Goal: Transaction & Acquisition: Book appointment/travel/reservation

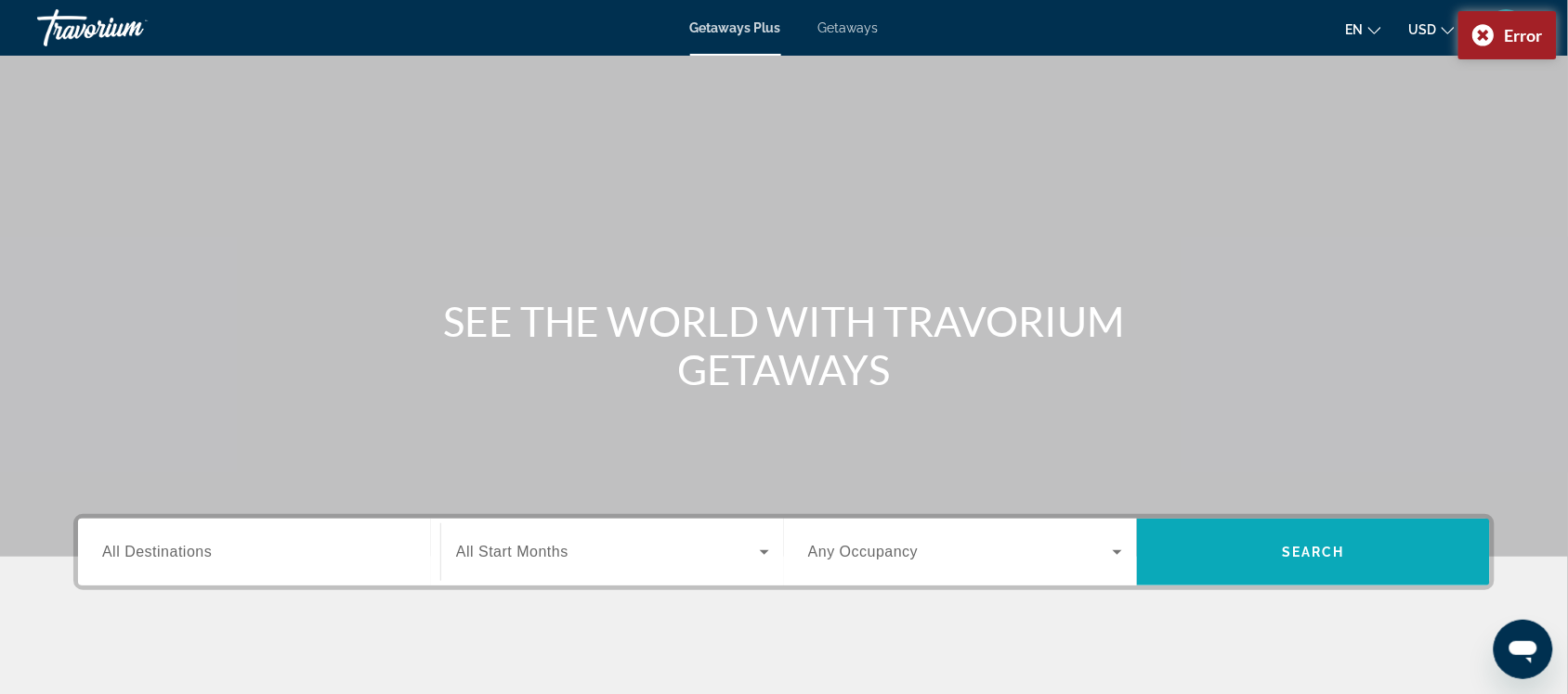
click at [1247, 545] on span "Search" at bounding box center [1313, 553] width 353 height 45
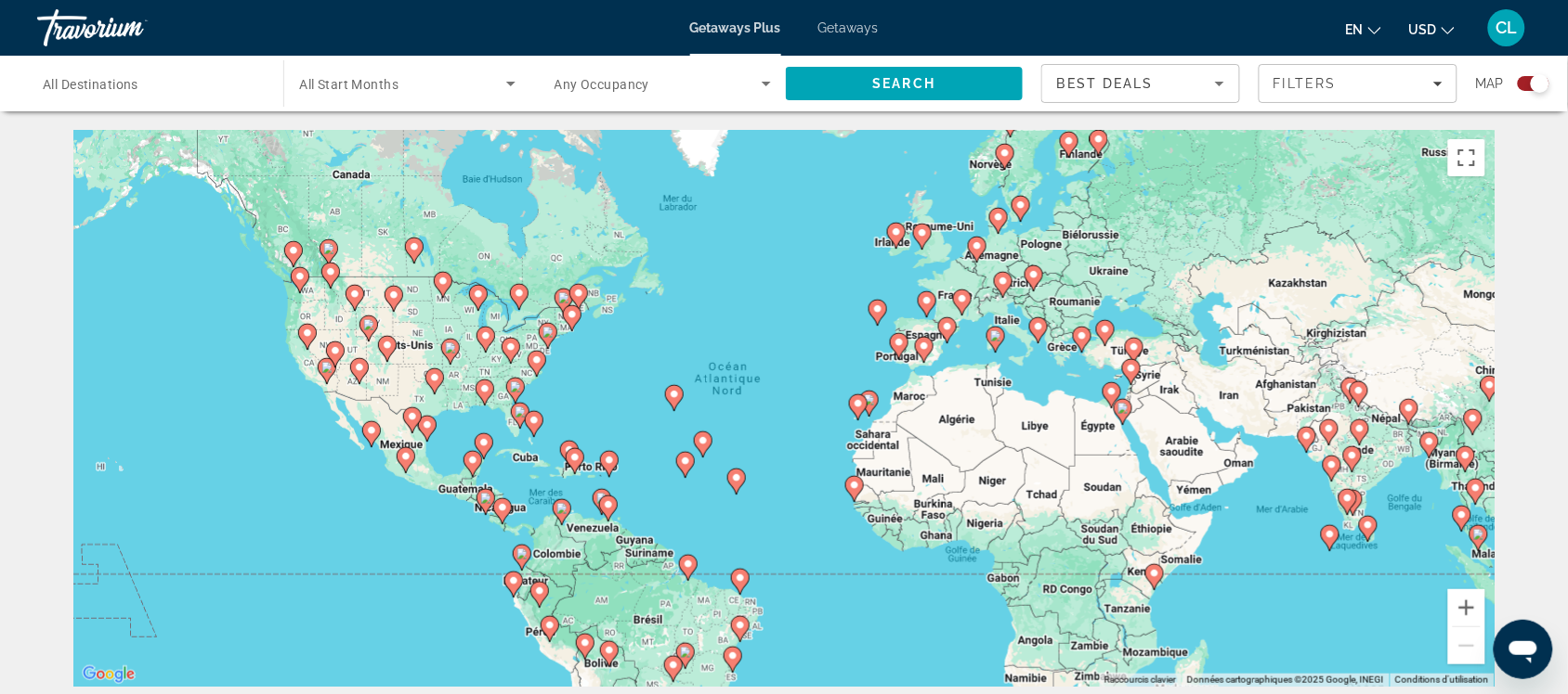
click at [528, 415] on icon "Main content" at bounding box center [534, 424] width 16 height 24
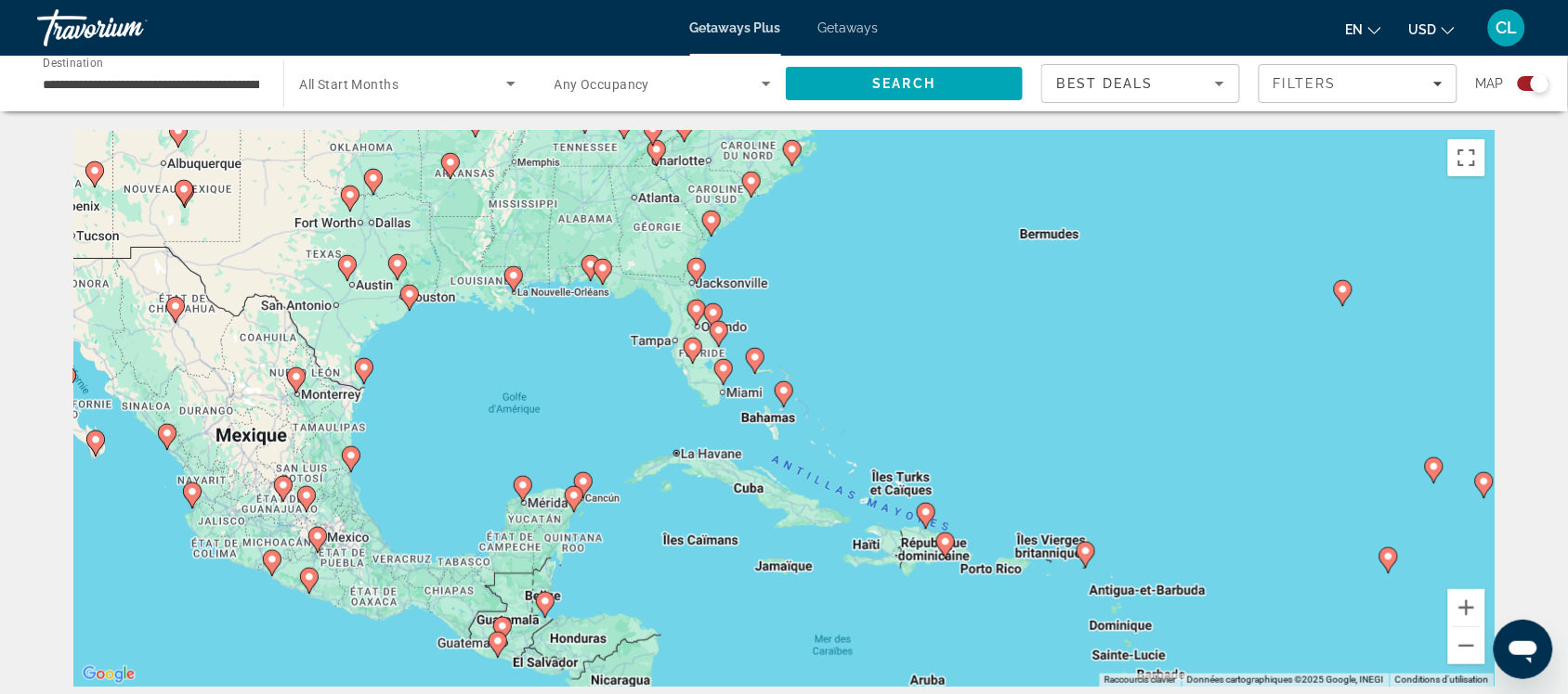
click at [713, 380] on div "Pour activer le glissement avec le clavier, appuyez sur Alt+Entrée. Une fois ce…" at bounding box center [784, 407] width 1421 height 557
click at [692, 349] on image "Main content" at bounding box center [693, 347] width 12 height 12
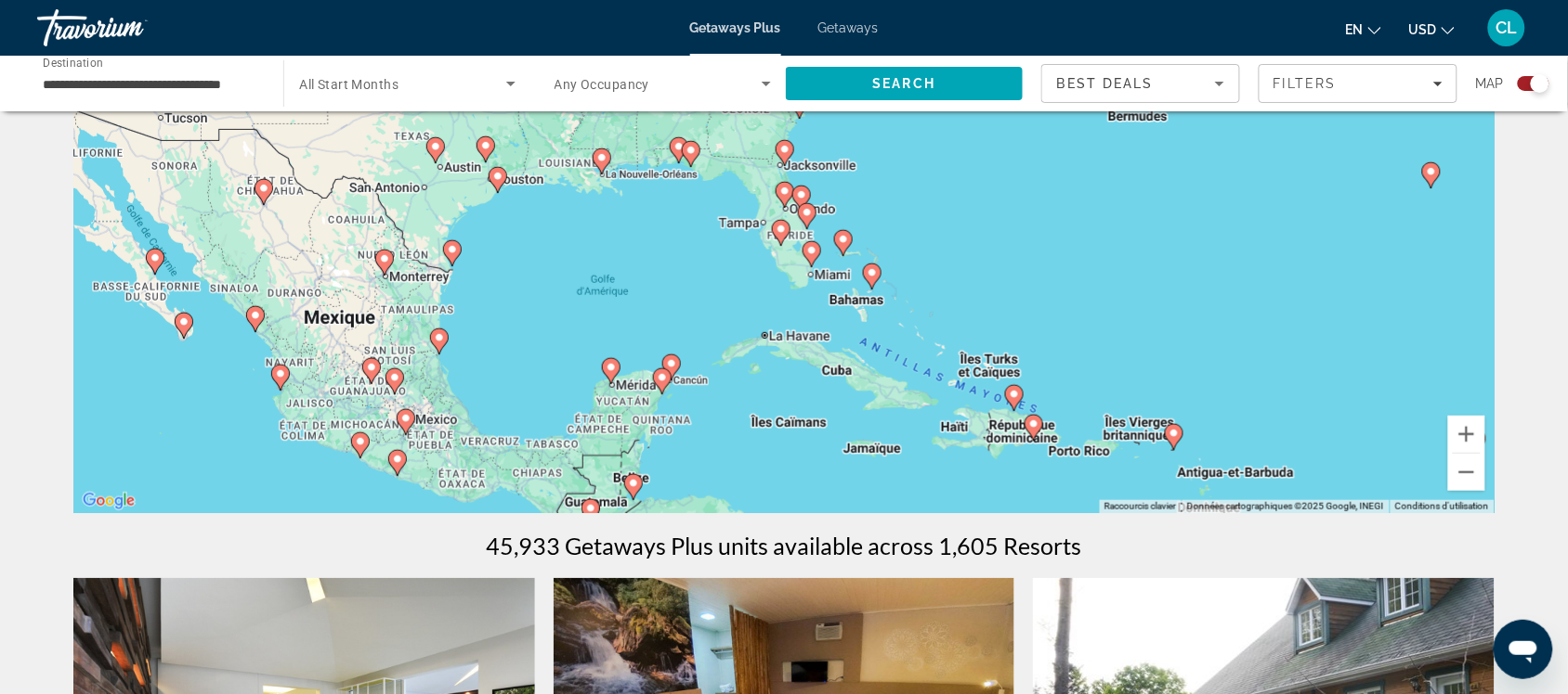
scroll to position [116, 0]
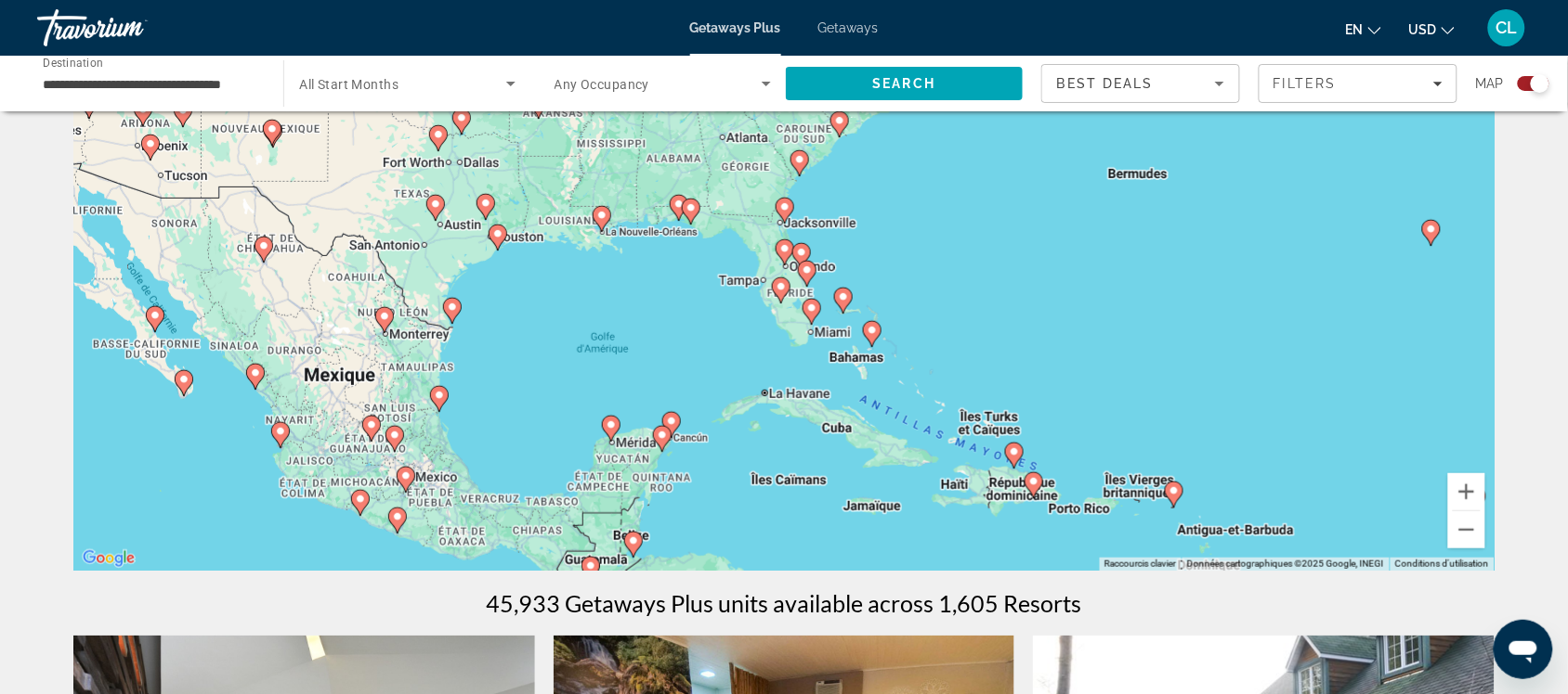
click at [606, 432] on icon "Main content" at bounding box center [610, 429] width 16 height 24
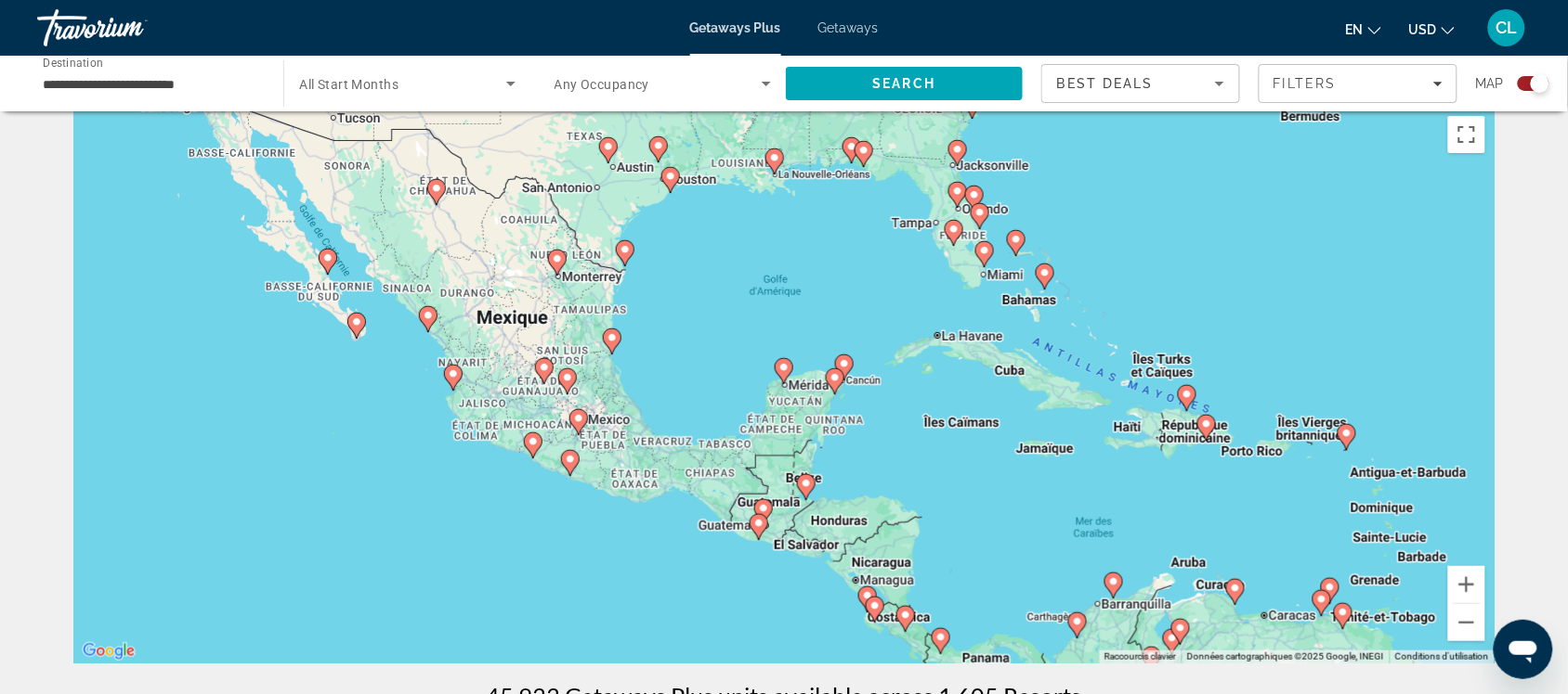
scroll to position [0, 0]
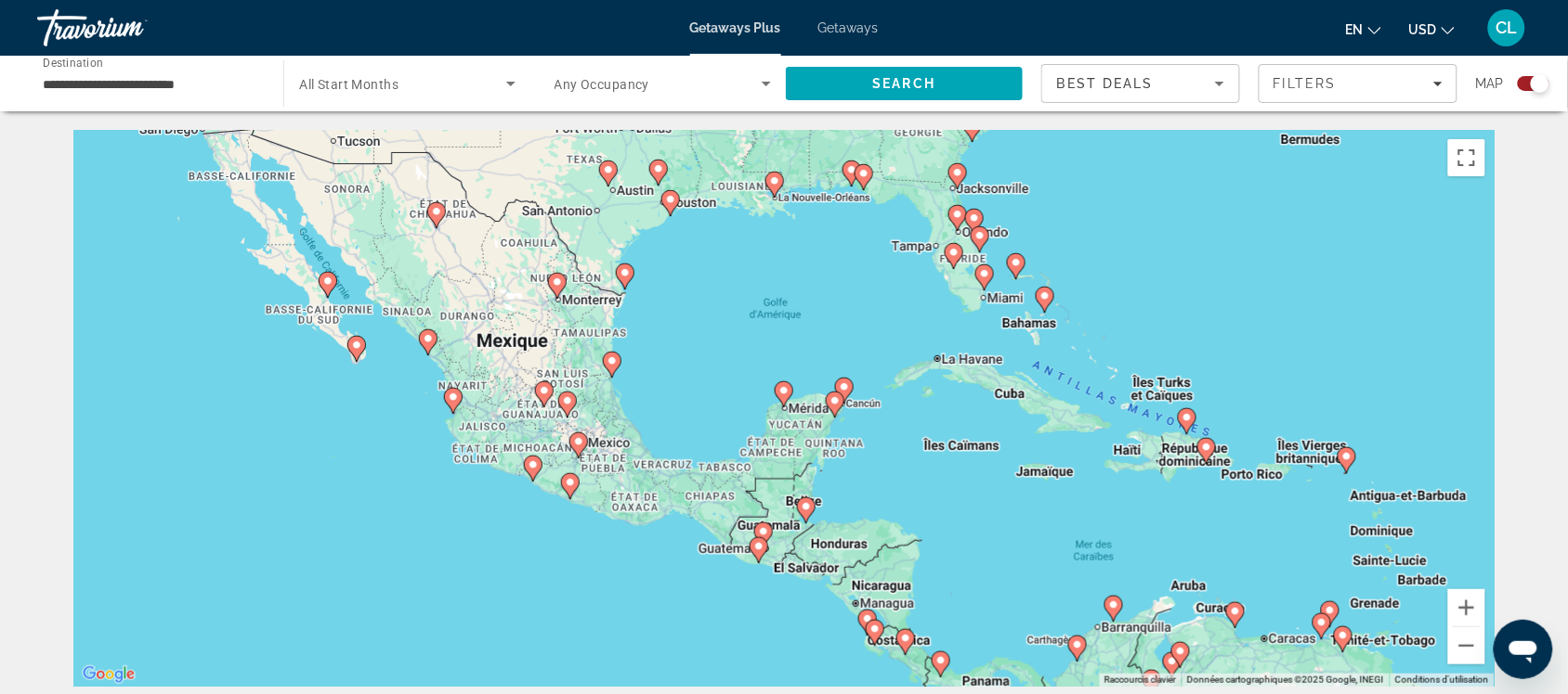
click at [949, 243] on gmp-advanced-marker "Main content" at bounding box center [953, 256] width 18 height 28
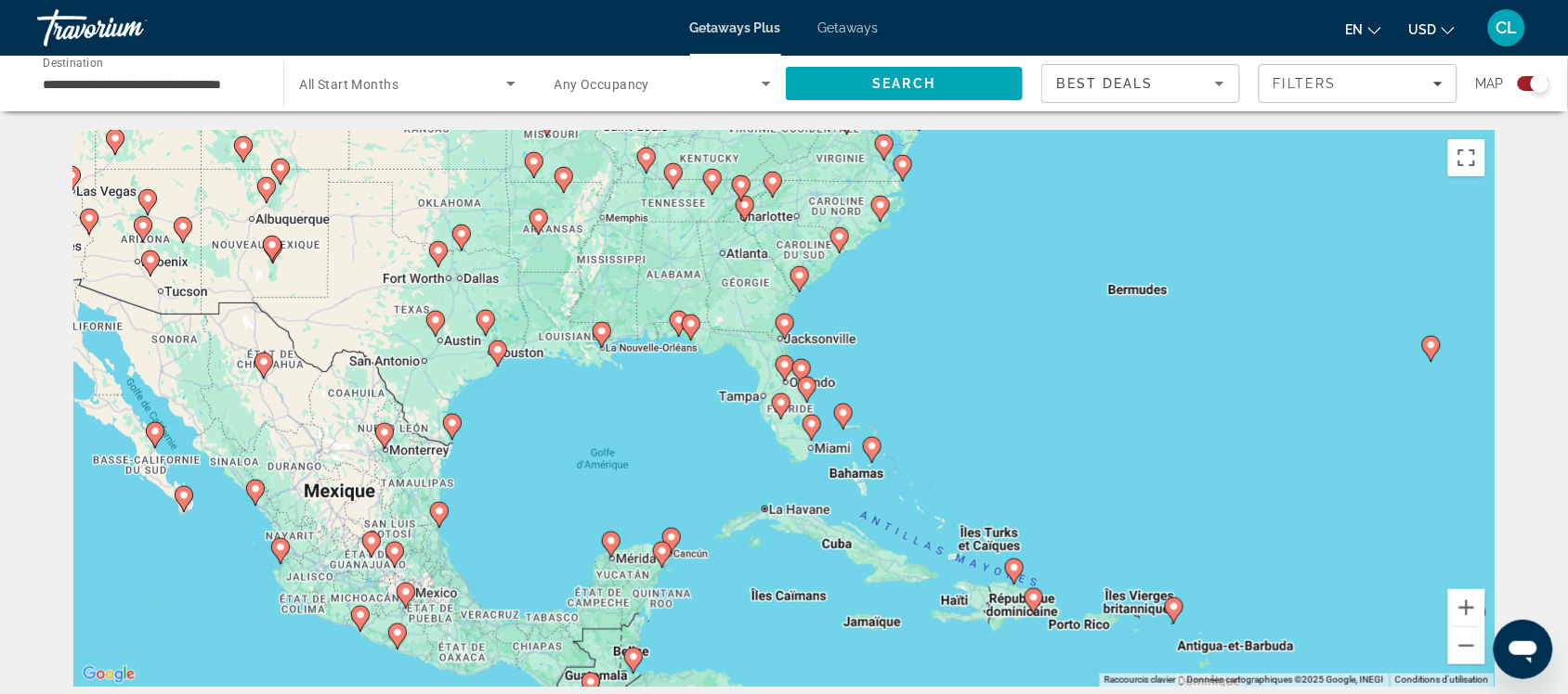
click at [785, 399] on image "Main content" at bounding box center [782, 403] width 12 height 12
type input "**********"
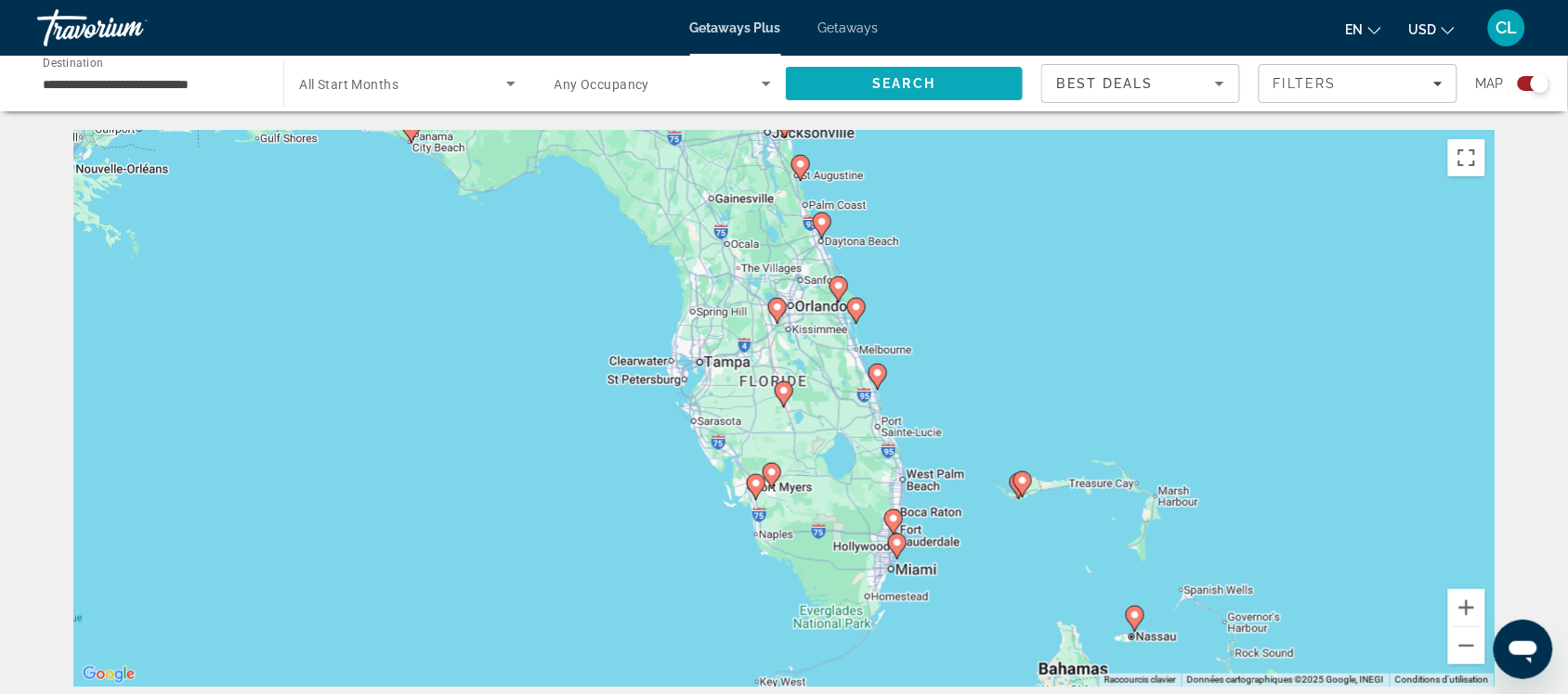
click at [906, 73] on span "Search" at bounding box center [904, 83] width 237 height 45
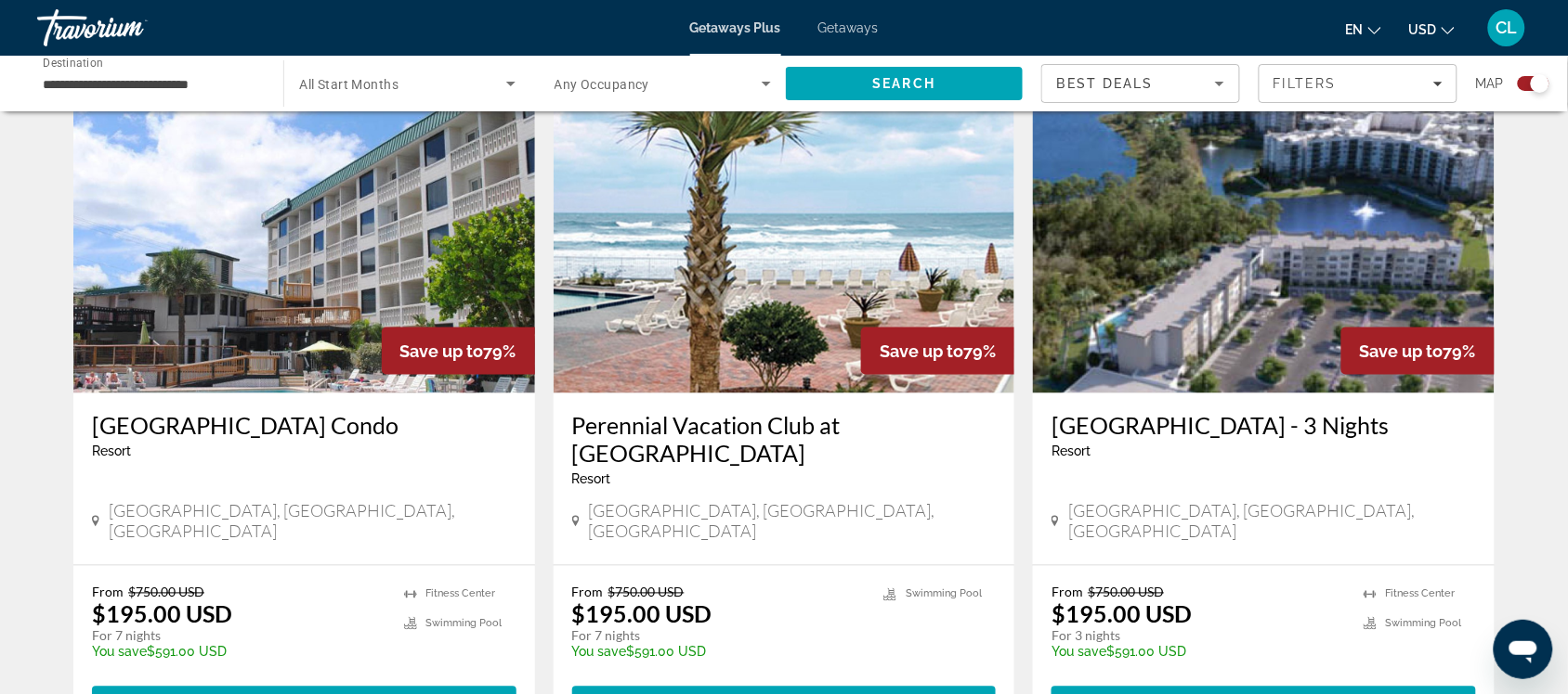
scroll to position [696, 0]
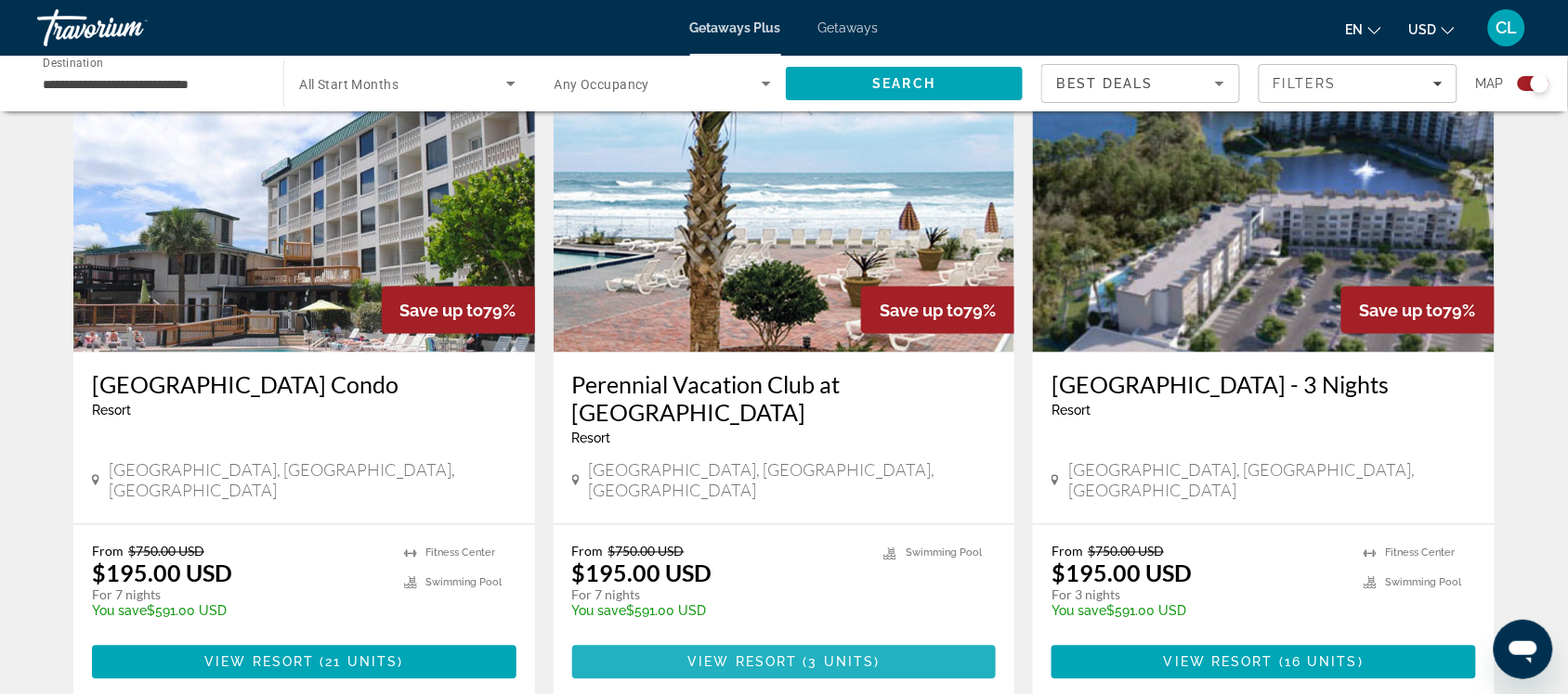
click at [757, 655] on span "View Resort" at bounding box center [742, 662] width 109 height 15
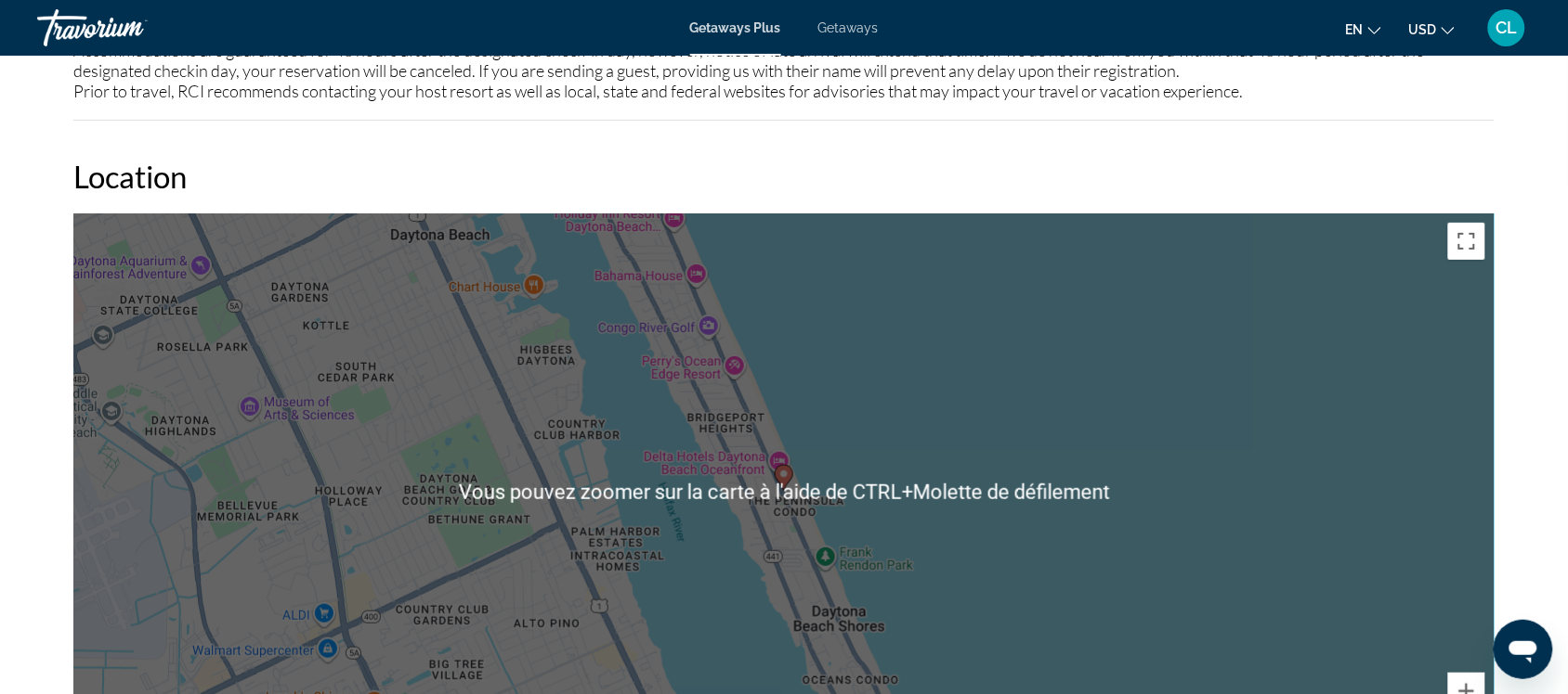
scroll to position [2089, 0]
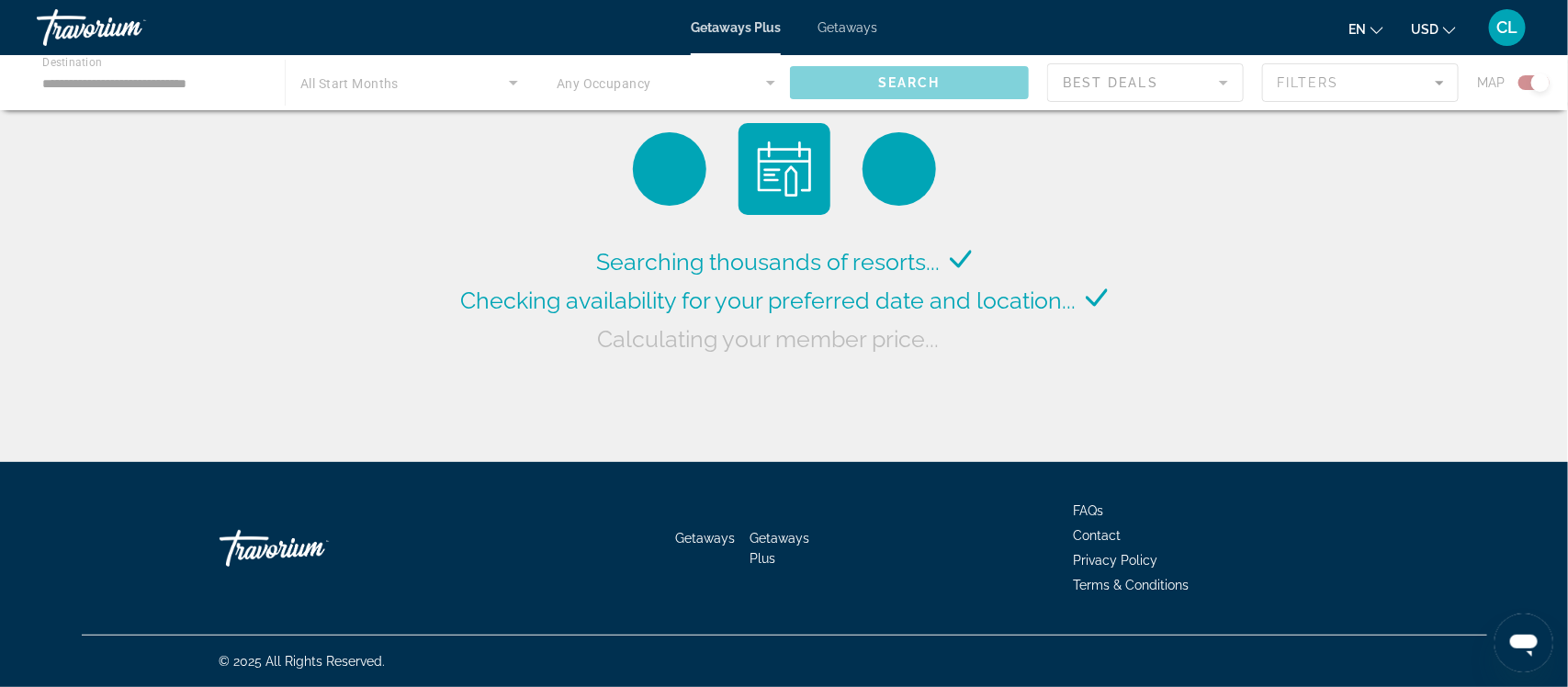
click at [1431, 24] on span "USD" at bounding box center [1424, 29] width 28 height 14
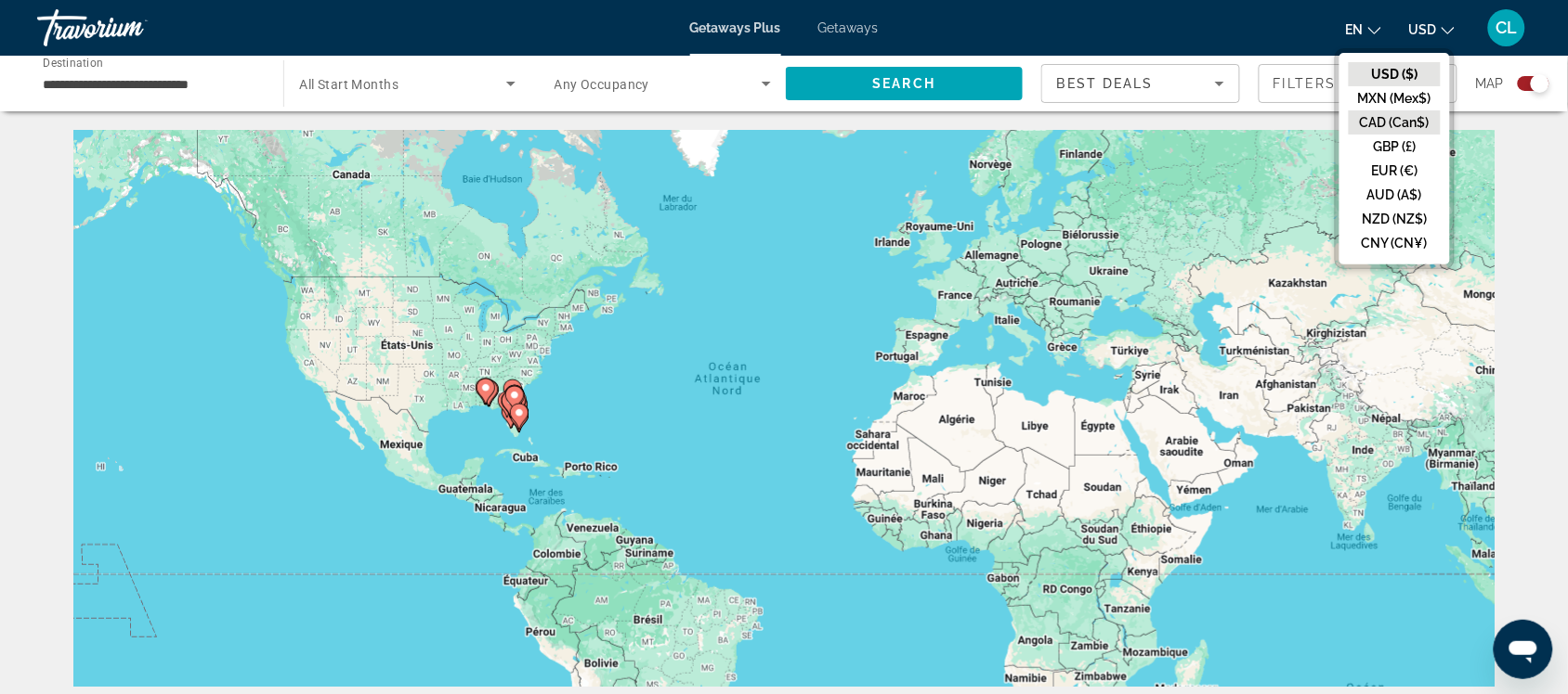
click at [1398, 111] on button "CAD (Can$)" at bounding box center [1394, 122] width 92 height 24
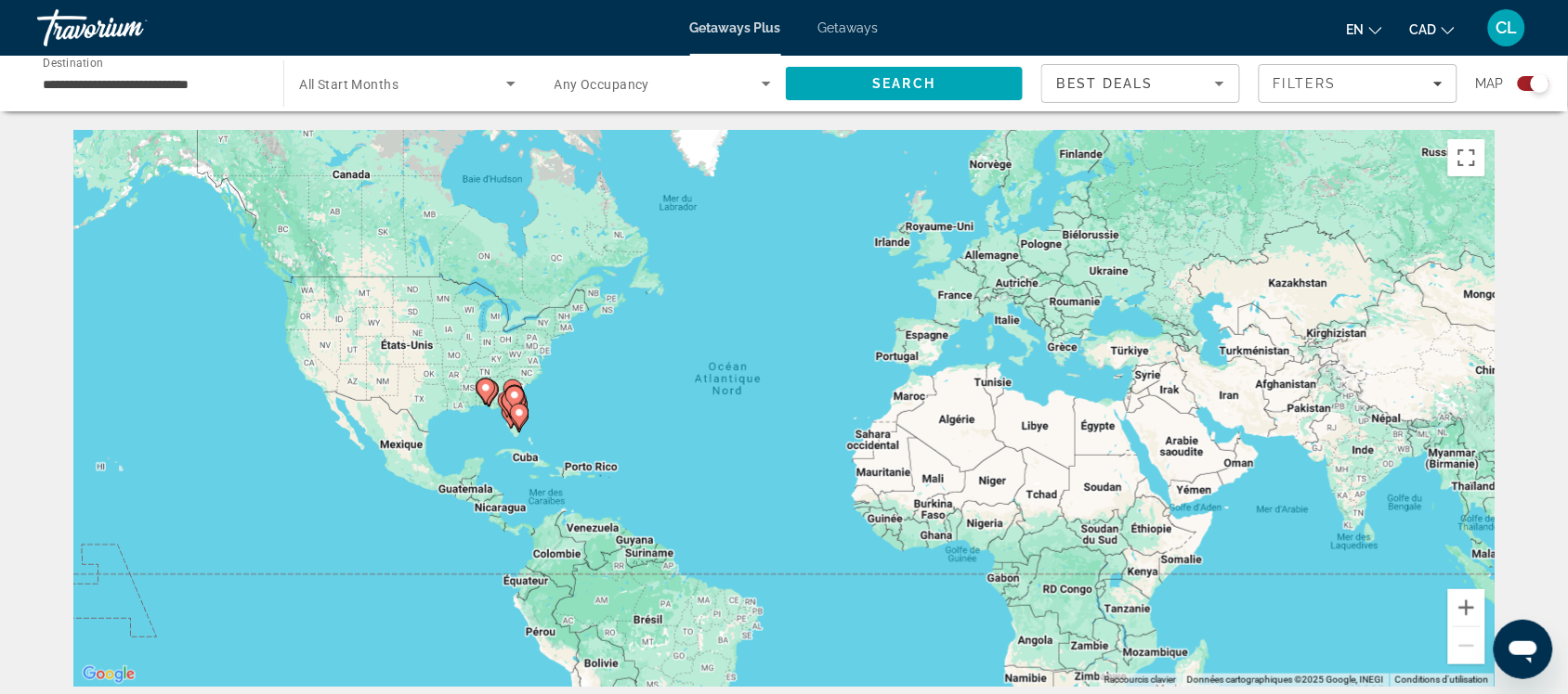
click at [921, 86] on span "Search" at bounding box center [904, 83] width 63 height 15
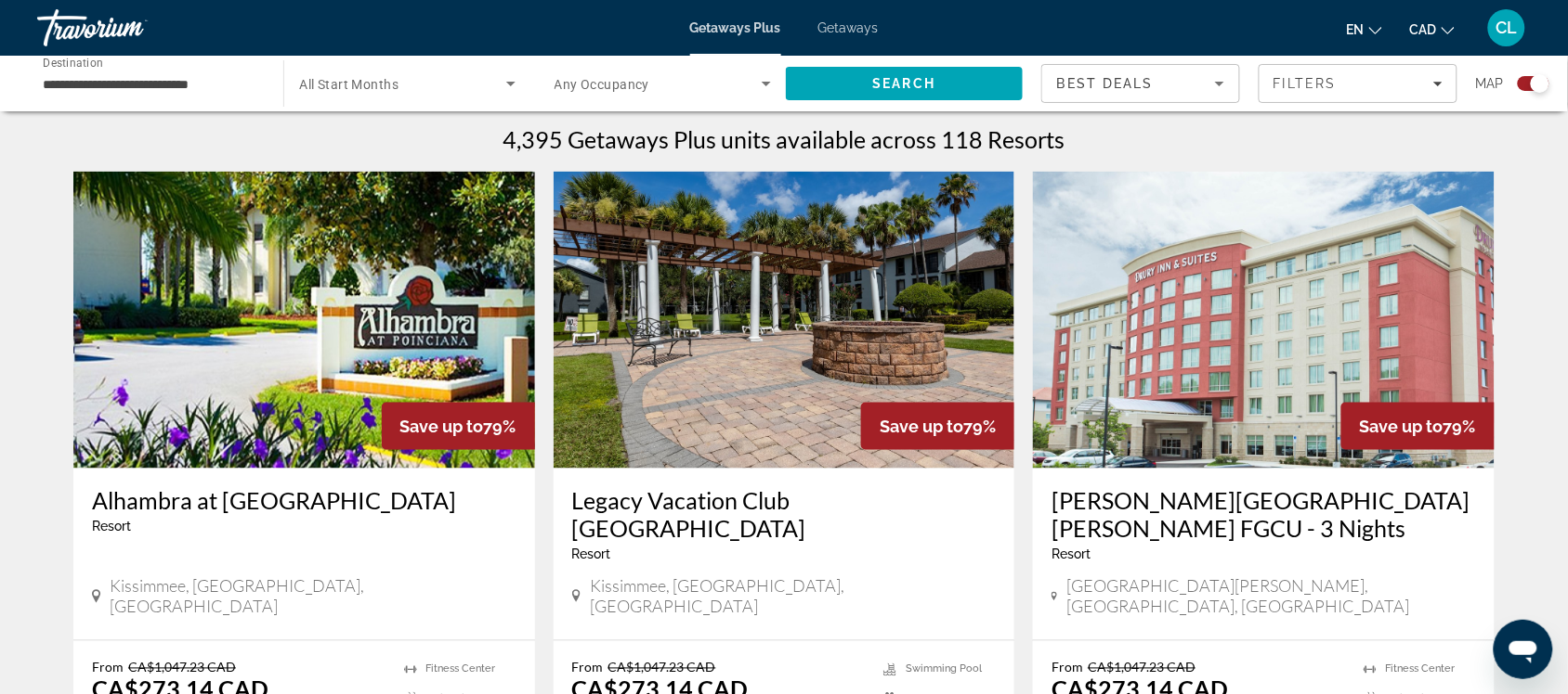
scroll to position [696, 0]
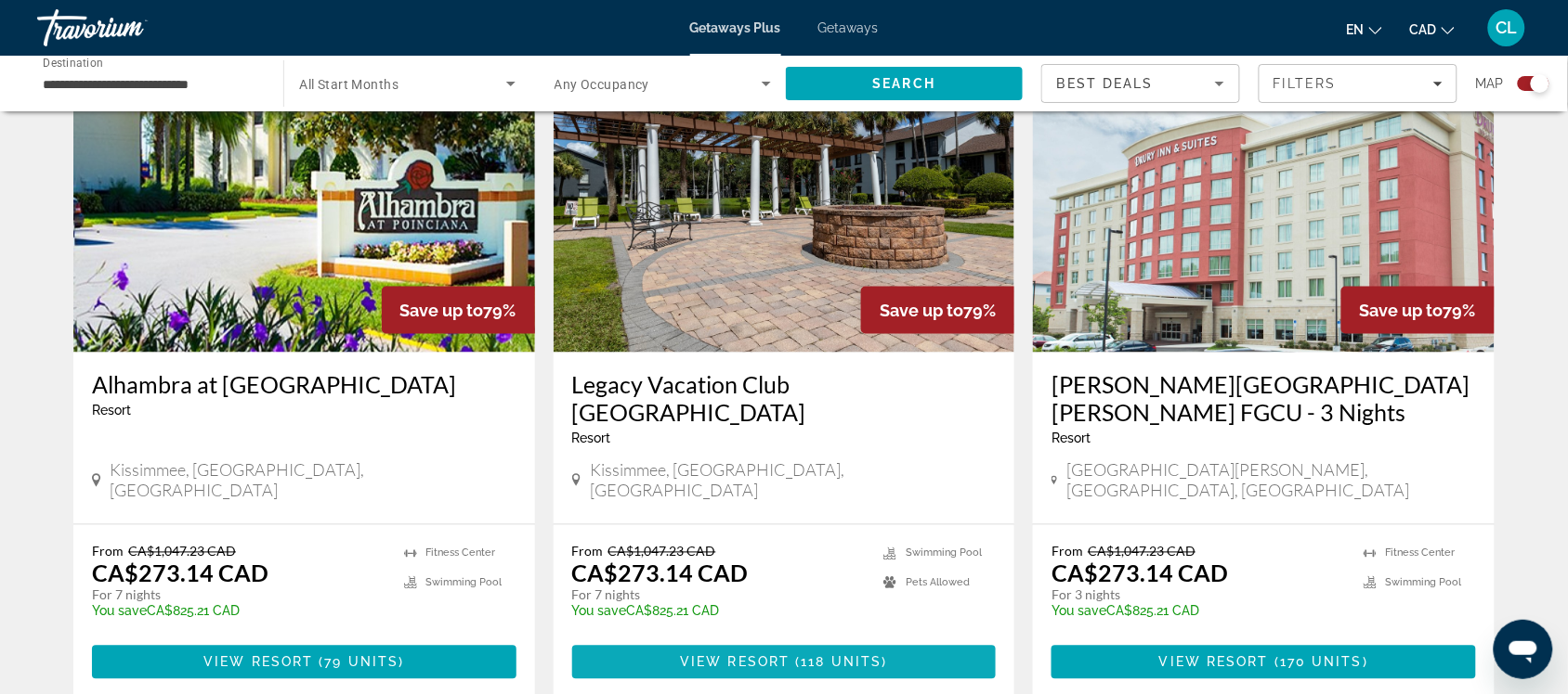
click at [797, 655] on span "( 118 units )" at bounding box center [838, 662] width 98 height 15
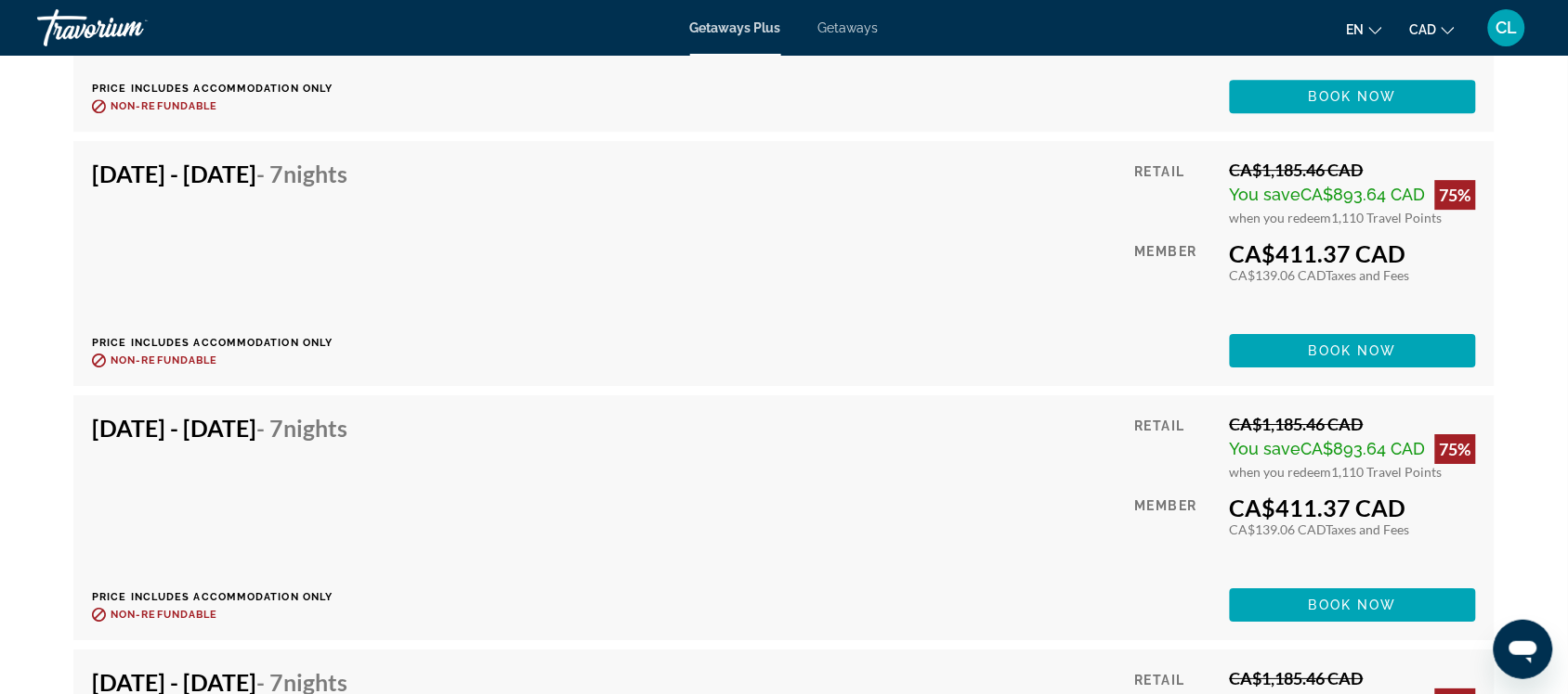
scroll to position [5802, 0]
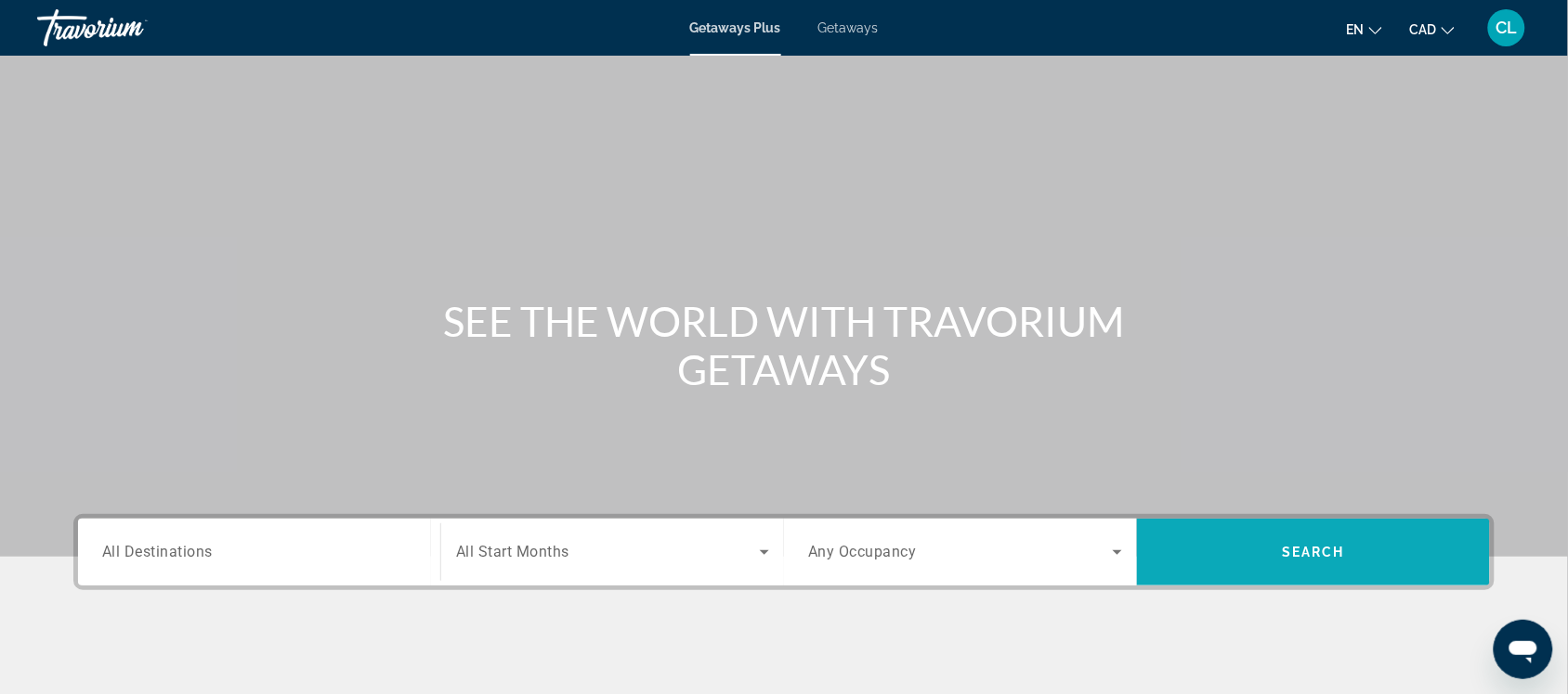
click at [1246, 563] on span "Search" at bounding box center [1313, 553] width 353 height 45
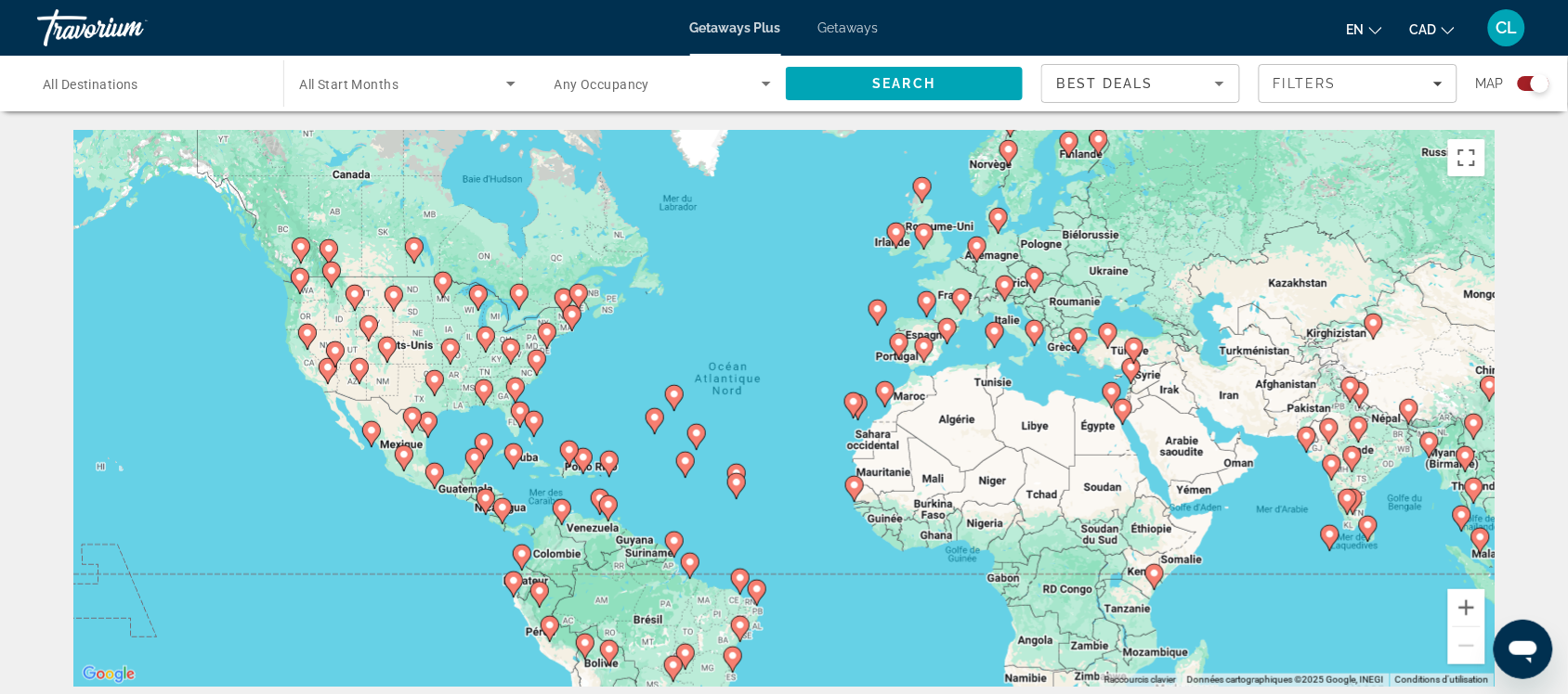
click at [460, 489] on div "Pour activer le glissement avec le clavier, appuyez sur Alt+Entrée. Une fois ce…" at bounding box center [784, 407] width 1421 height 557
click at [435, 471] on image "Main content" at bounding box center [435, 472] width 12 height 12
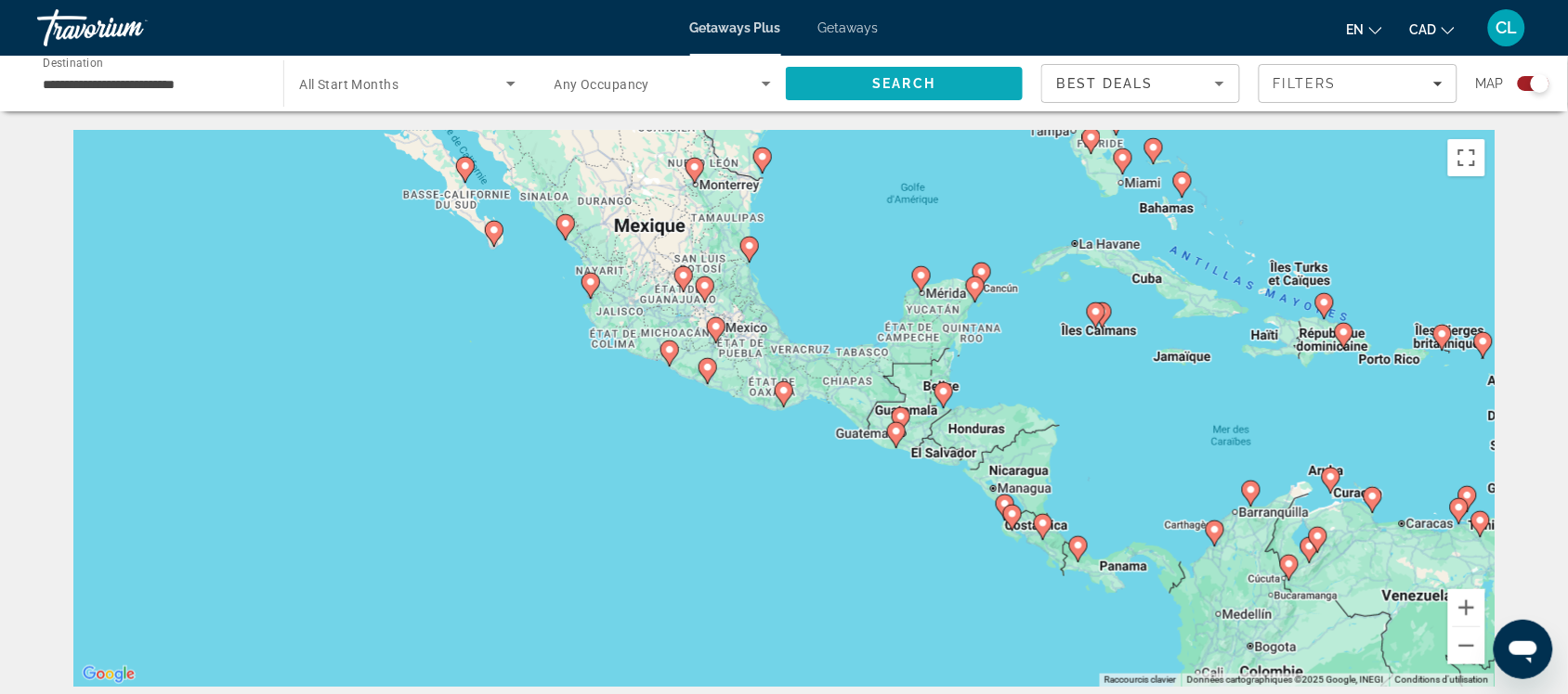
click at [893, 86] on span "Search" at bounding box center [904, 83] width 63 height 15
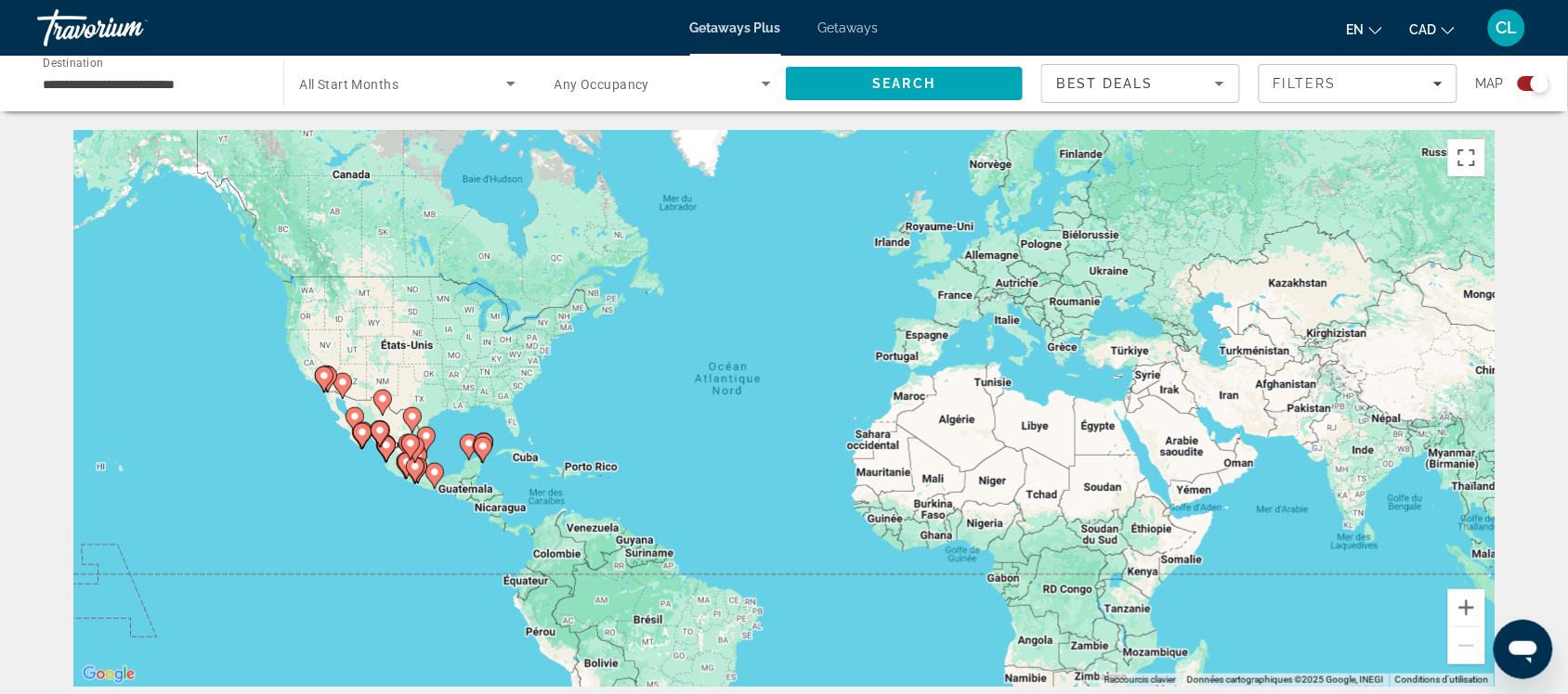
click at [478, 450] on icon "Main content" at bounding box center [482, 450] width 16 height 24
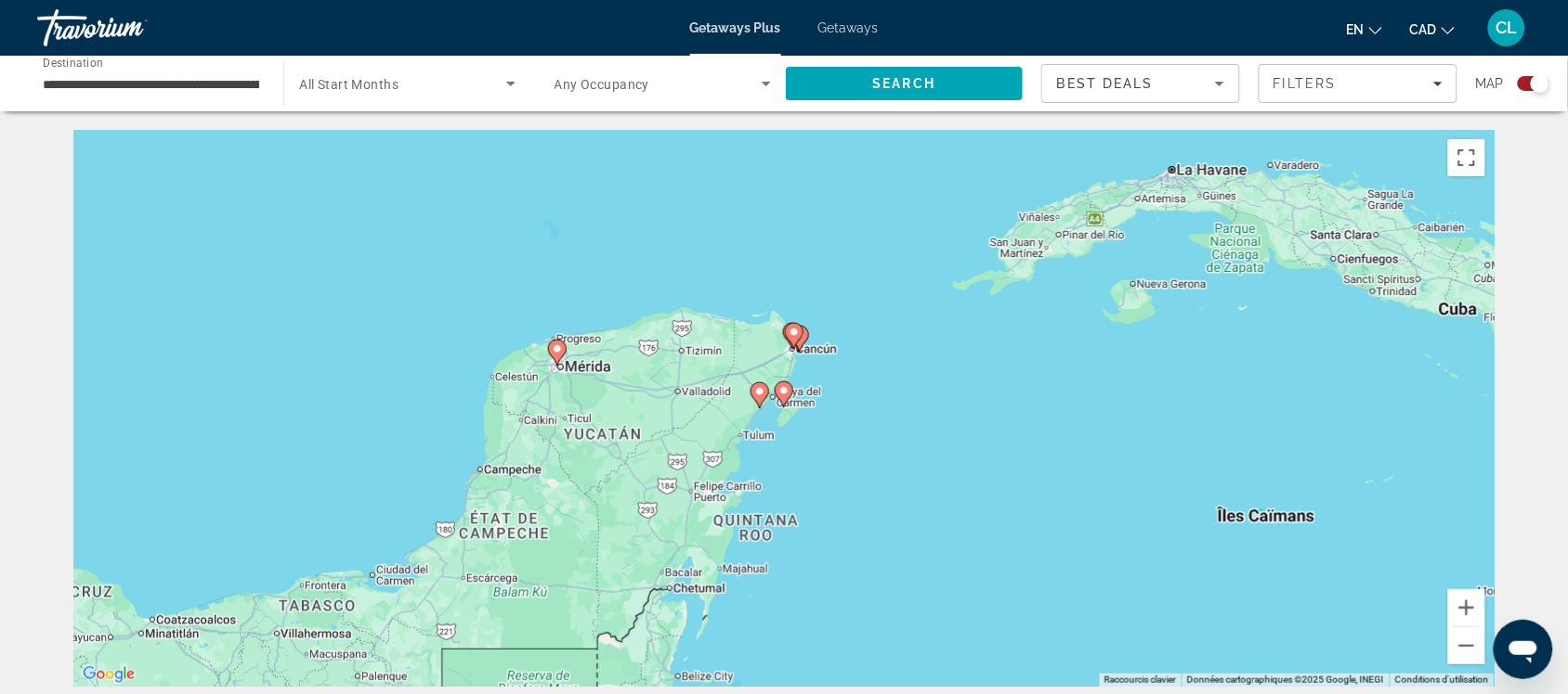
click at [555, 345] on image "Main content" at bounding box center [558, 349] width 12 height 12
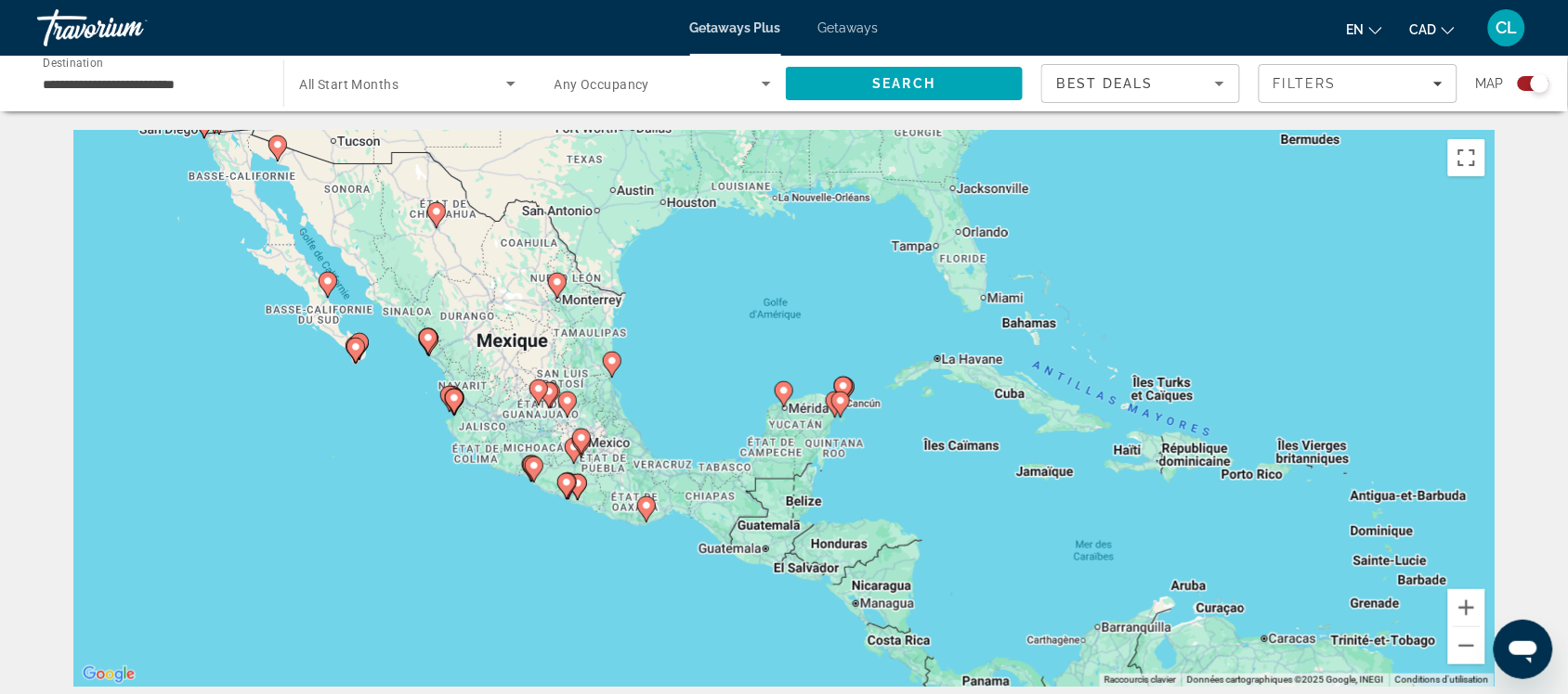
click at [843, 399] on image "Main content" at bounding box center [841, 402] width 12 height 12
type input "**********"
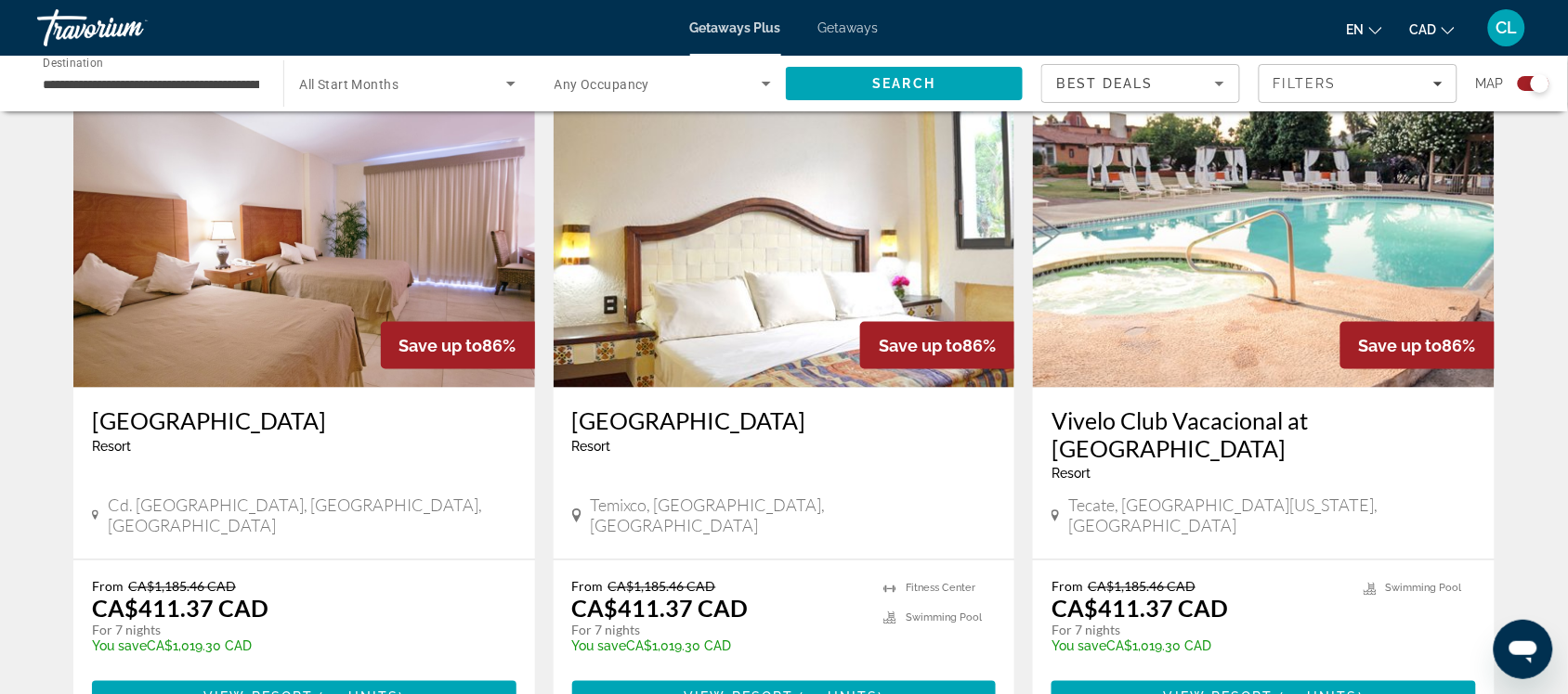
scroll to position [2669, 0]
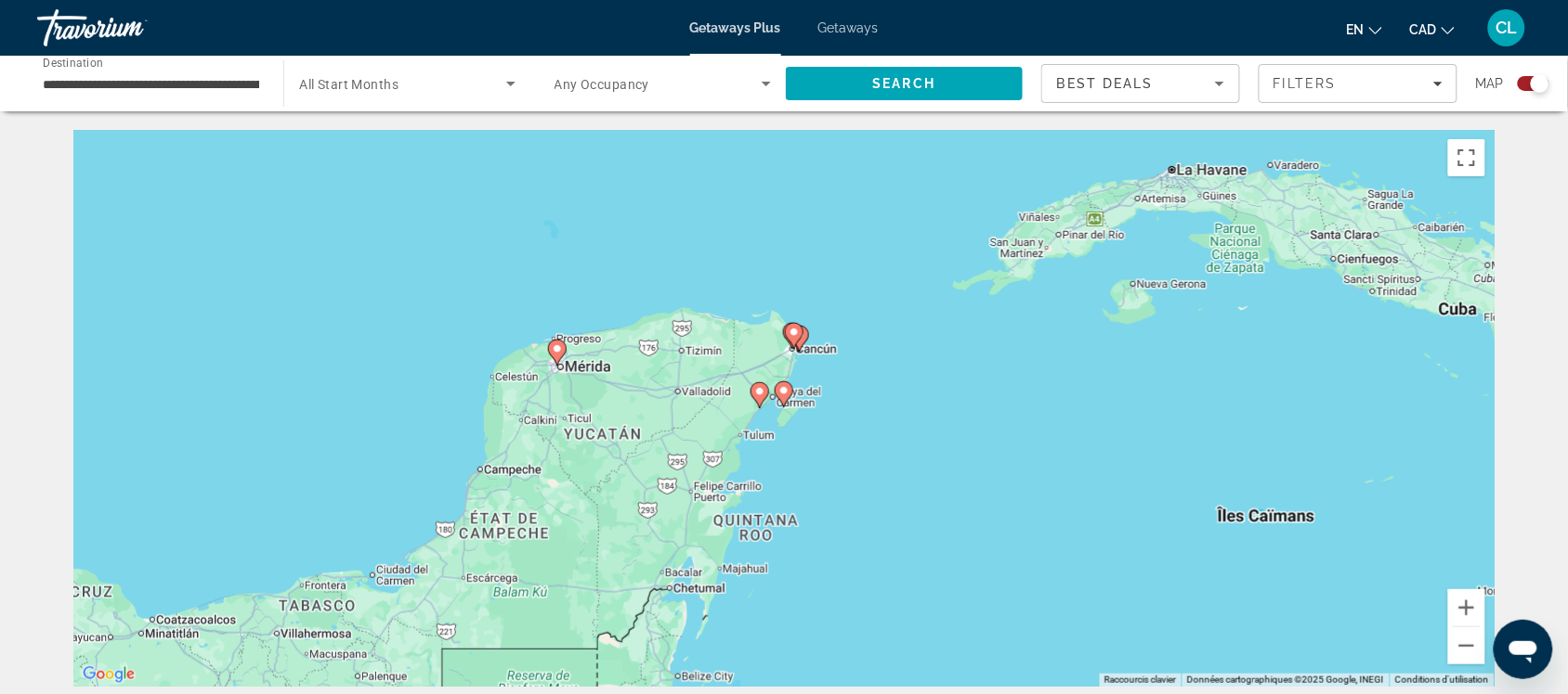
click at [783, 392] on image "Main content" at bounding box center [784, 391] width 12 height 12
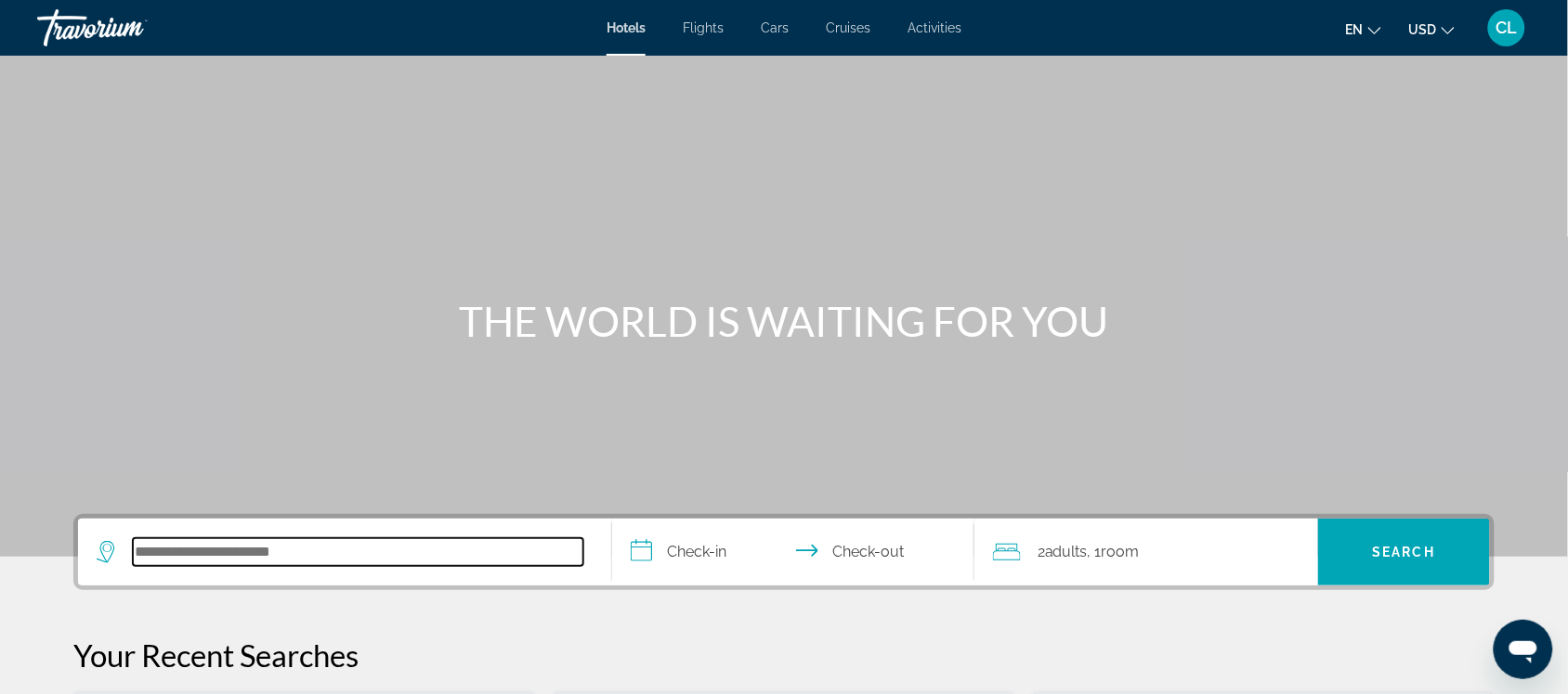
click at [136, 553] on input "Search hotel destination" at bounding box center [357, 552] width 450 height 28
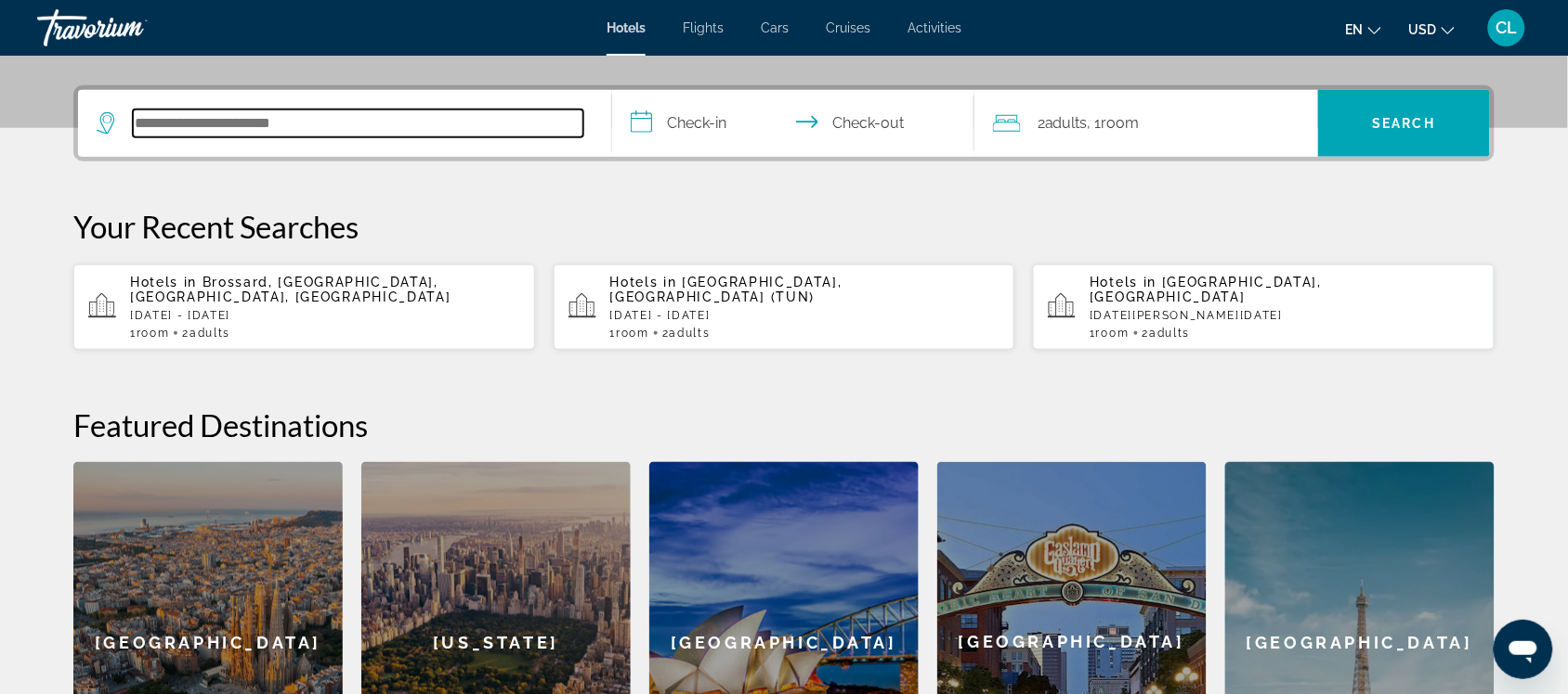
scroll to position [453, 0]
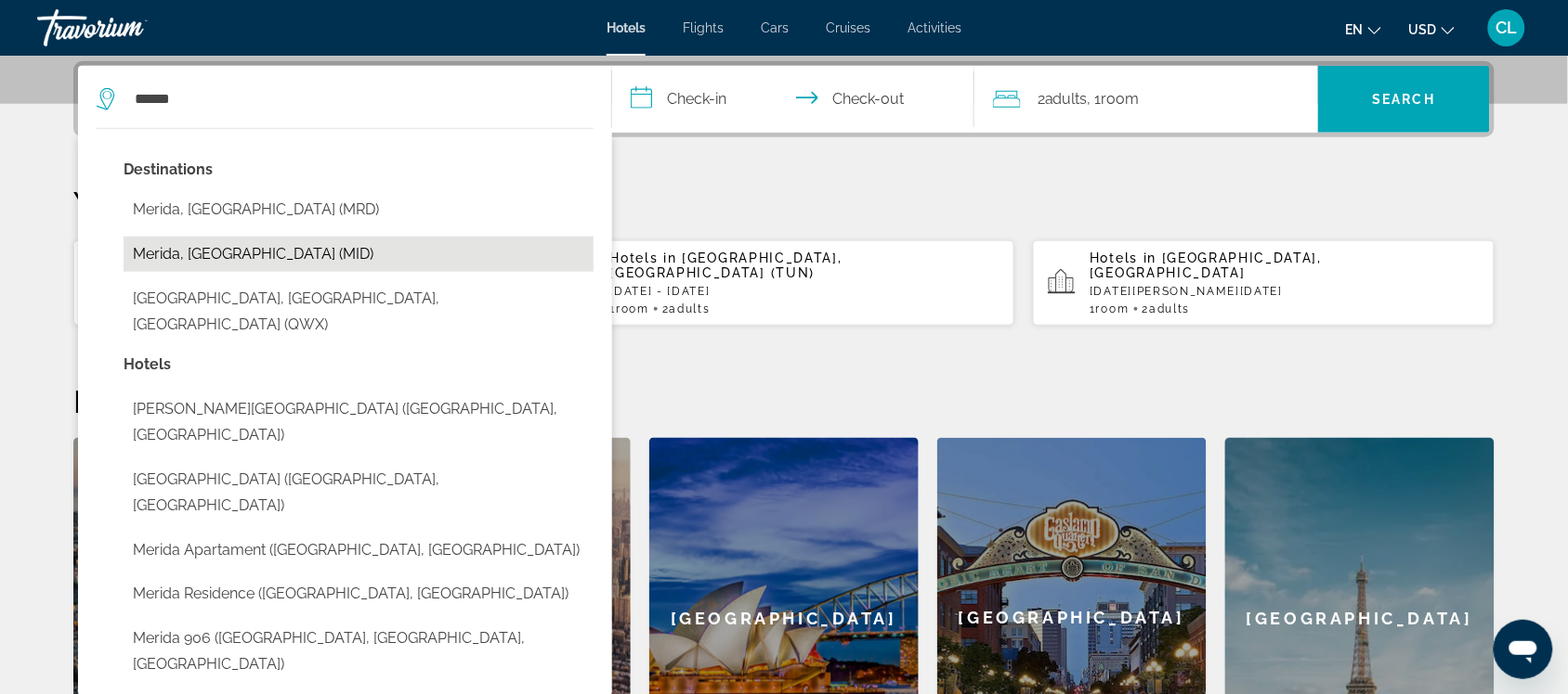
click at [195, 249] on button "Merida, [GEOGRAPHIC_DATA] (MID)" at bounding box center [358, 255] width 470 height 35
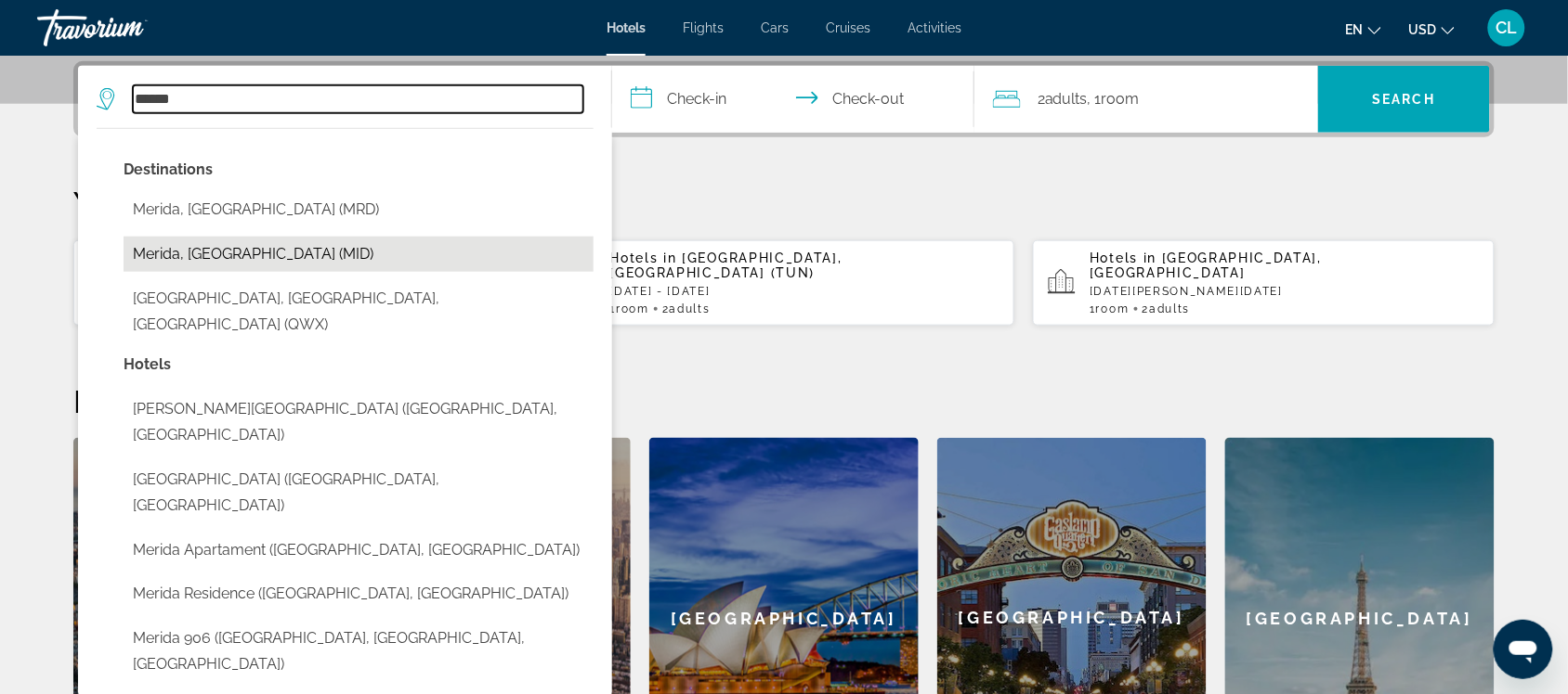
type input "**********"
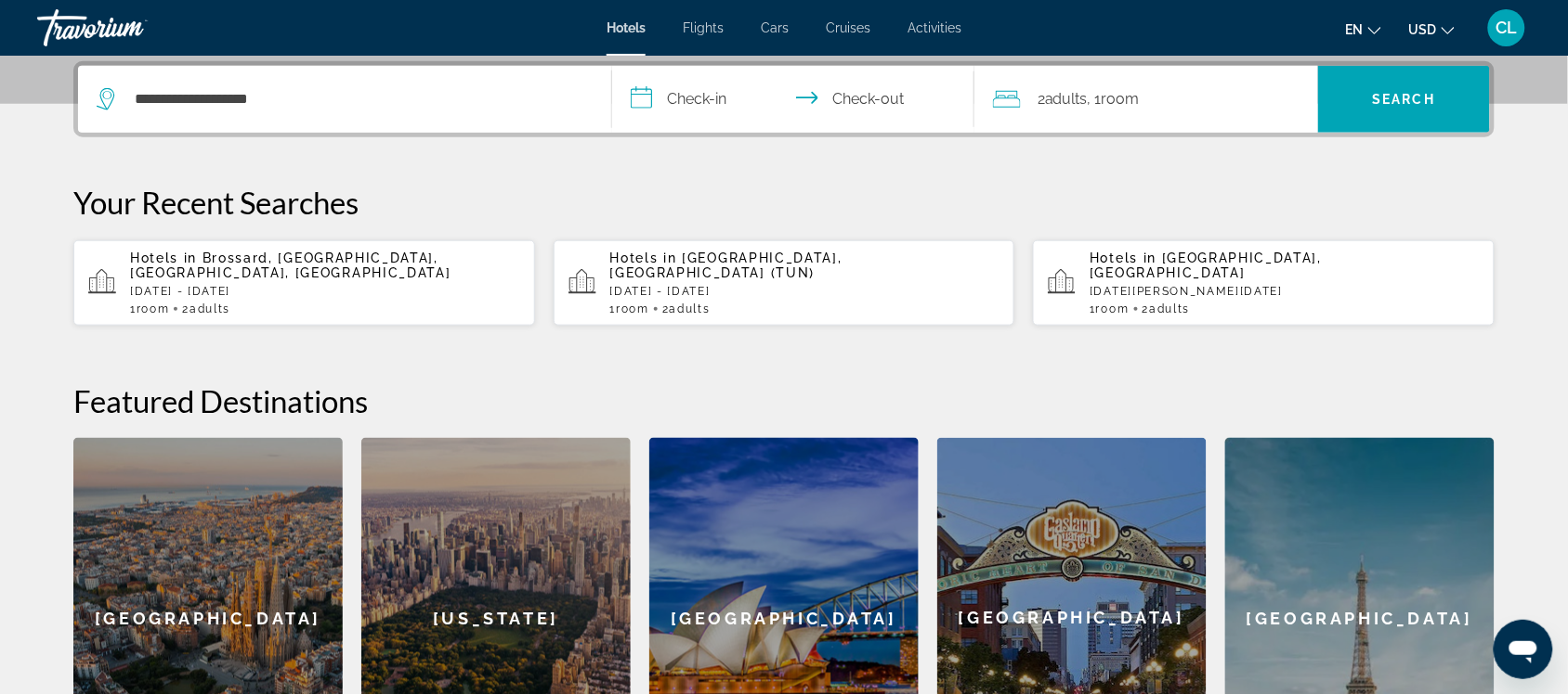
click at [642, 93] on input "**********" at bounding box center [797, 102] width 370 height 73
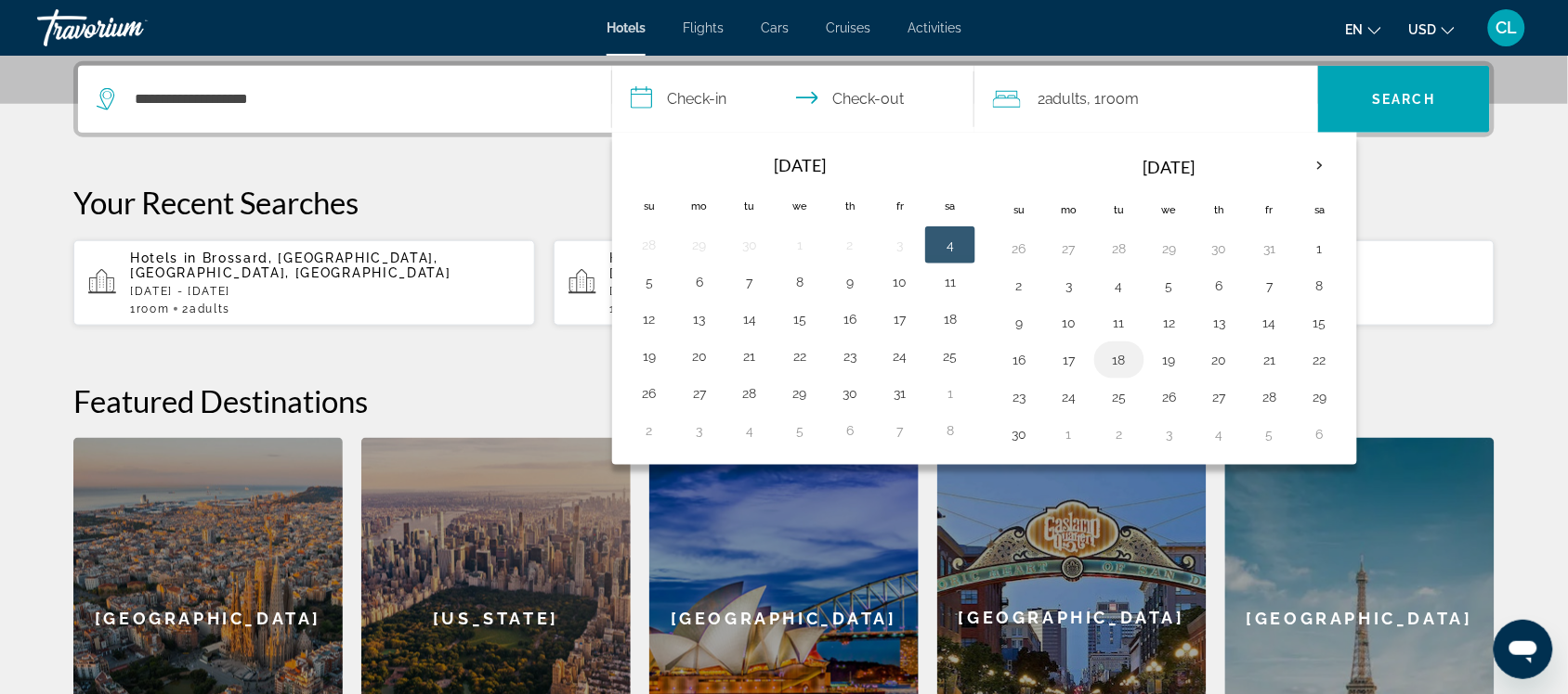
click at [1124, 367] on button "18" at bounding box center [1119, 360] width 30 height 26
click at [1274, 360] on button "21" at bounding box center [1270, 360] width 30 height 26
type input "**********"
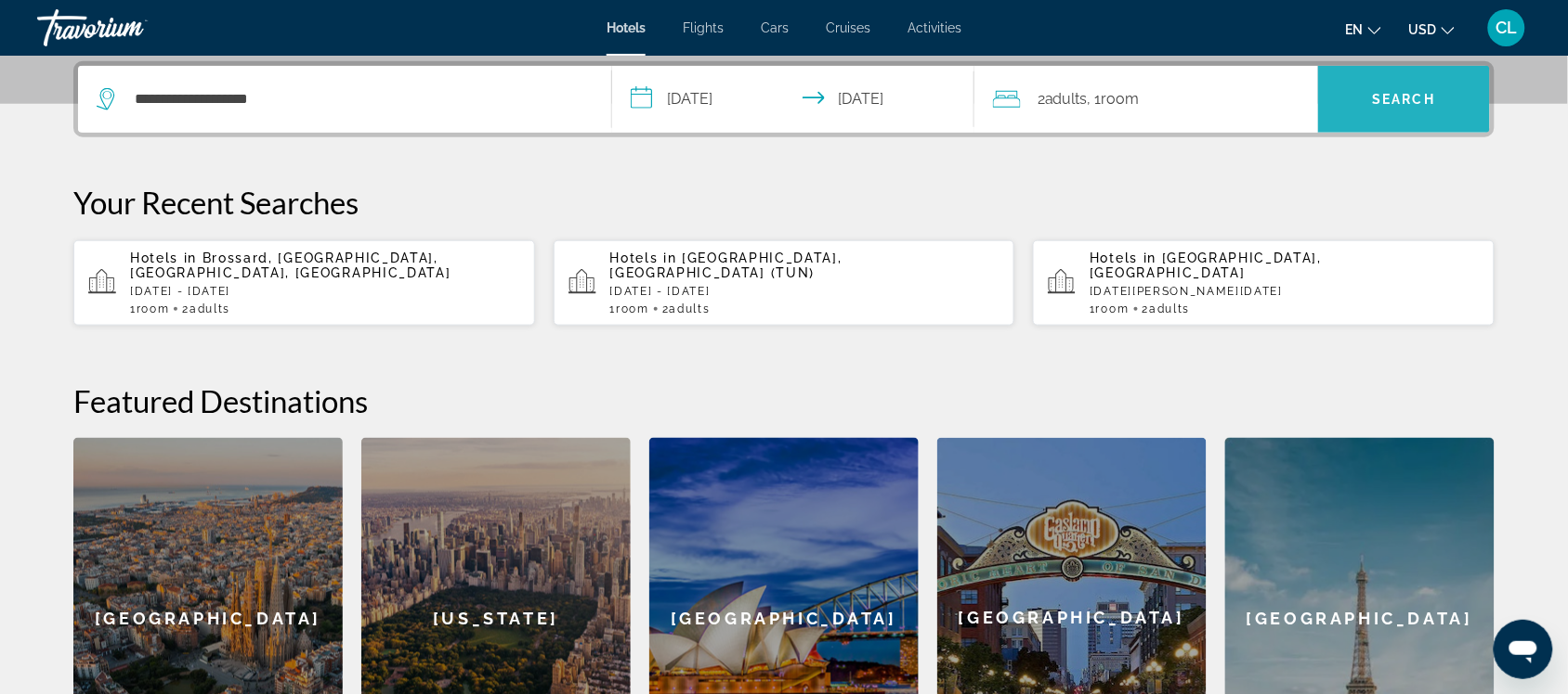
click at [1386, 84] on span "Search" at bounding box center [1403, 100] width 171 height 45
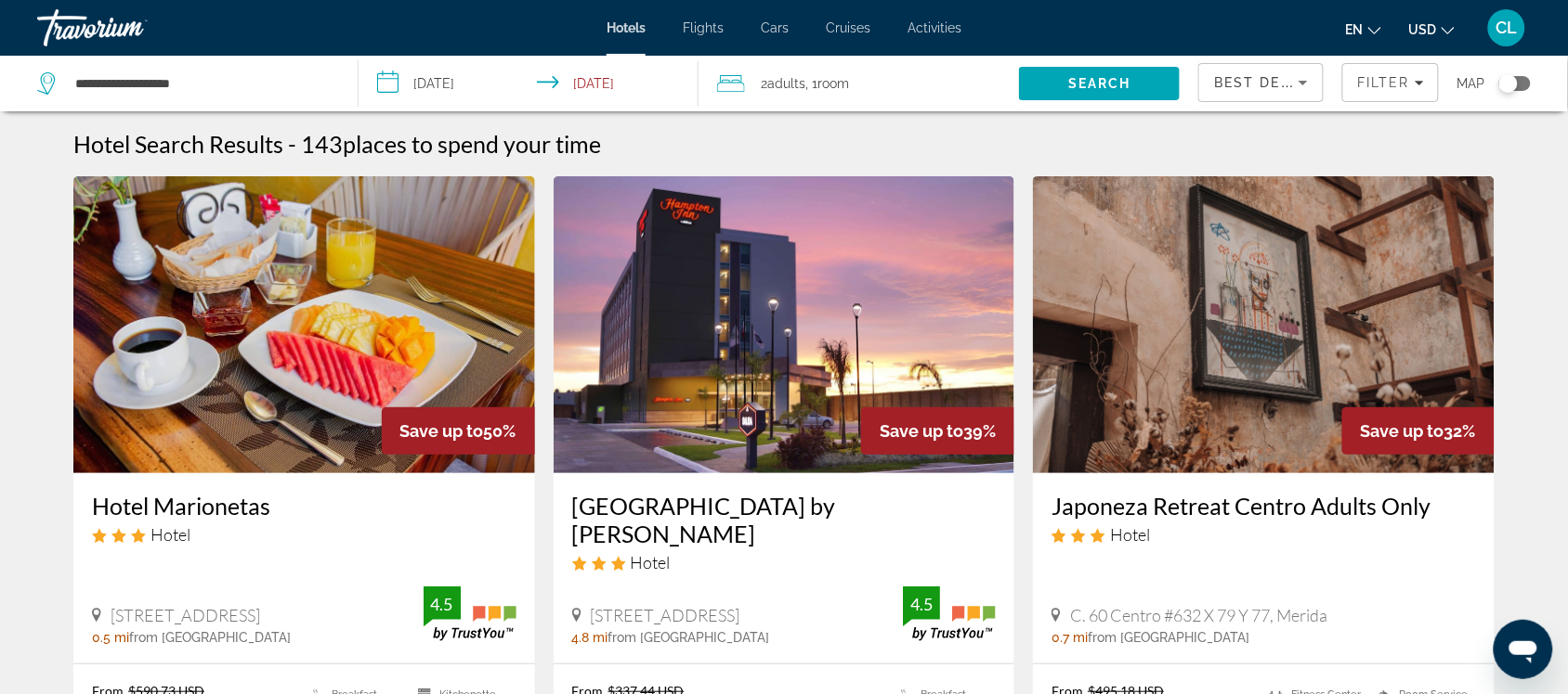
click at [1423, 22] on span "USD" at bounding box center [1423, 29] width 28 height 15
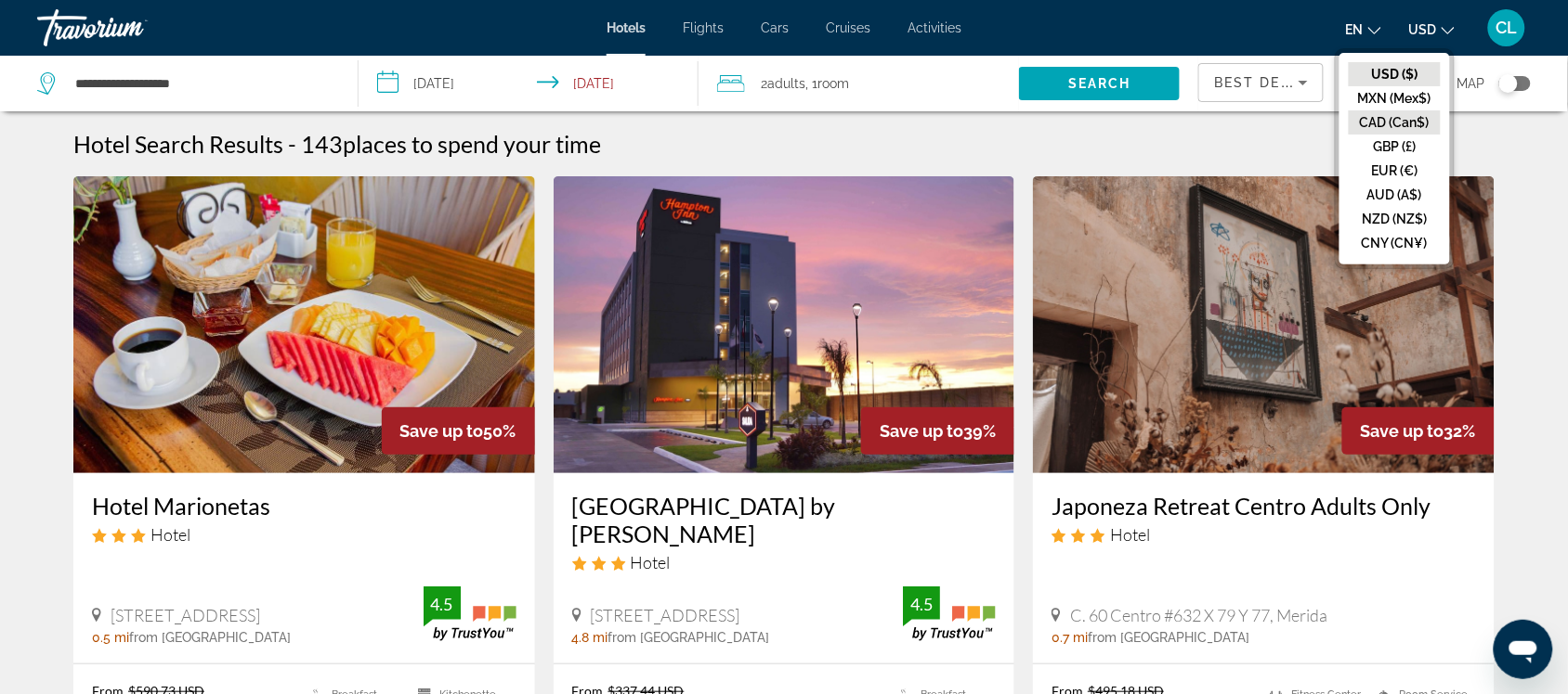
click at [1375, 117] on button "CAD (Can$)" at bounding box center [1394, 122] width 92 height 24
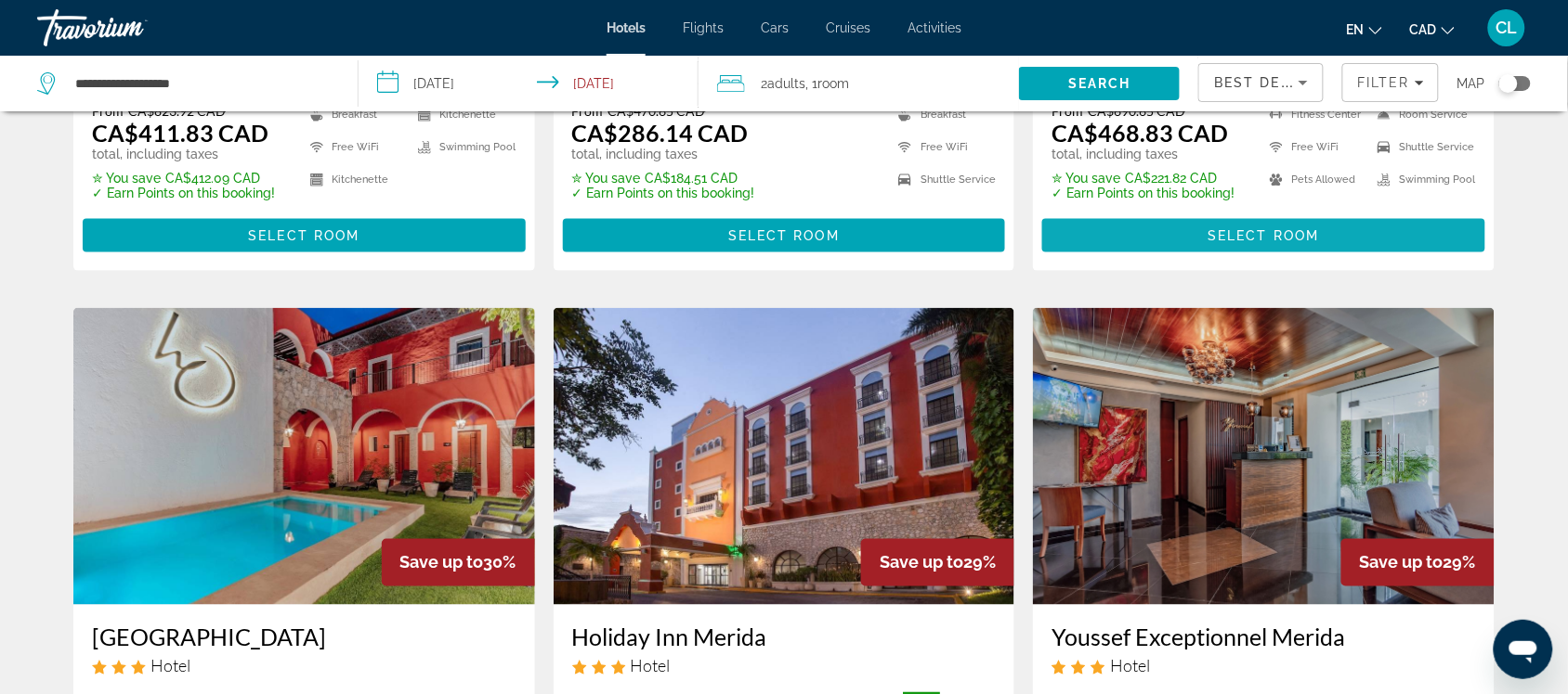
scroll to position [696, 0]
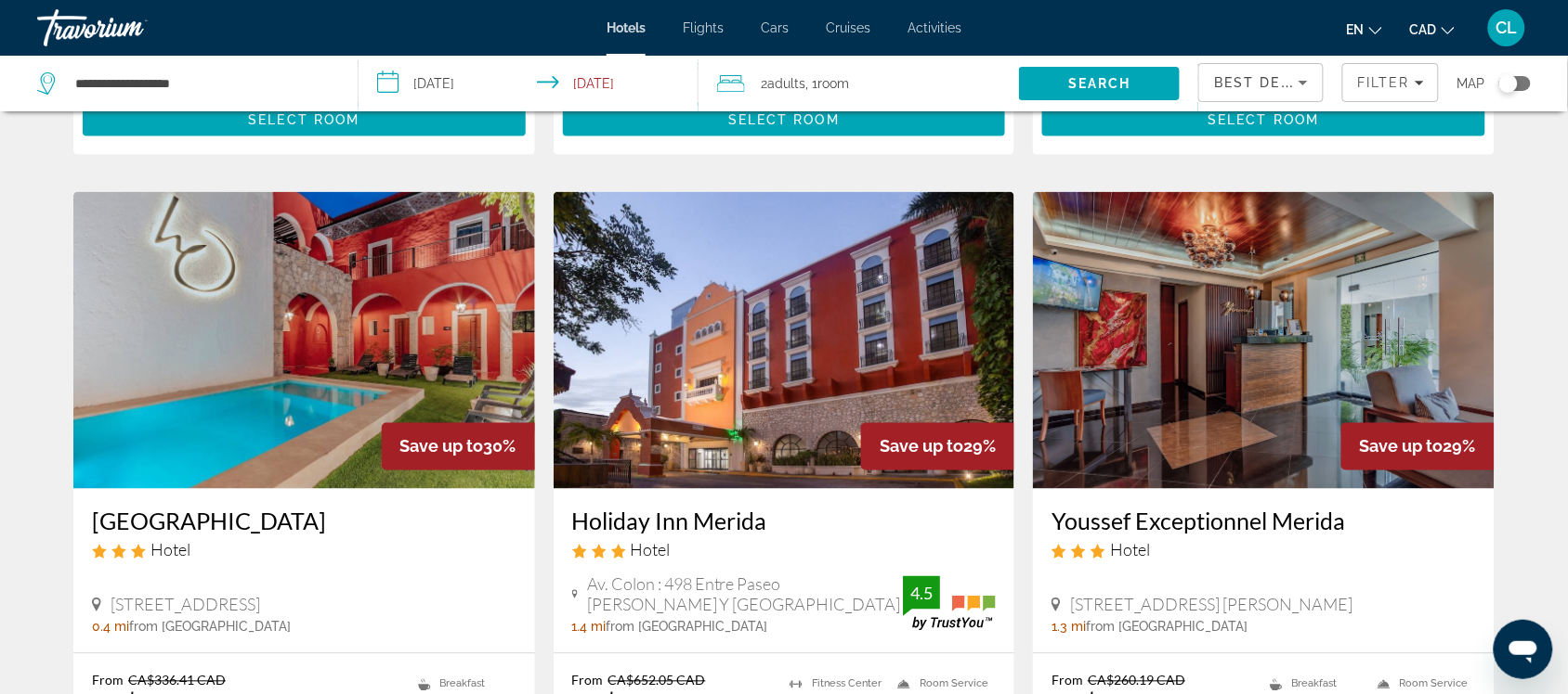
click at [277, 275] on img "Main content" at bounding box center [304, 341] width 462 height 297
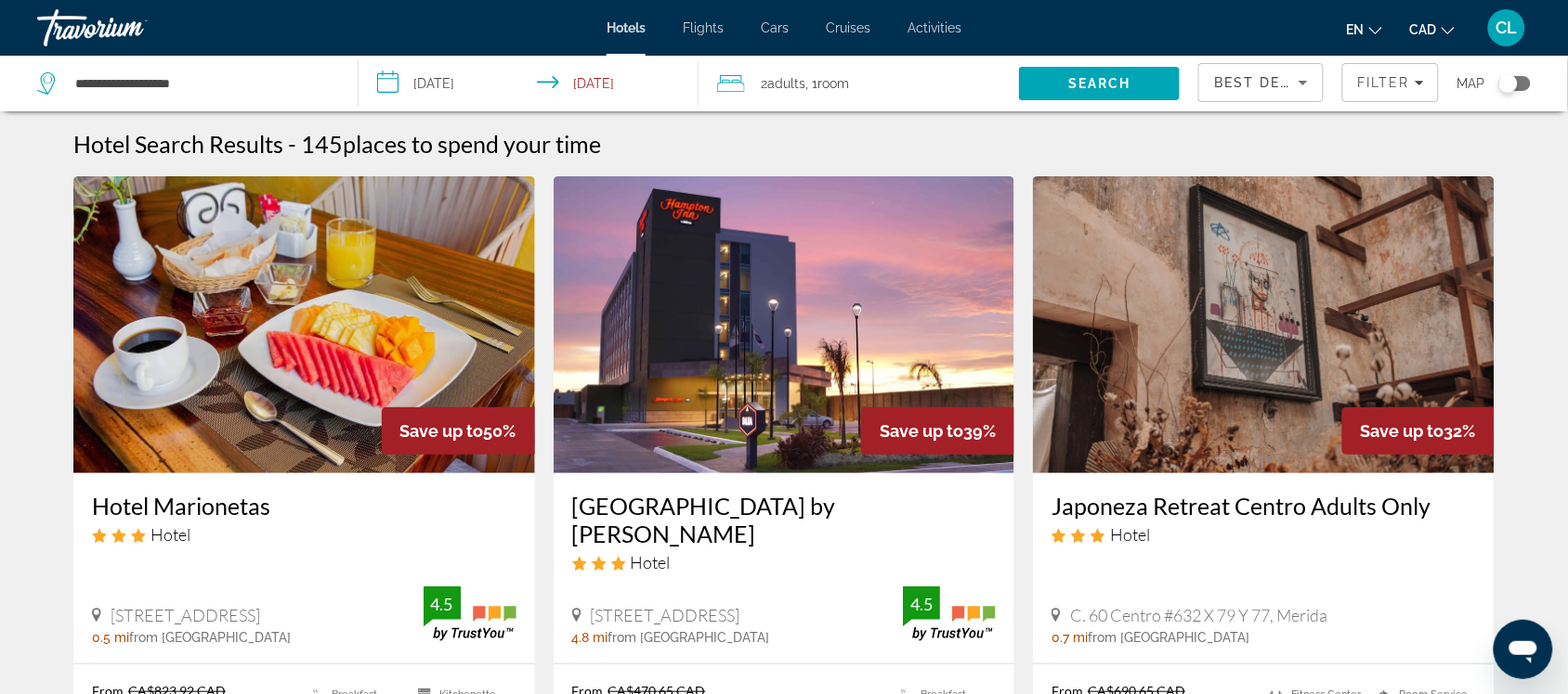
click at [376, 80] on input "**********" at bounding box center [532, 86] width 348 height 61
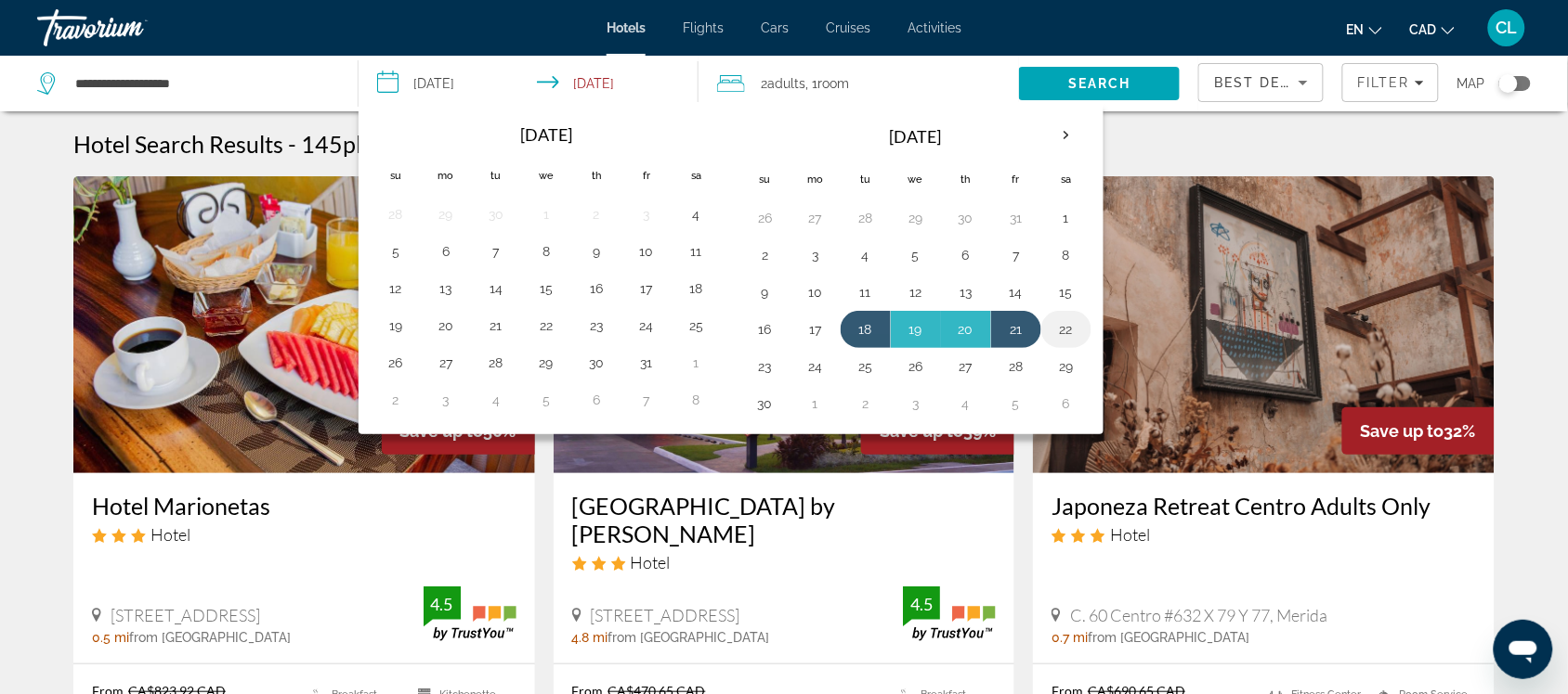
click at [1071, 330] on button "22" at bounding box center [1066, 329] width 30 height 26
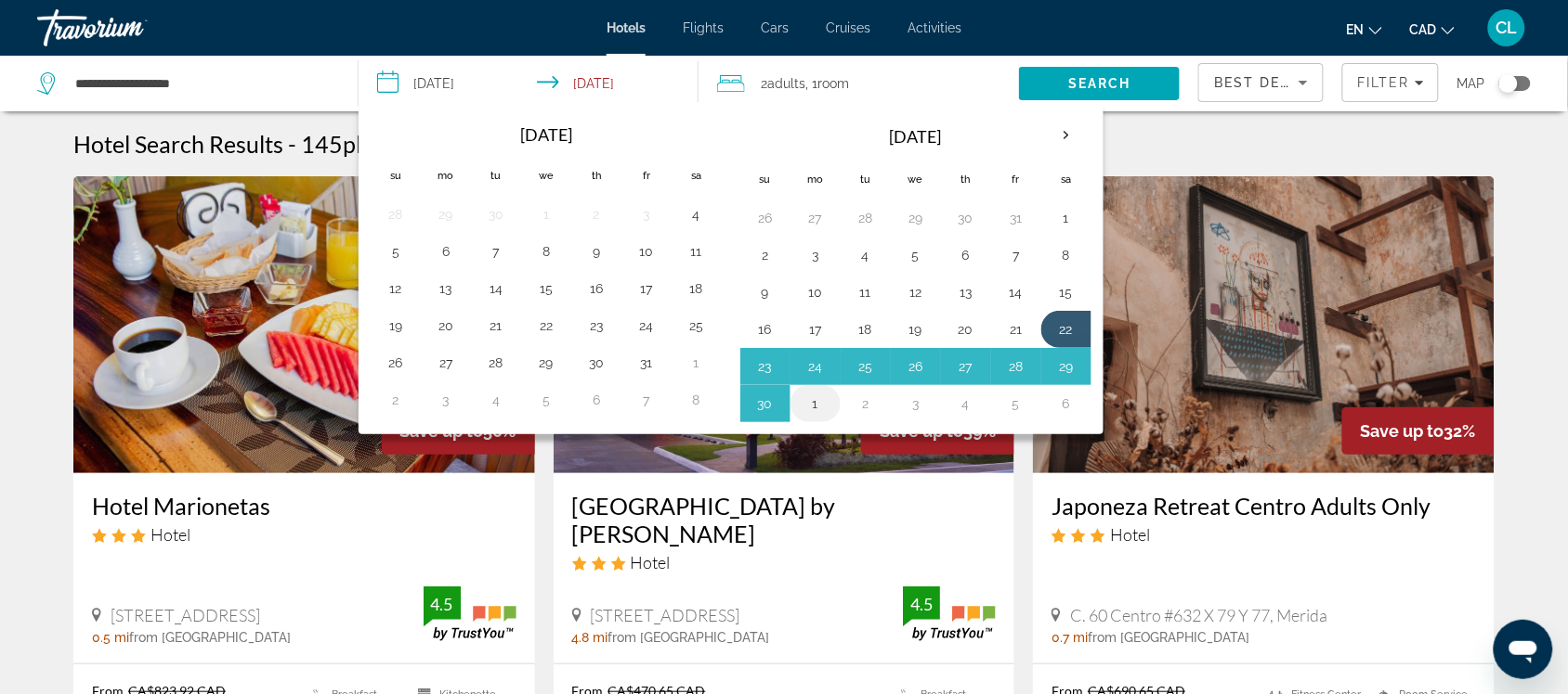
click at [817, 397] on button "1" at bounding box center [815, 404] width 30 height 26
type input "**********"
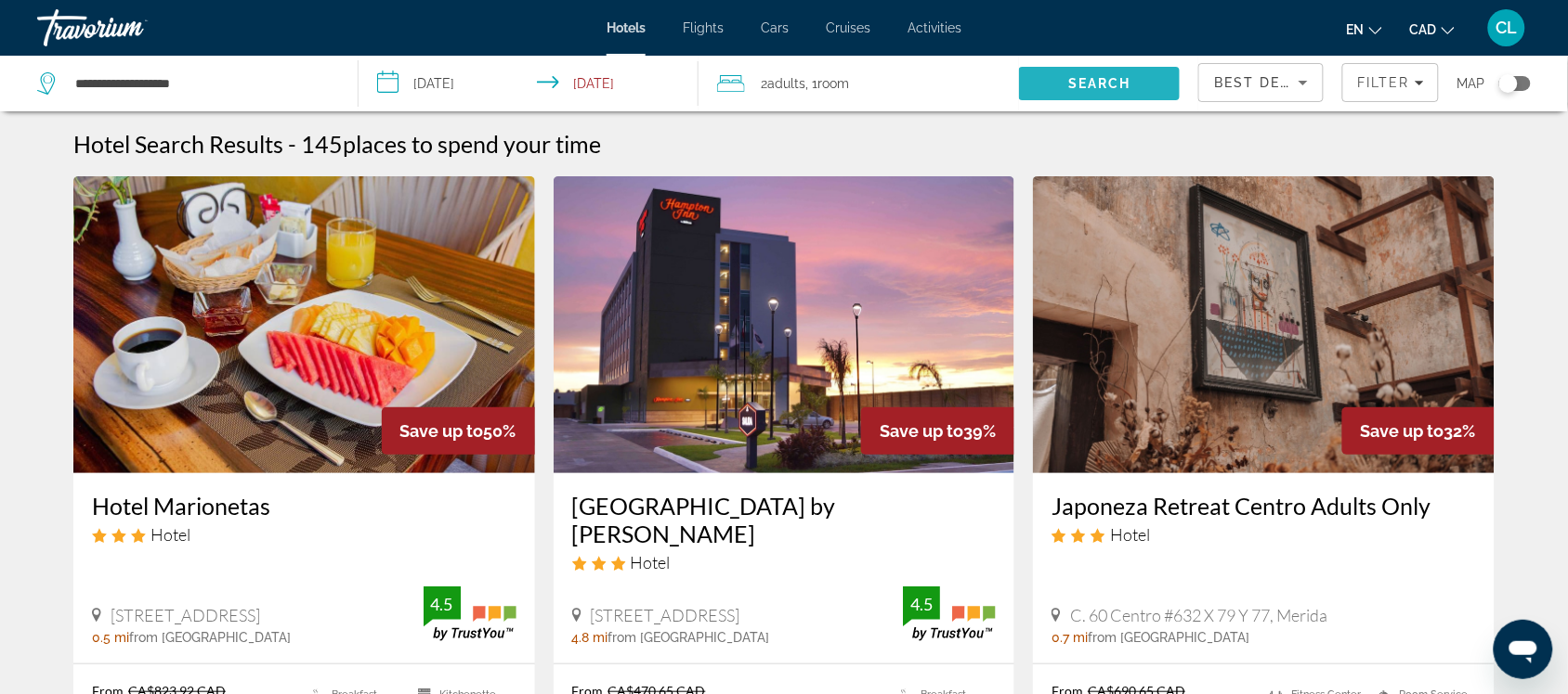
click at [1100, 73] on span "Search" at bounding box center [1099, 83] width 161 height 45
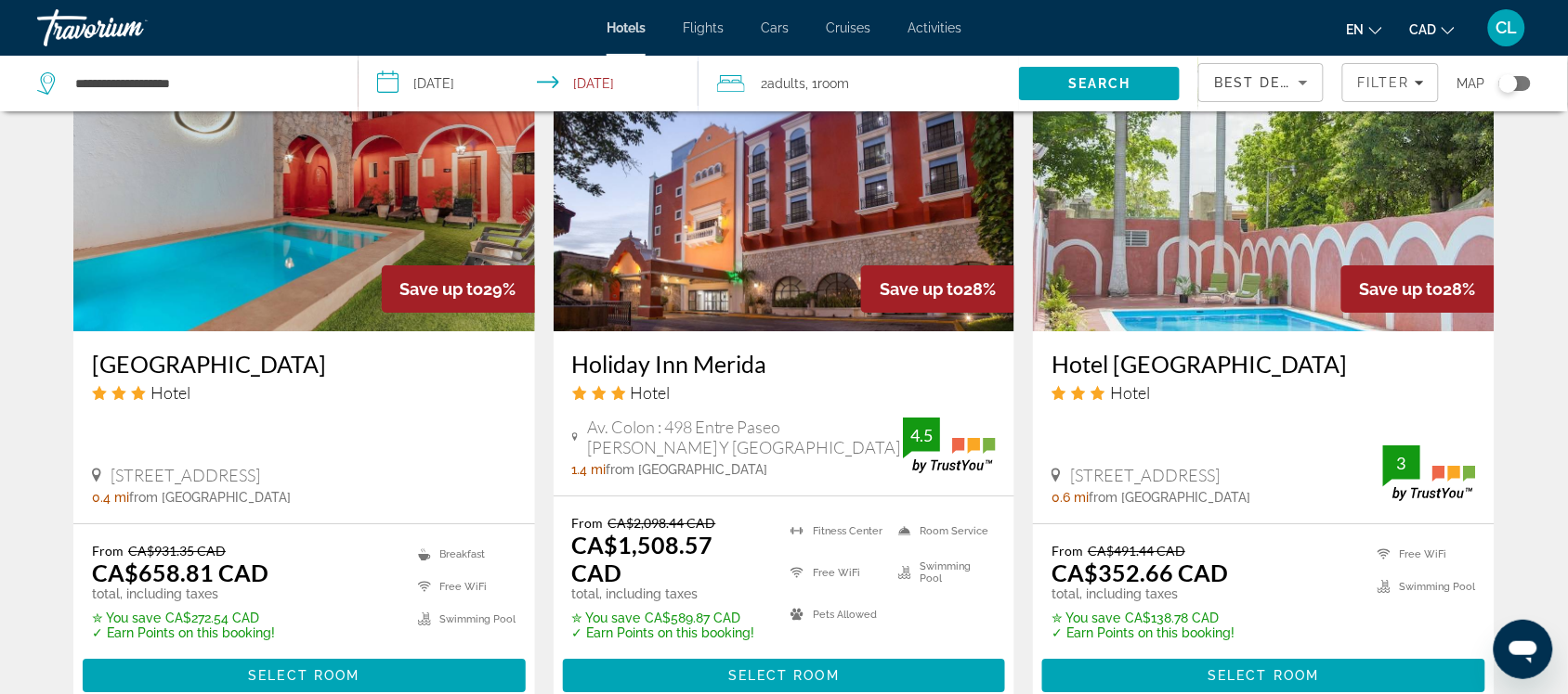
scroll to position [1624, 0]
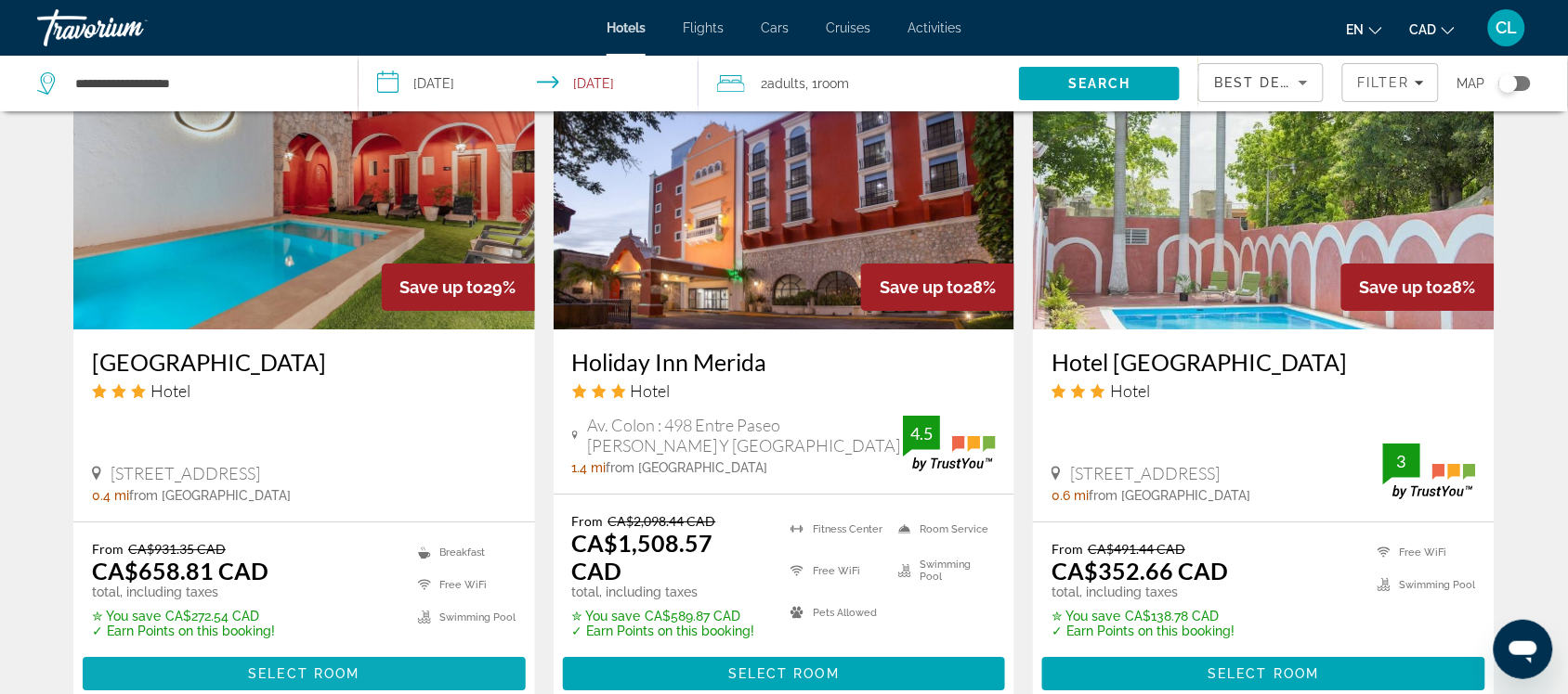
click at [295, 667] on span "Select Room" at bounding box center [303, 674] width 111 height 15
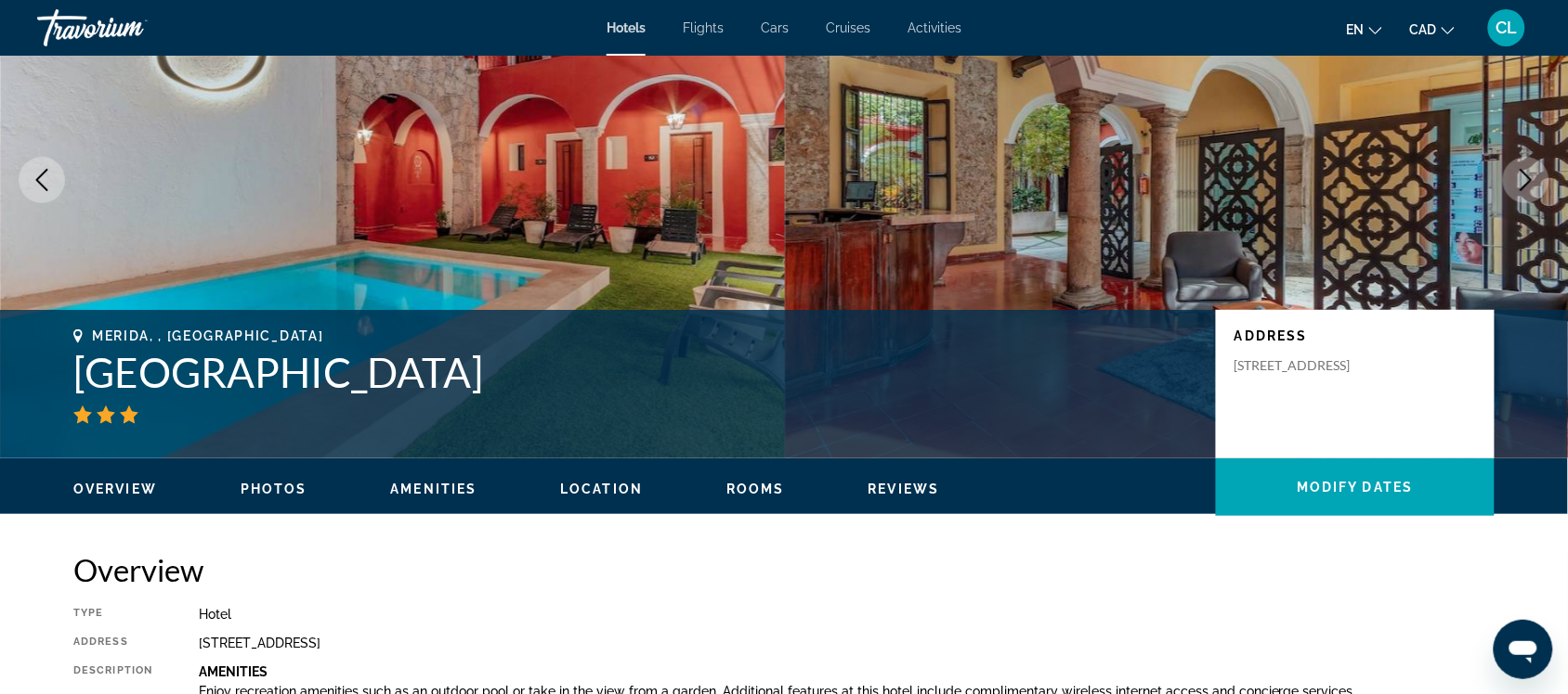
scroll to position [116, 0]
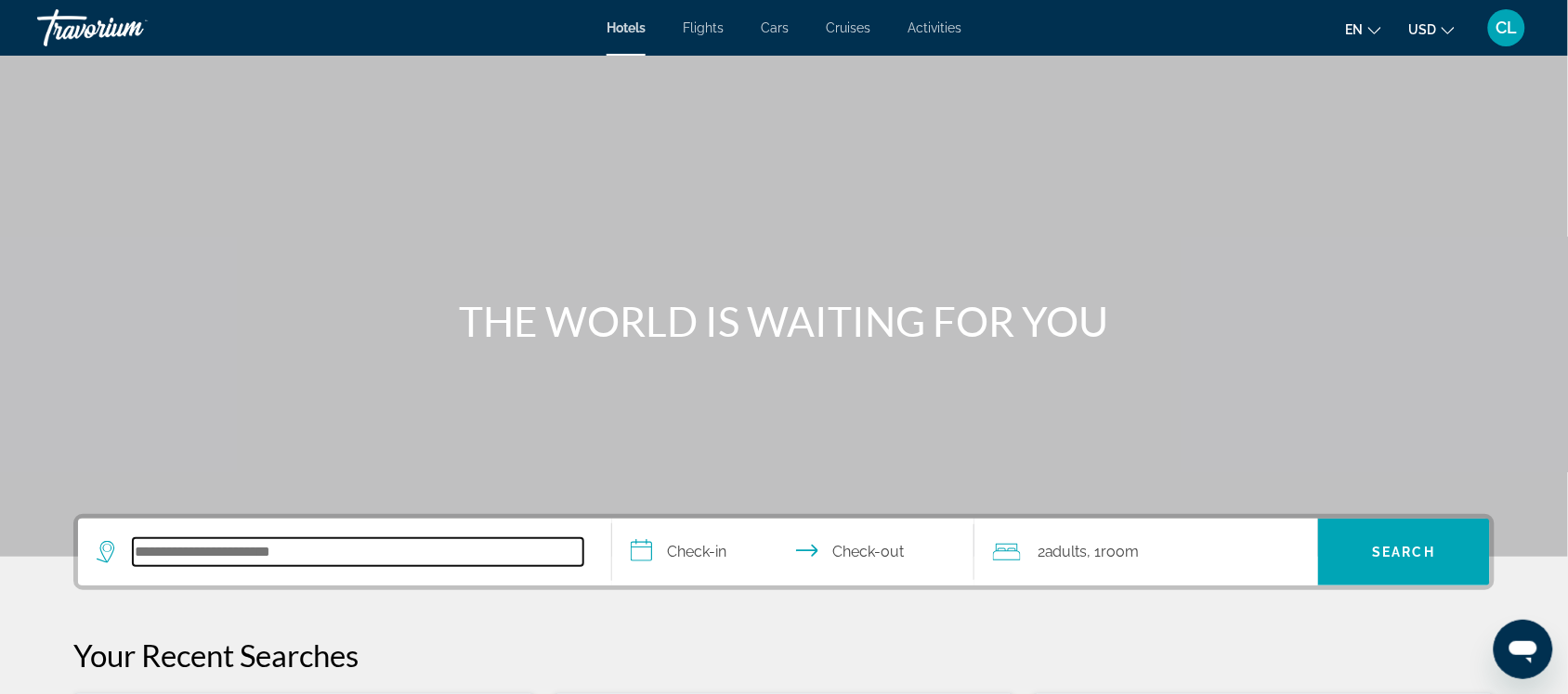
click at [165, 545] on input "Search hotel destination" at bounding box center [357, 552] width 450 height 28
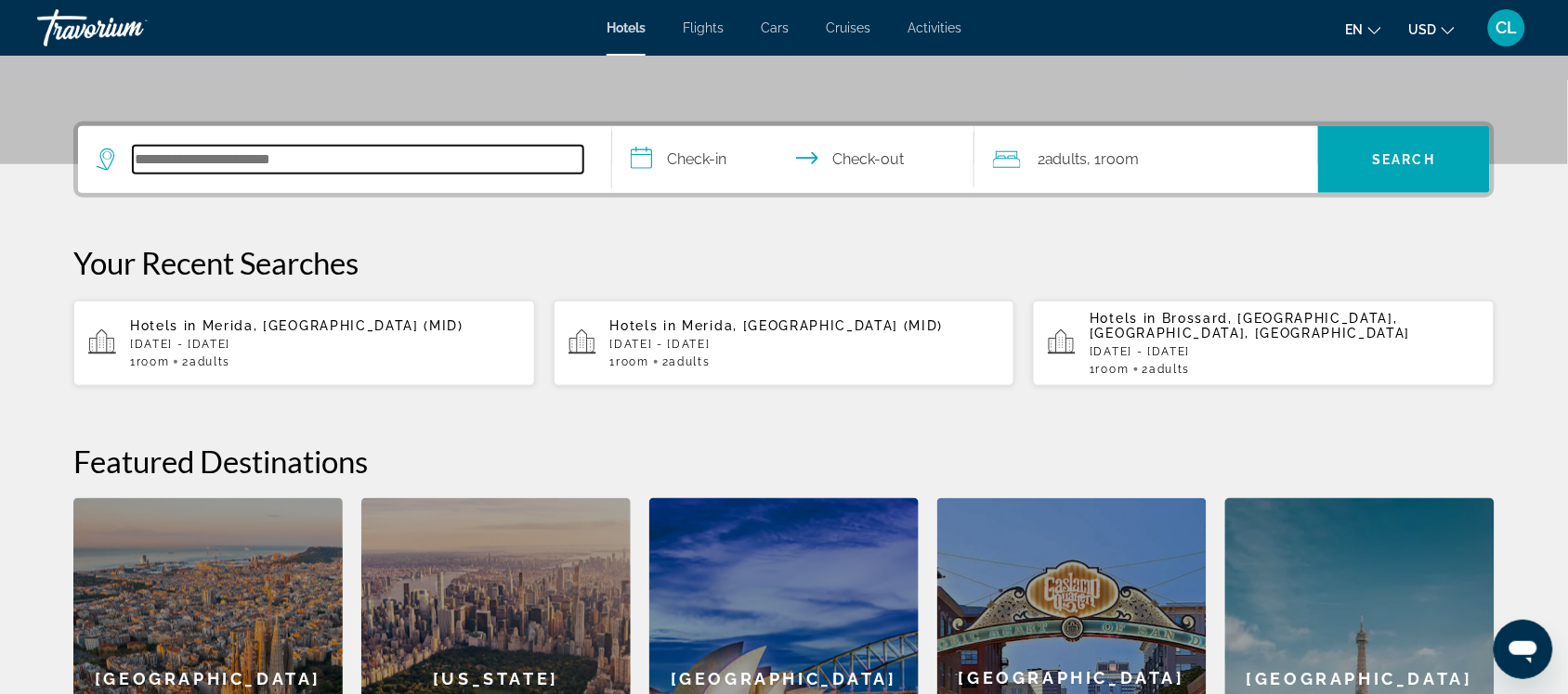
scroll to position [453, 0]
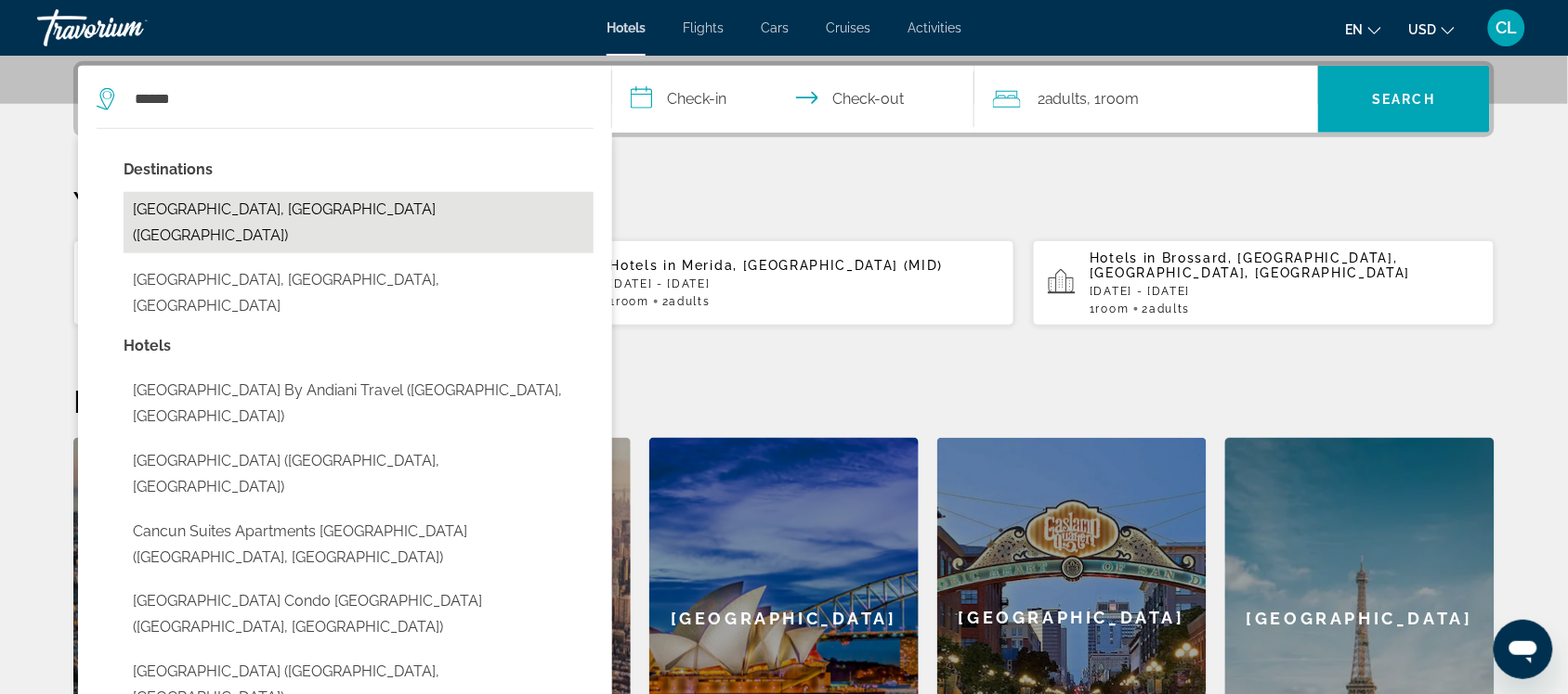
click at [239, 204] on button "[GEOGRAPHIC_DATA], [GEOGRAPHIC_DATA] ([GEOGRAPHIC_DATA])" at bounding box center [358, 223] width 470 height 61
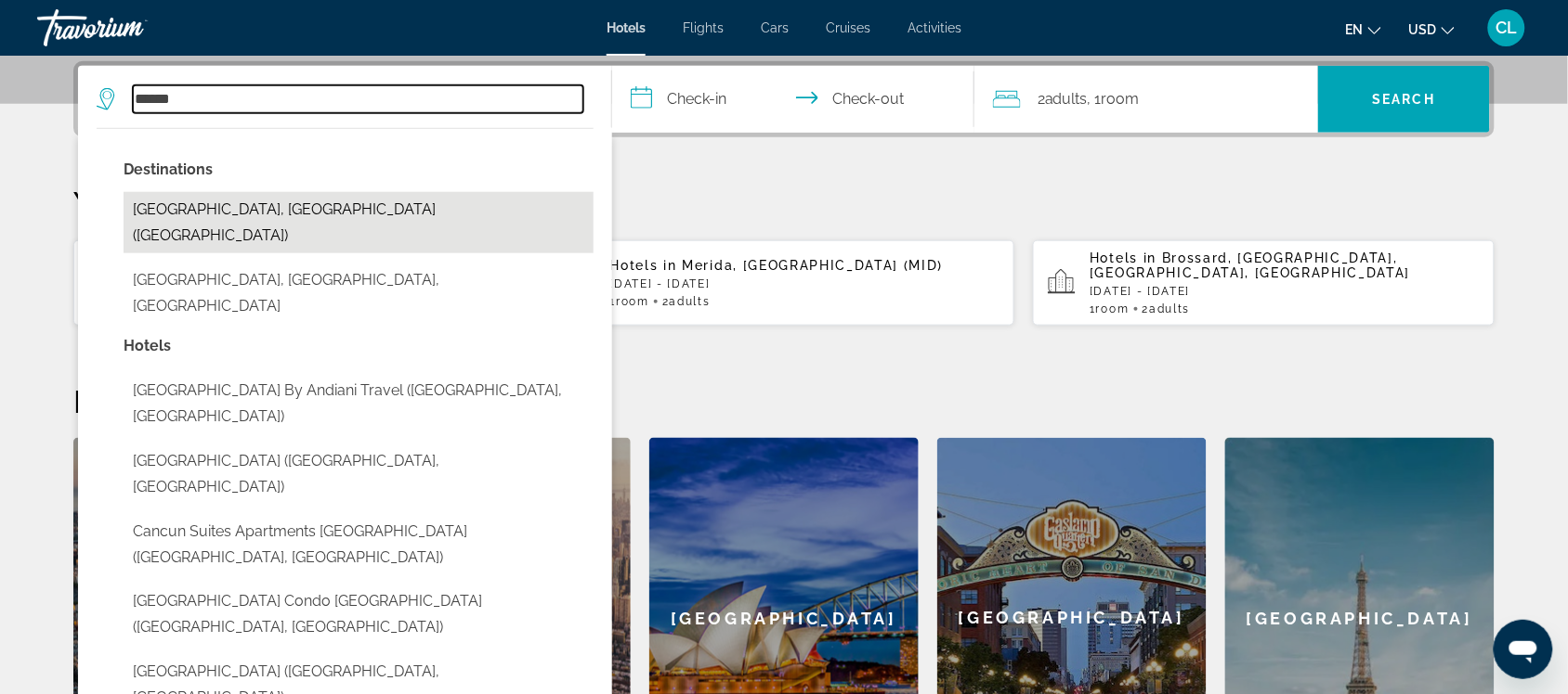
type input "**********"
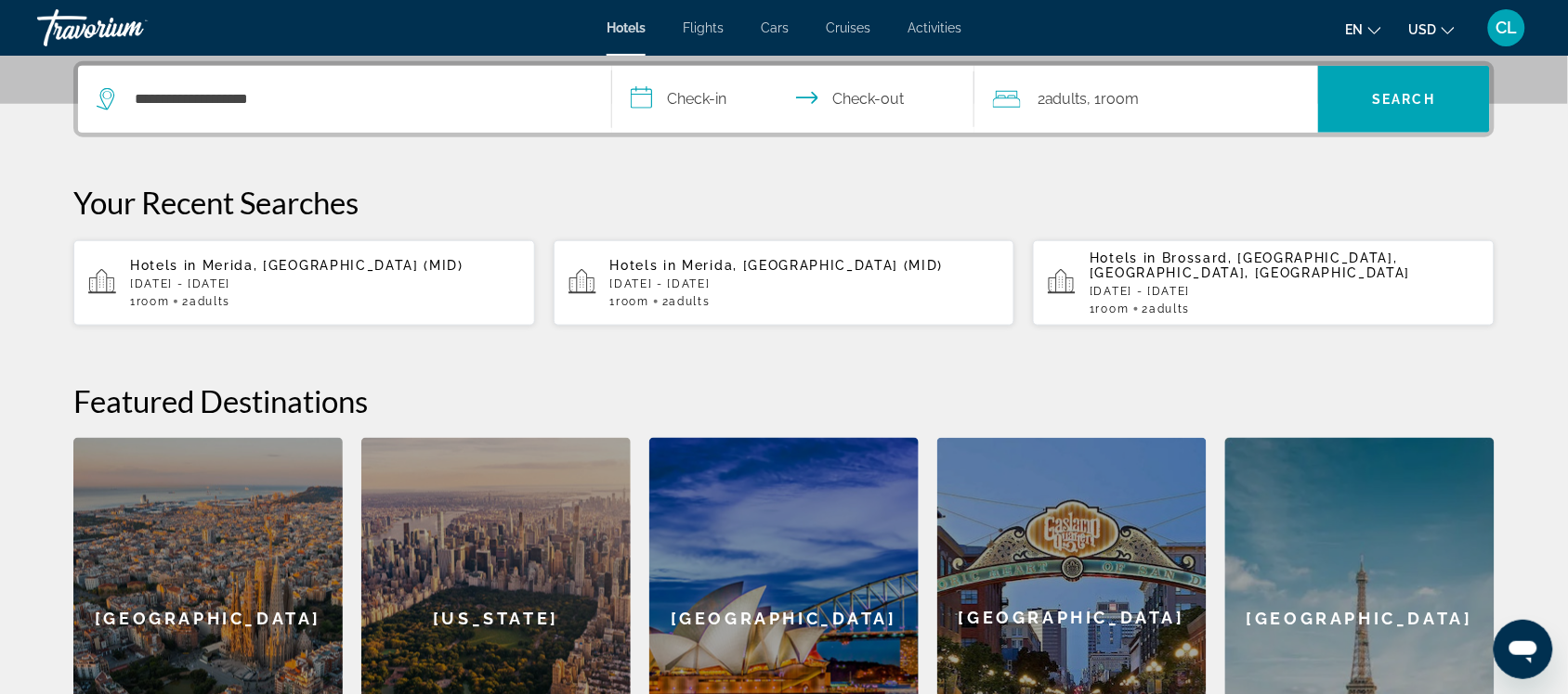
click at [642, 90] on input "**********" at bounding box center [797, 102] width 370 height 73
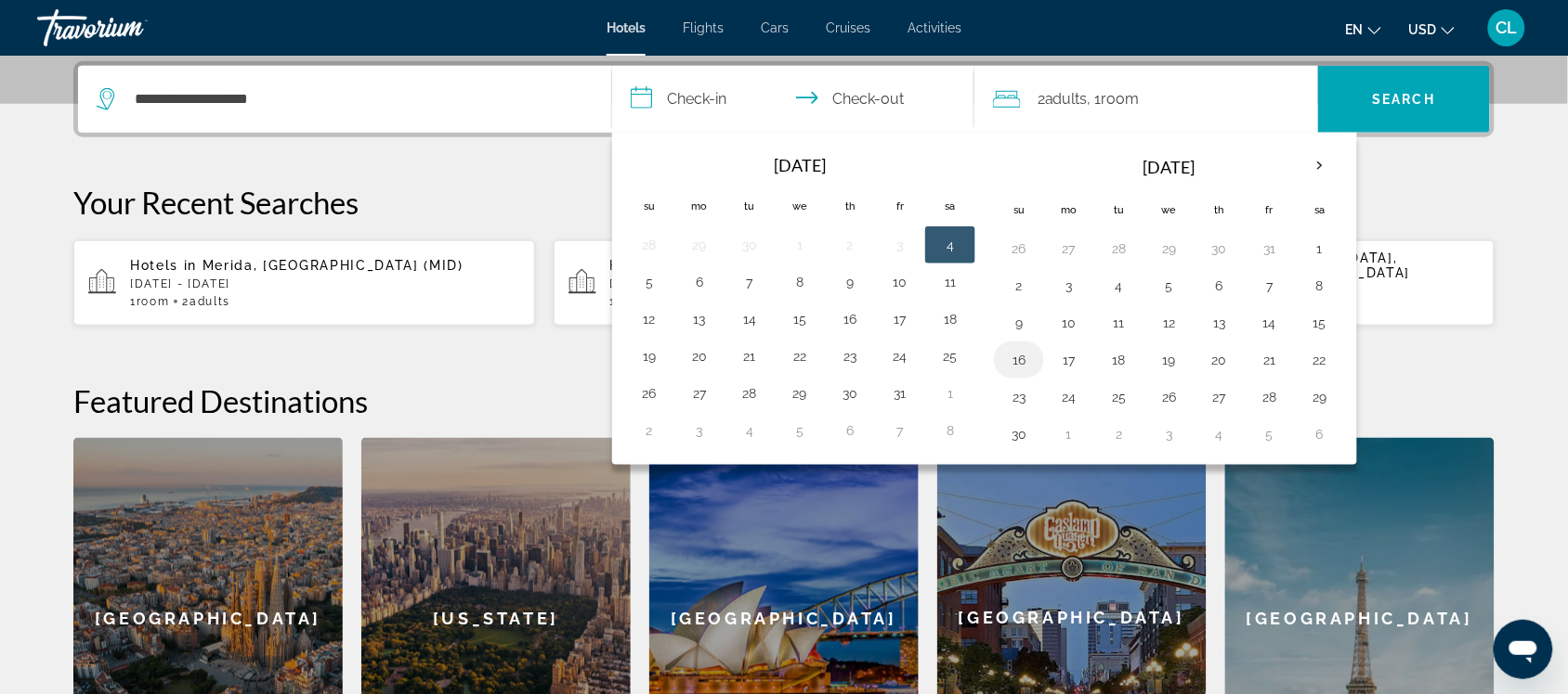
click at [1022, 367] on button "16" at bounding box center [1019, 360] width 30 height 26
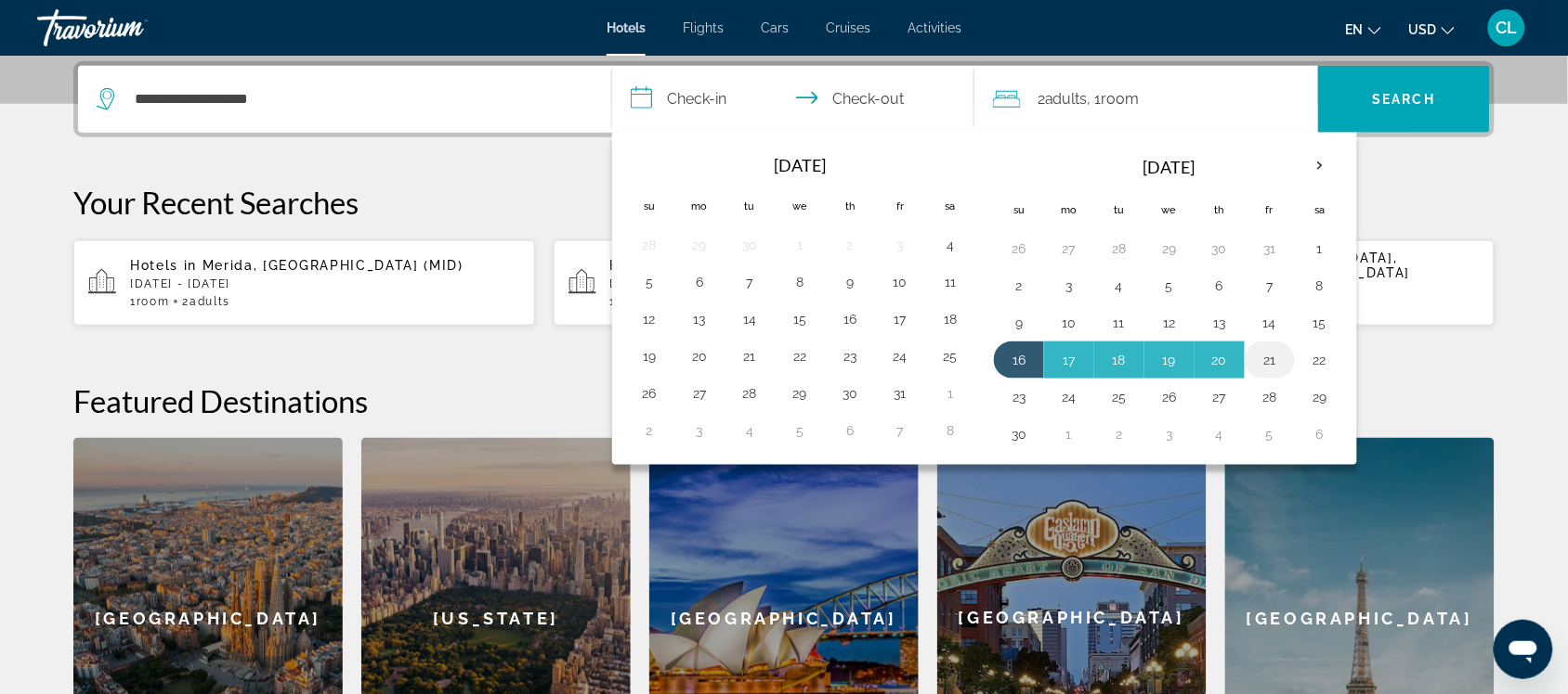
click at [1271, 364] on button "21" at bounding box center [1270, 360] width 30 height 26
type input "**********"
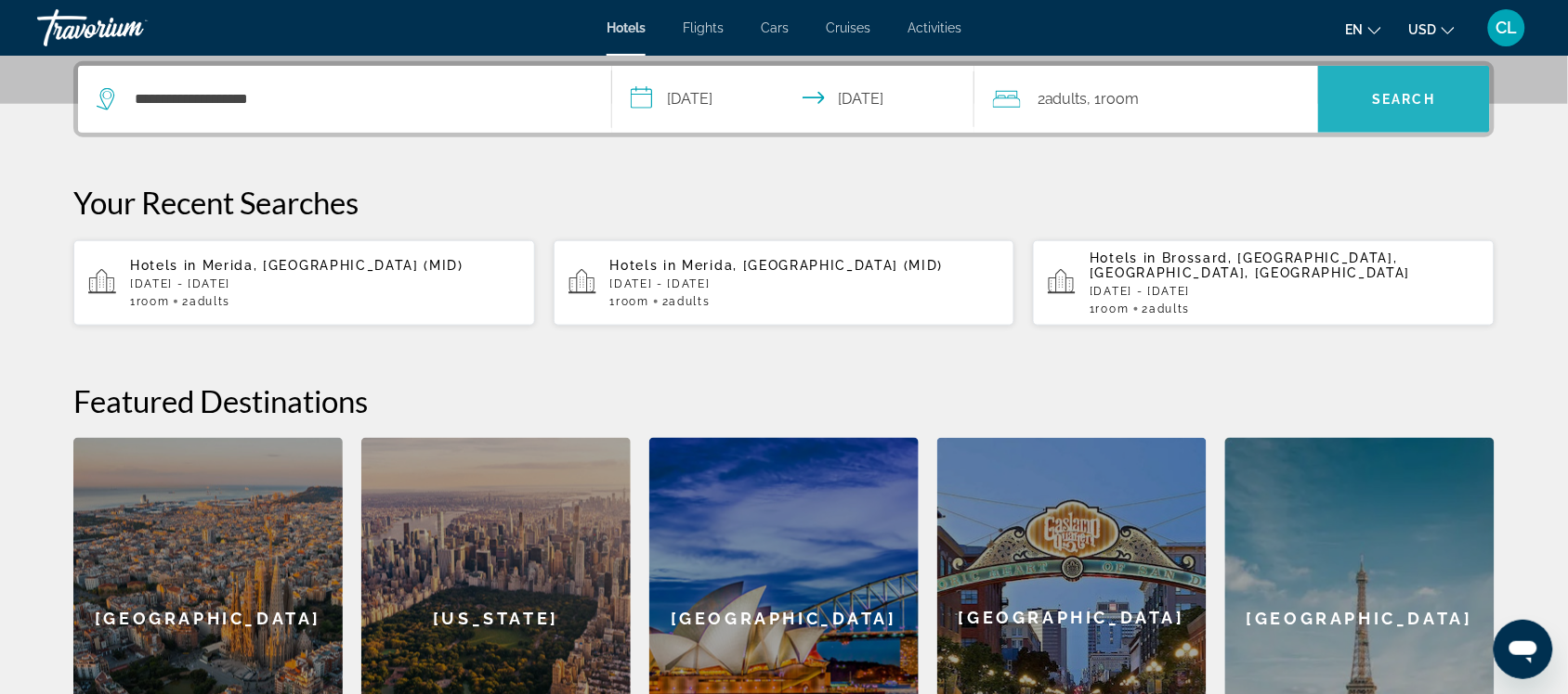
click at [1384, 100] on span "Search" at bounding box center [1403, 99] width 63 height 15
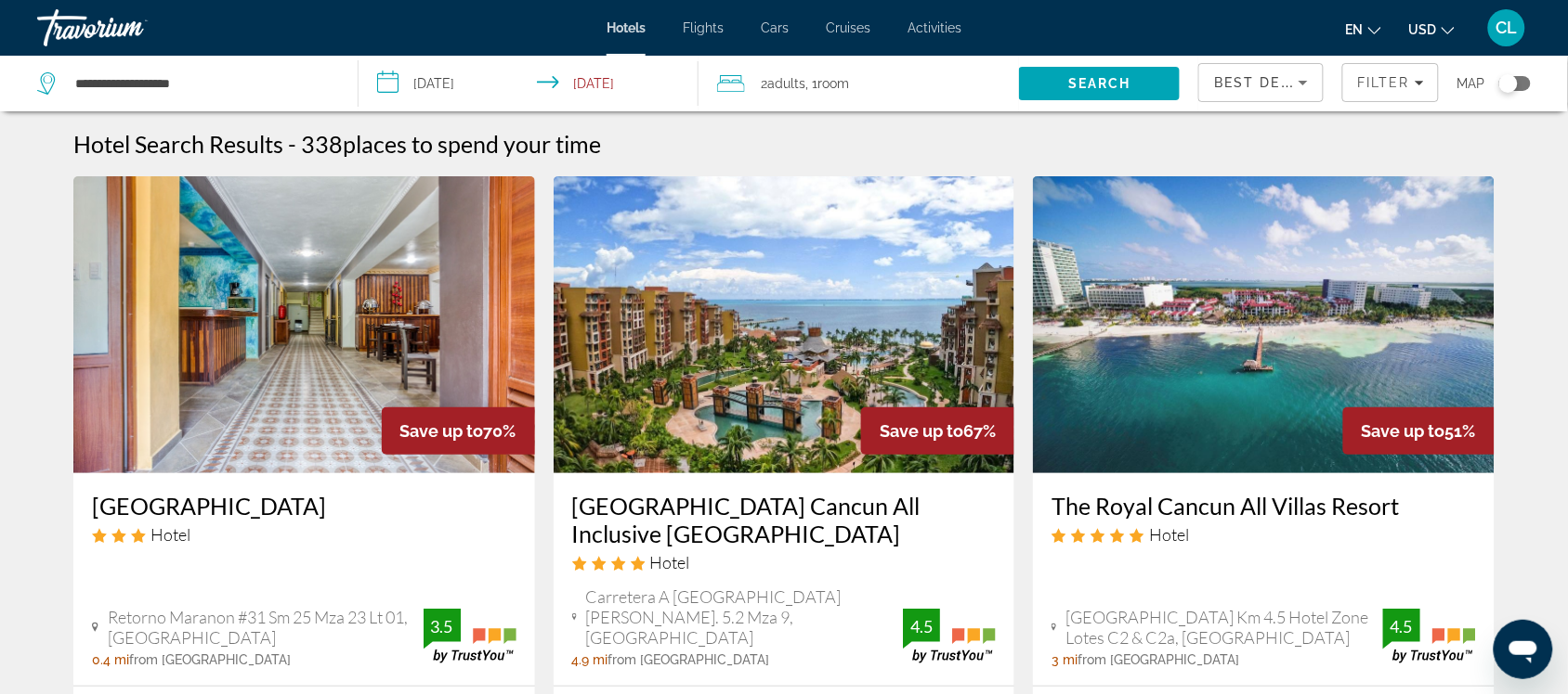
click at [1423, 26] on span "USD" at bounding box center [1423, 29] width 28 height 15
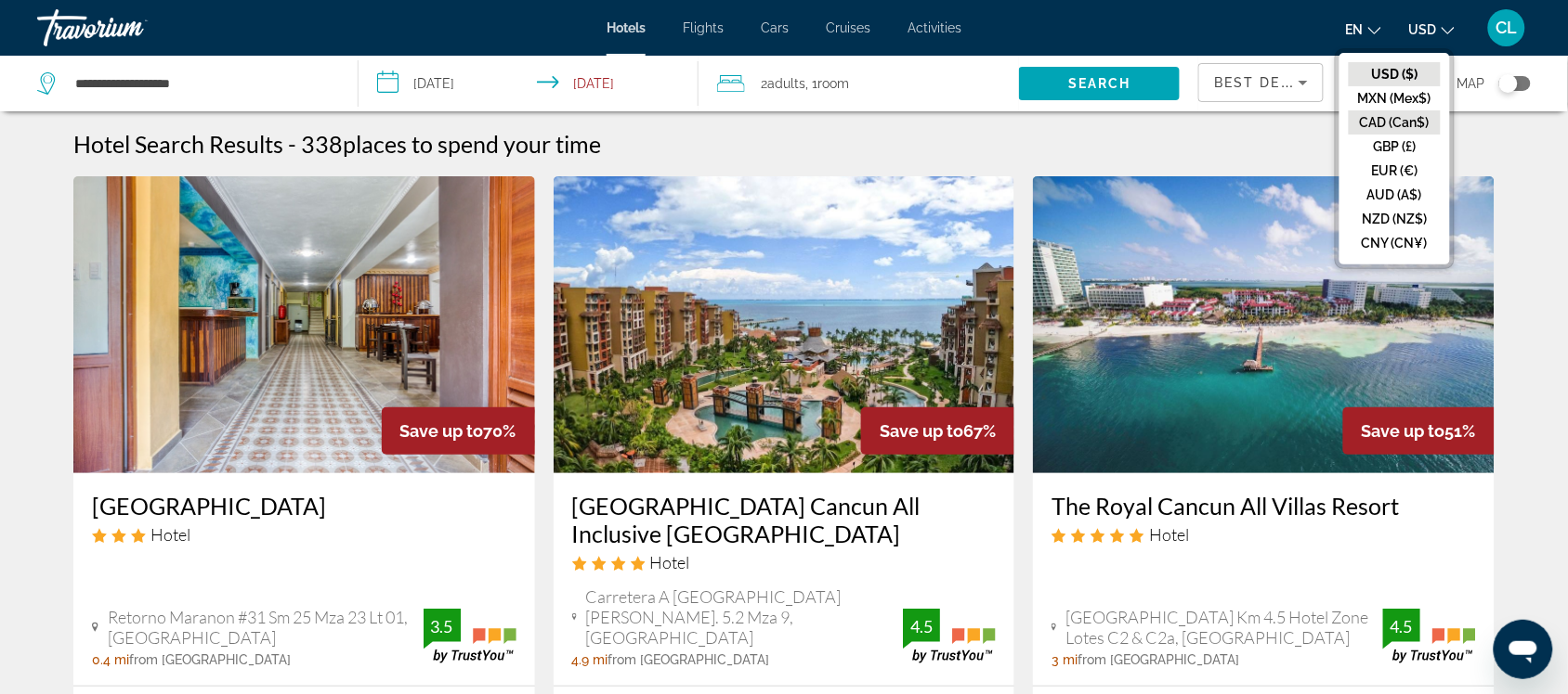
click at [1371, 117] on button "CAD (Can$)" at bounding box center [1394, 122] width 92 height 24
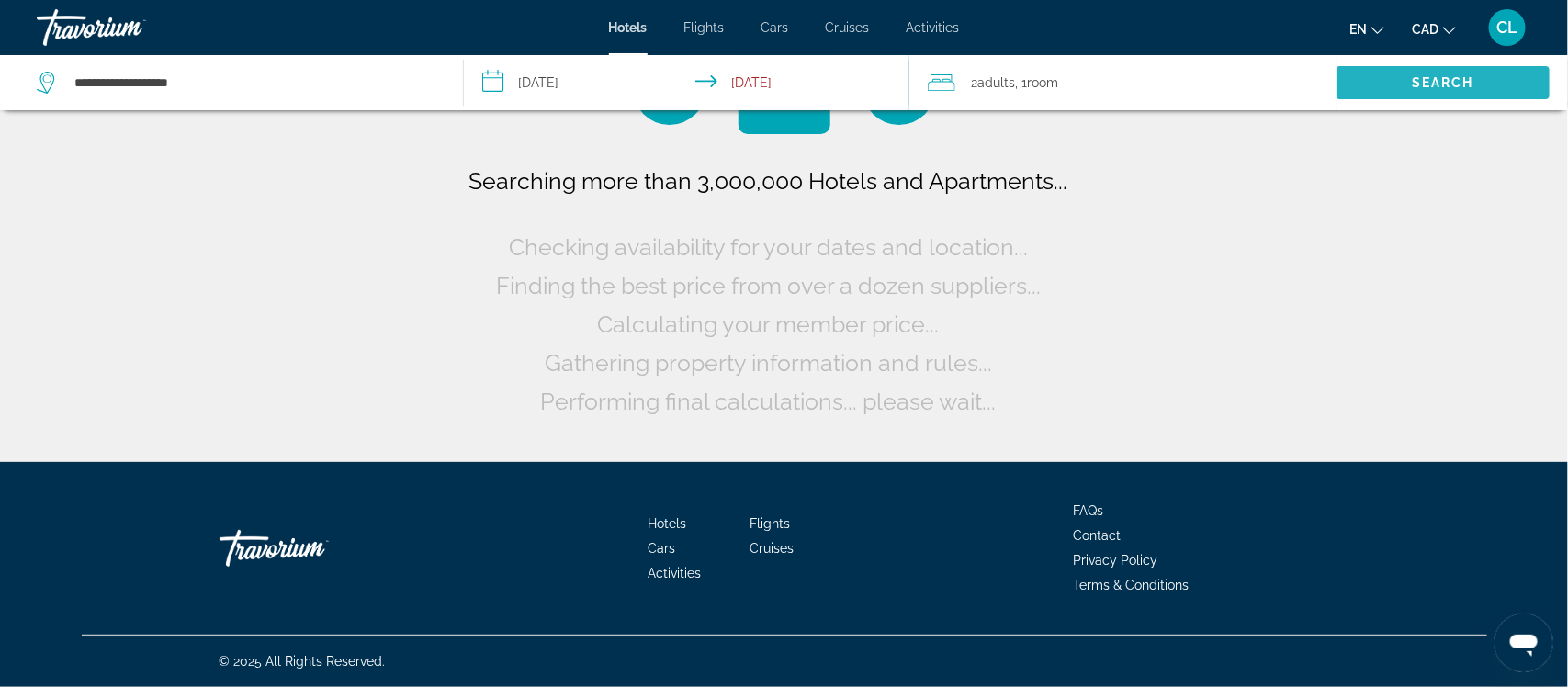
click at [1424, 76] on span "Search" at bounding box center [1443, 82] width 62 height 14
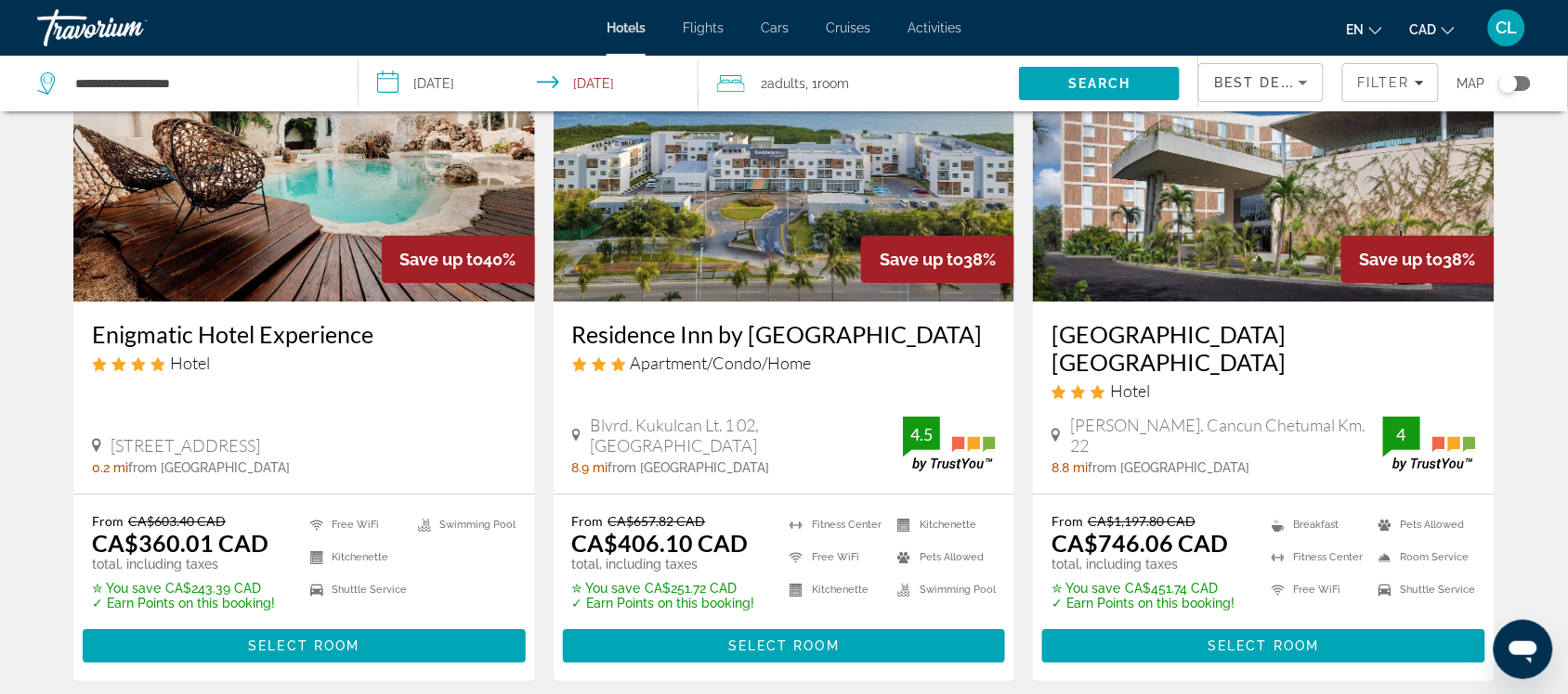
scroll to position [1565, 0]
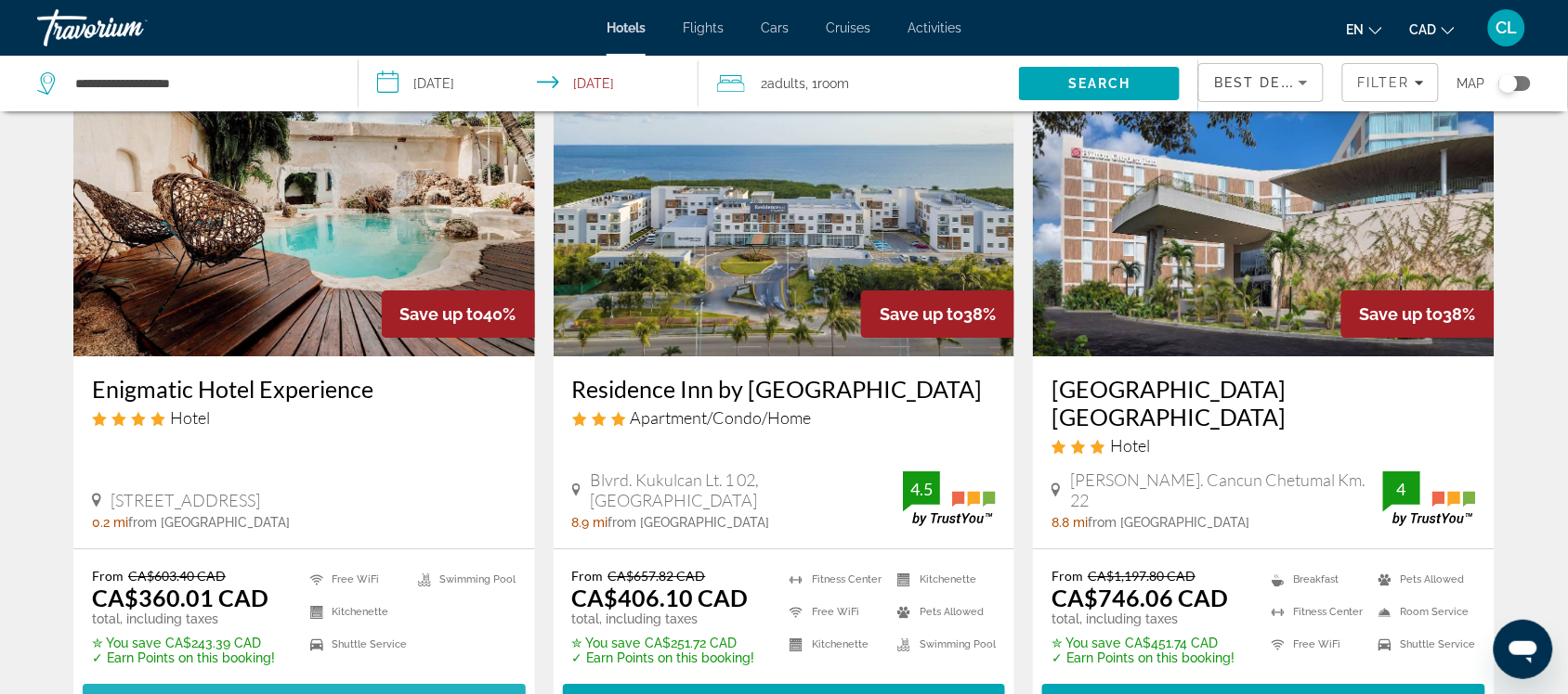
click at [309, 693] on span "Select Room" at bounding box center [303, 700] width 111 height 15
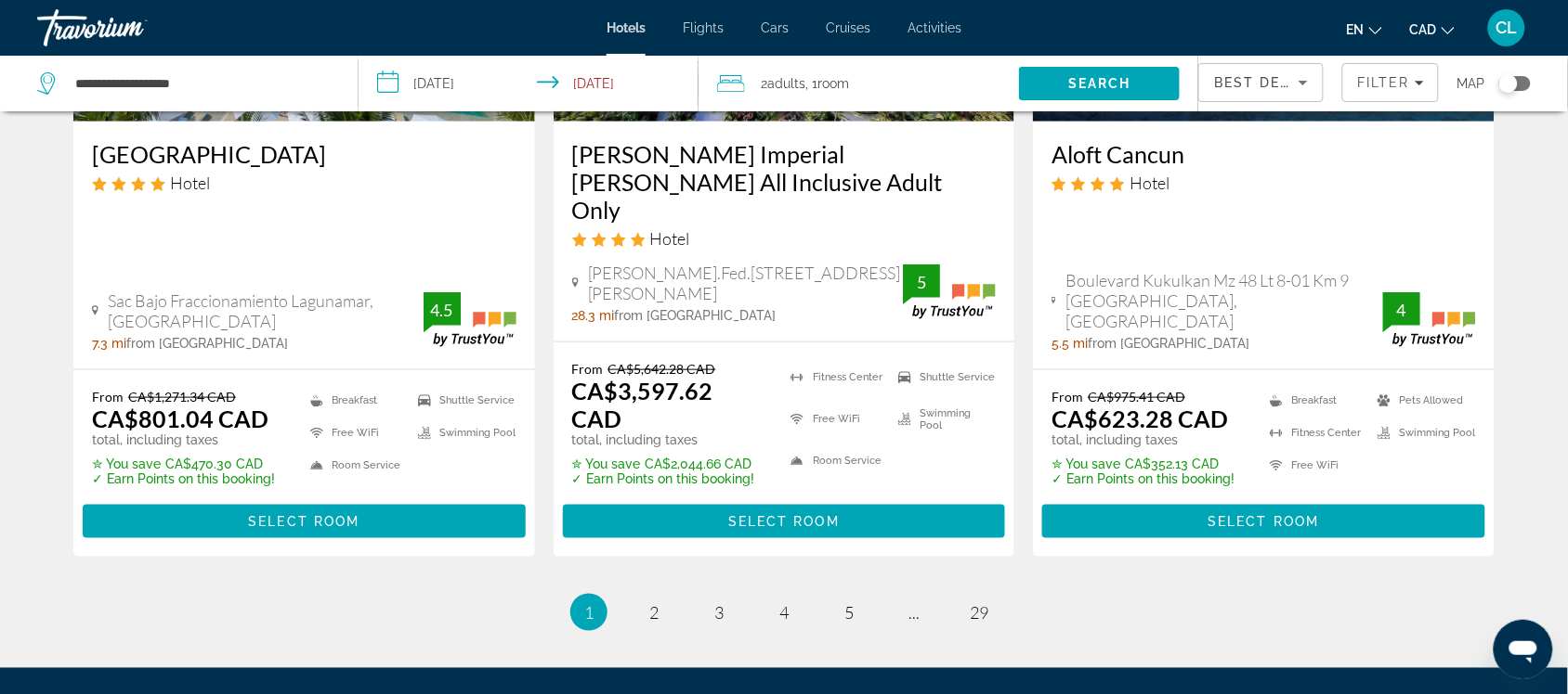
scroll to position [2552, 0]
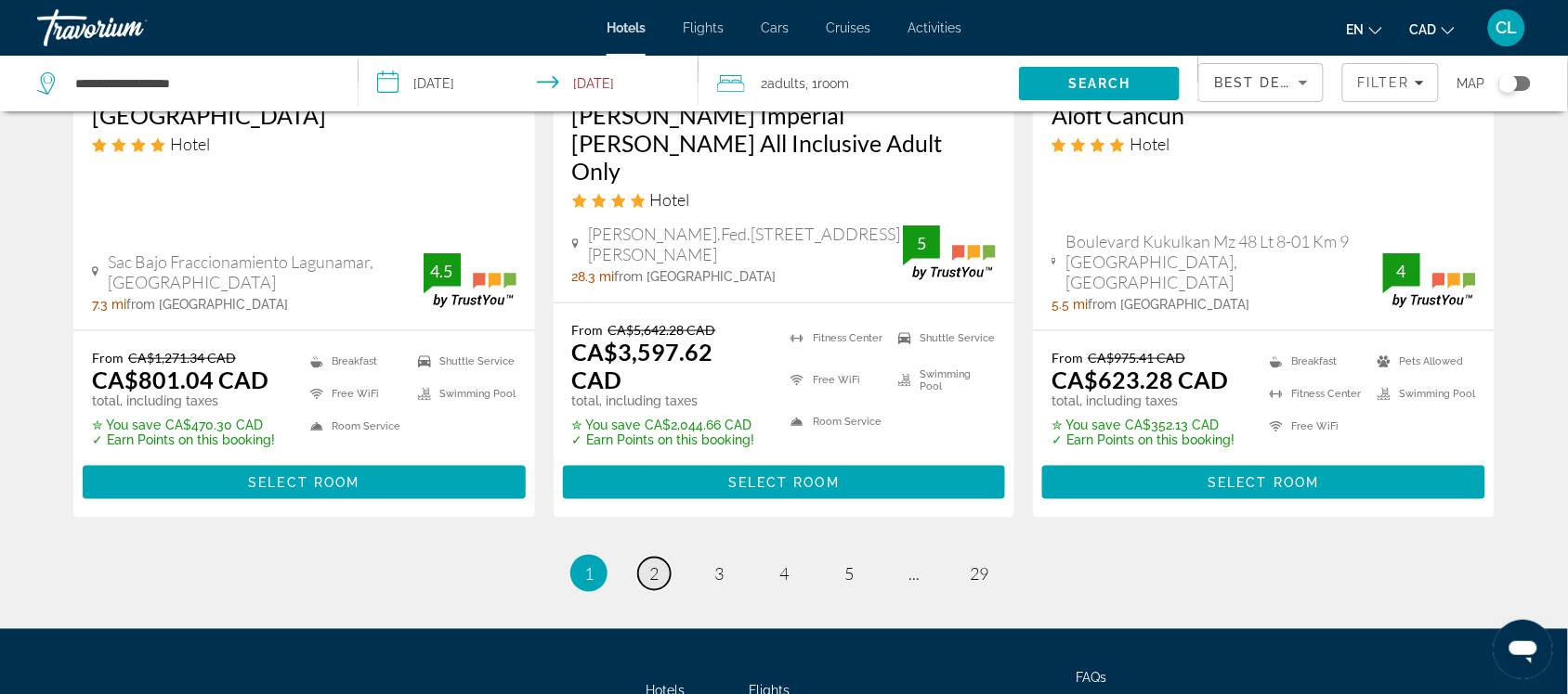
click at [655, 563] on span "2" at bounding box center [654, 573] width 10 height 20
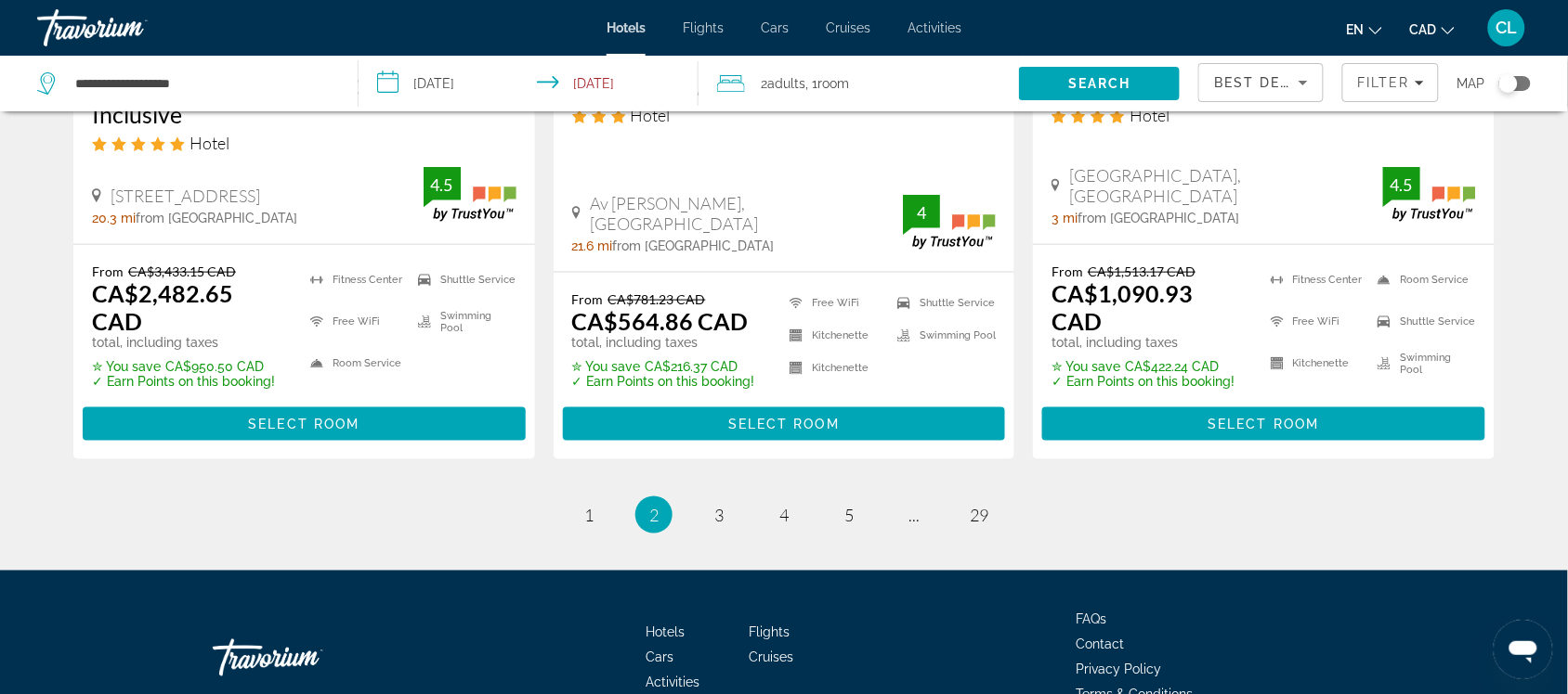
scroll to position [2610, 0]
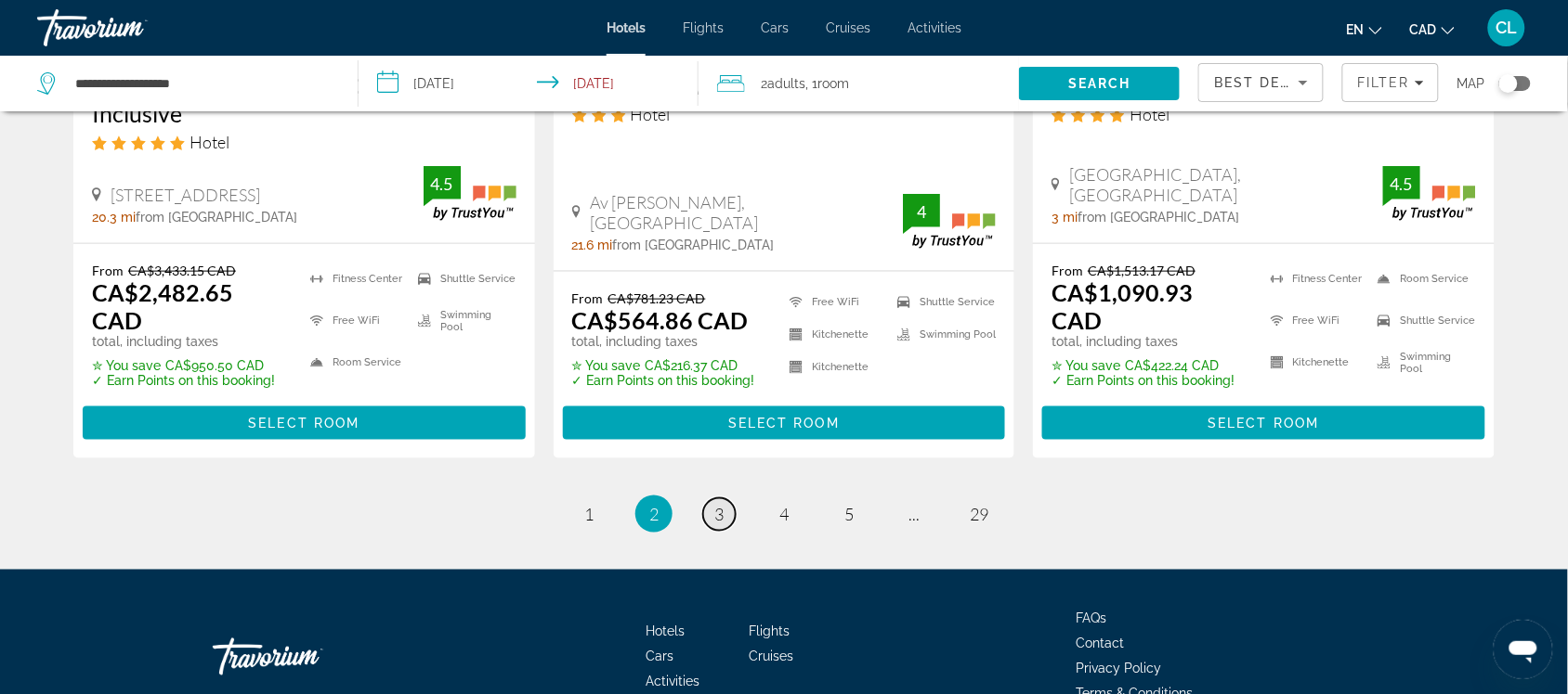
click at [723, 504] on span "3" at bounding box center [719, 514] width 10 height 20
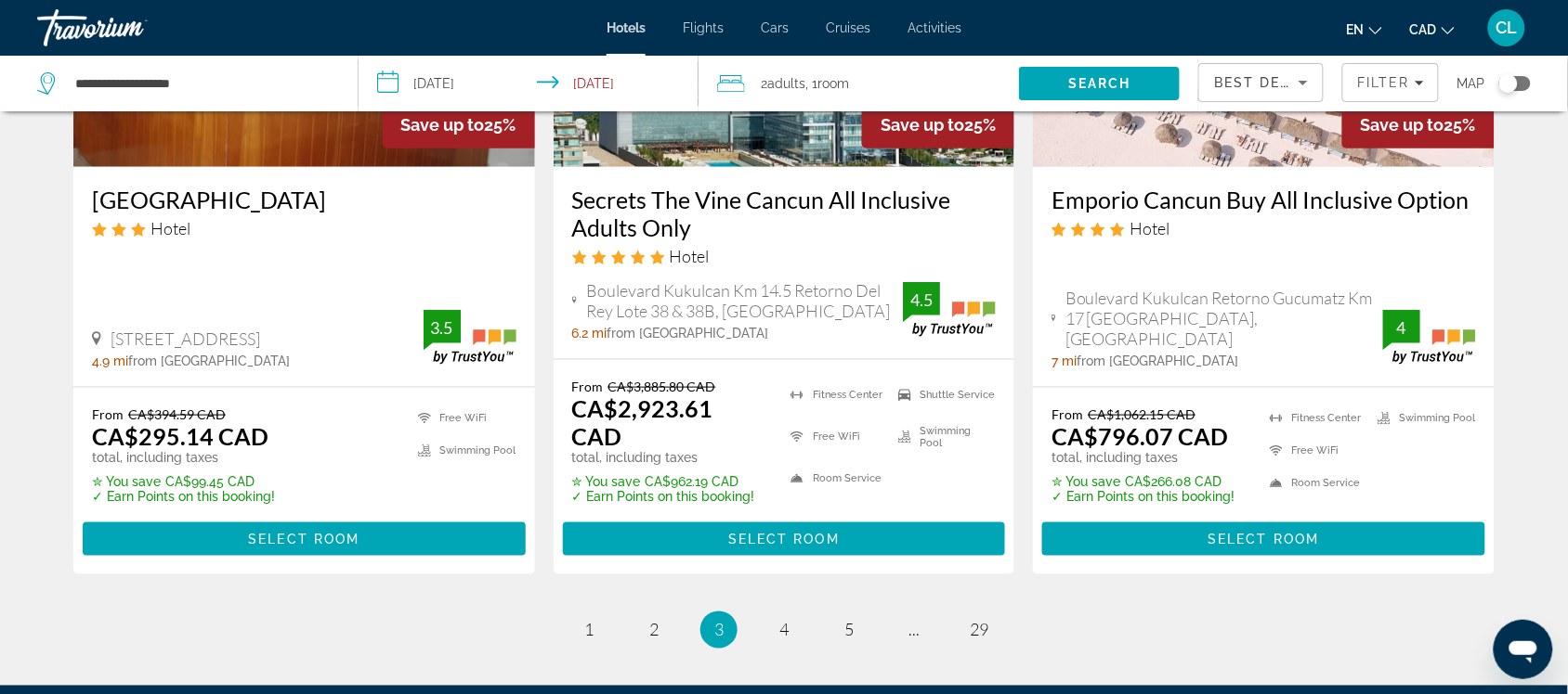
scroll to position [2552, 0]
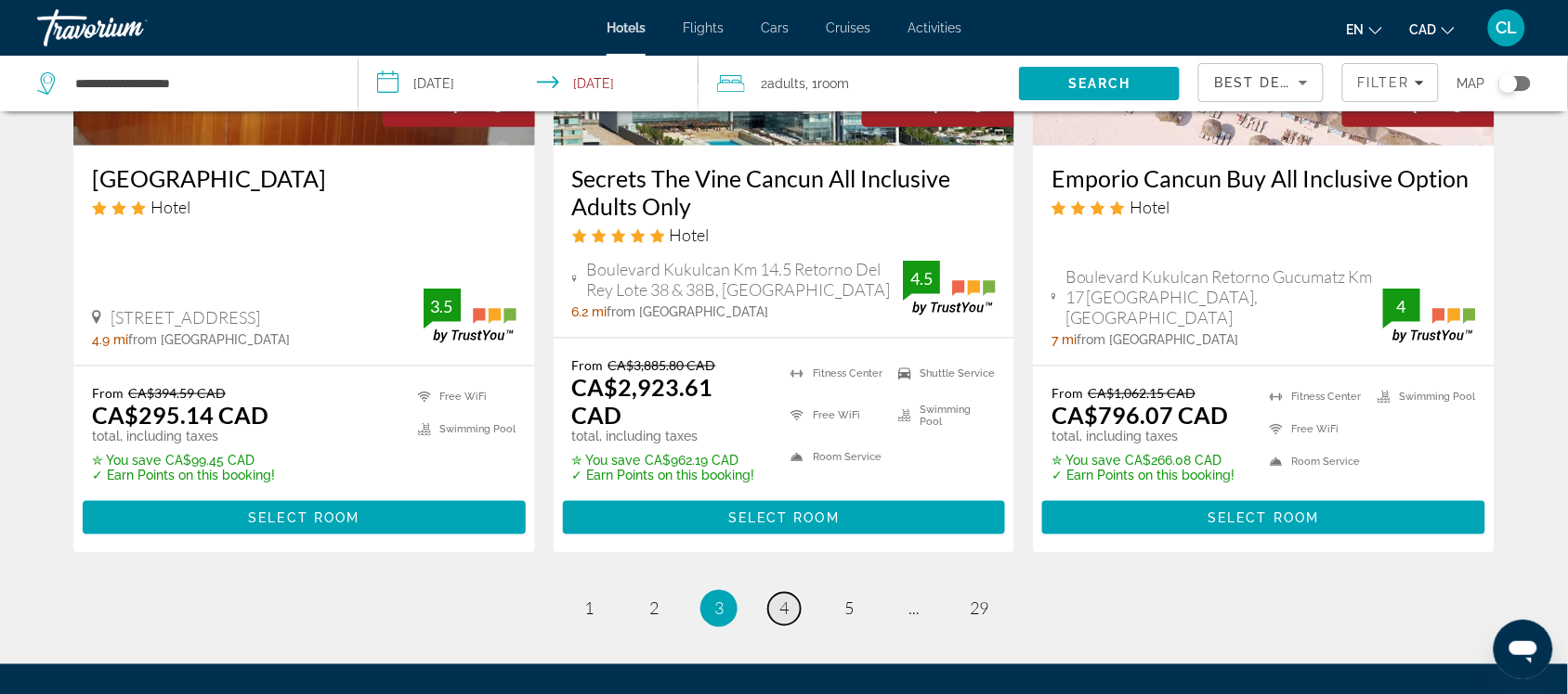
click at [780, 599] on span "4" at bounding box center [784, 609] width 10 height 20
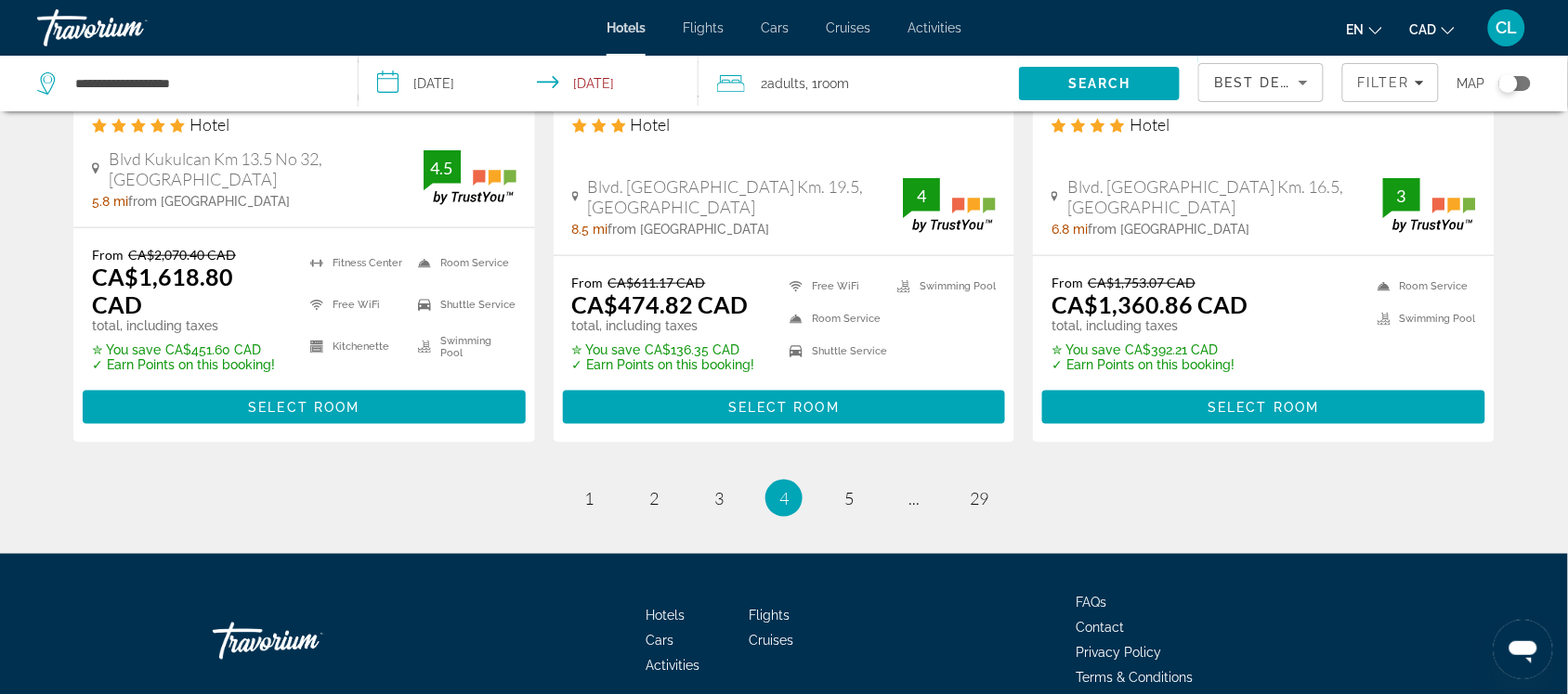
scroll to position [2602, 0]
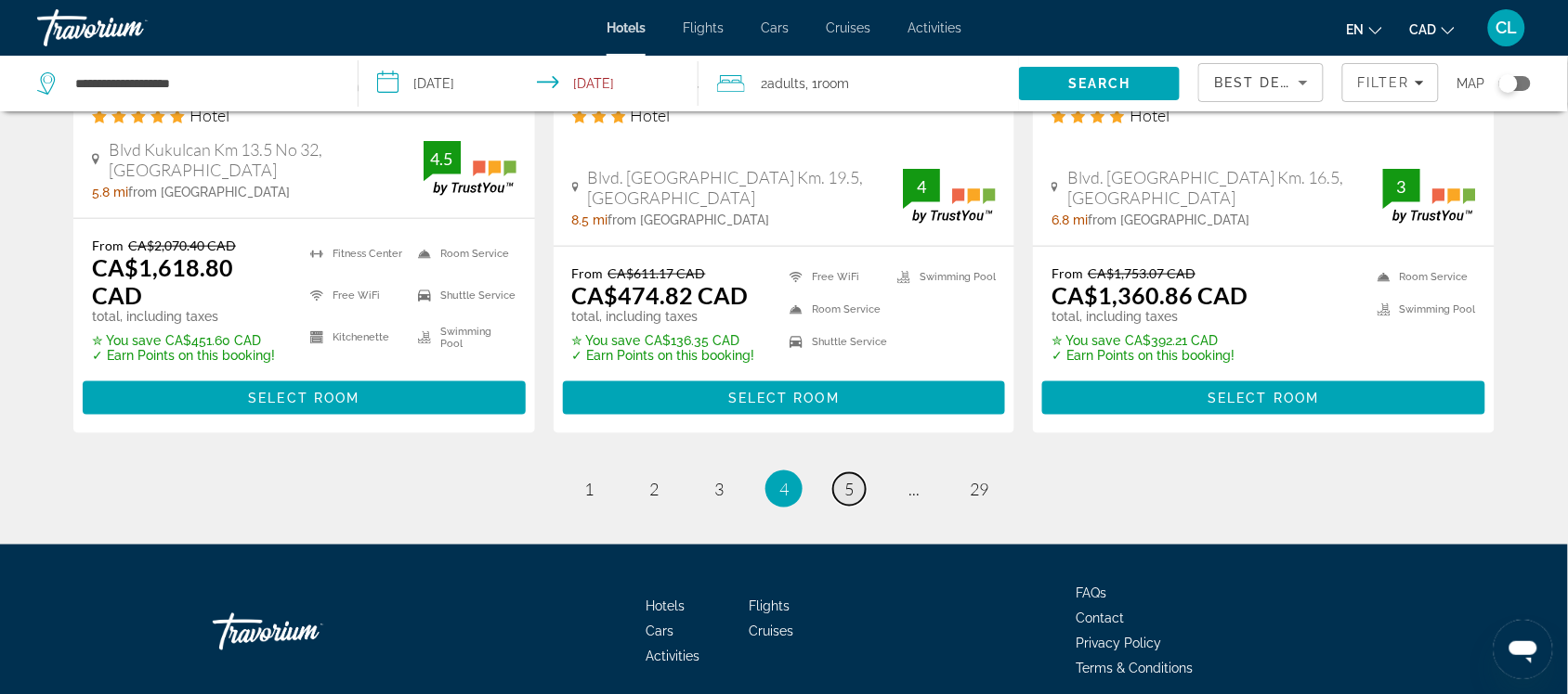
click at [846, 479] on span "5" at bounding box center [849, 489] width 10 height 20
